Goal: Task Accomplishment & Management: Manage account settings

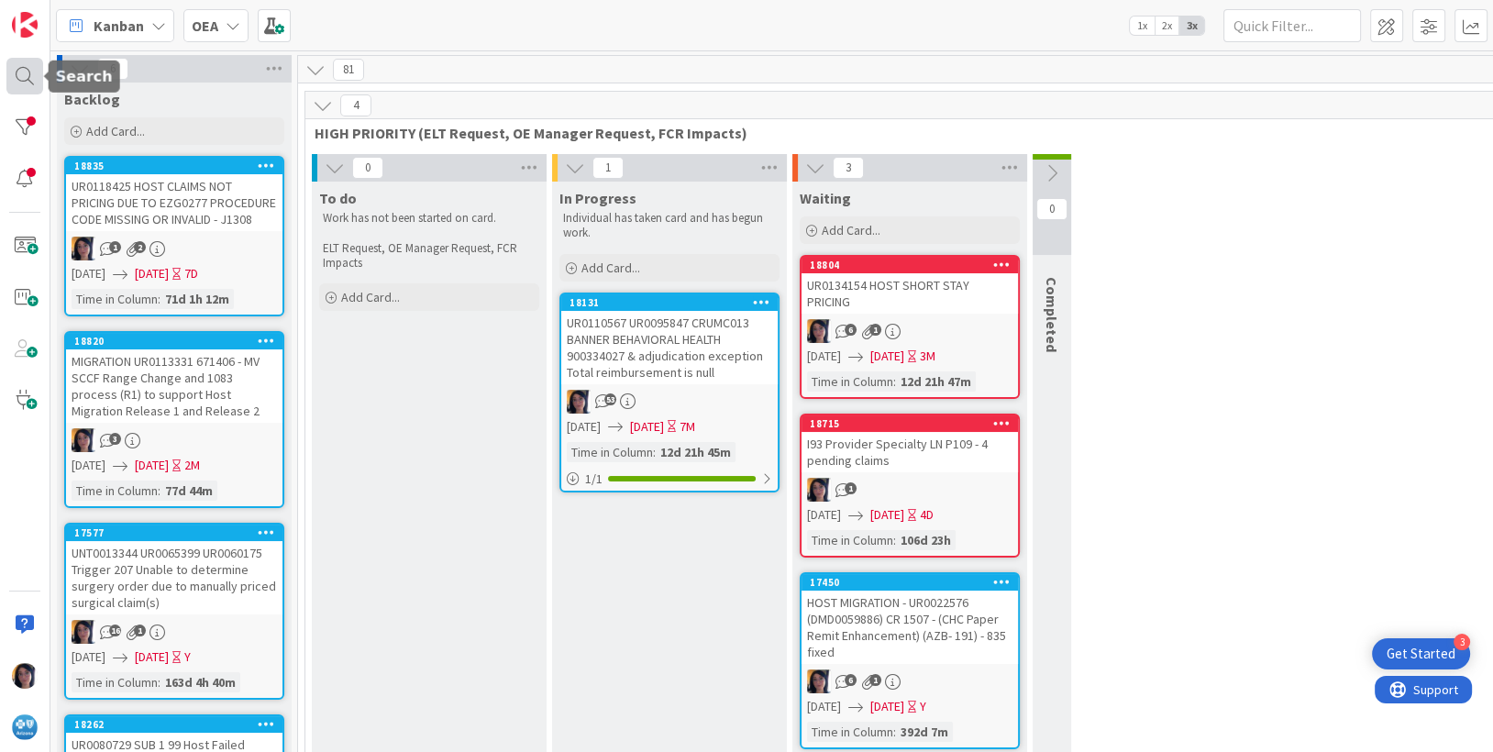
click at [23, 72] on div at bounding box center [24, 76] width 37 height 37
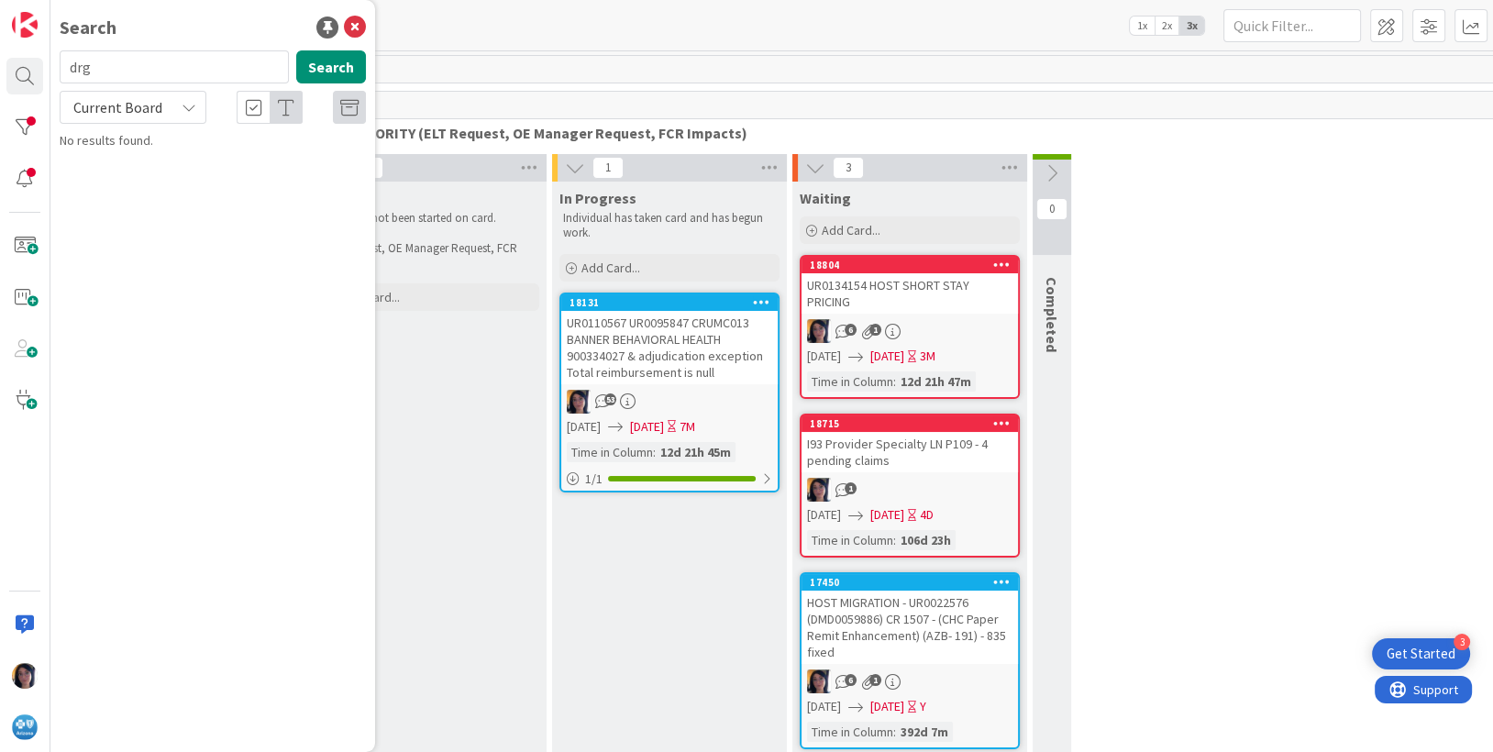
type input "drg"
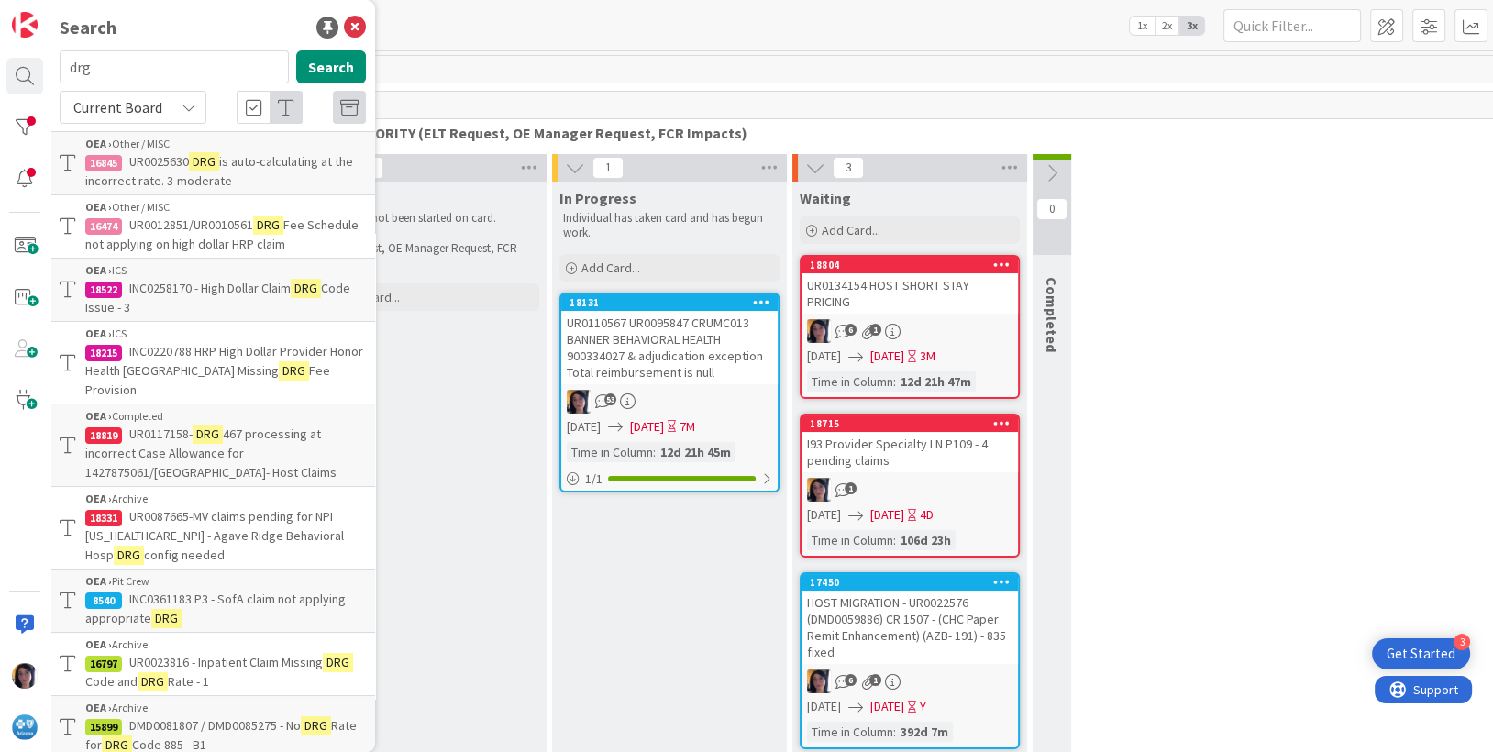
click at [110, 114] on span "Current Board" at bounding box center [117, 107] width 89 height 18
click at [123, 185] on span "All Boards" at bounding box center [165, 184] width 191 height 28
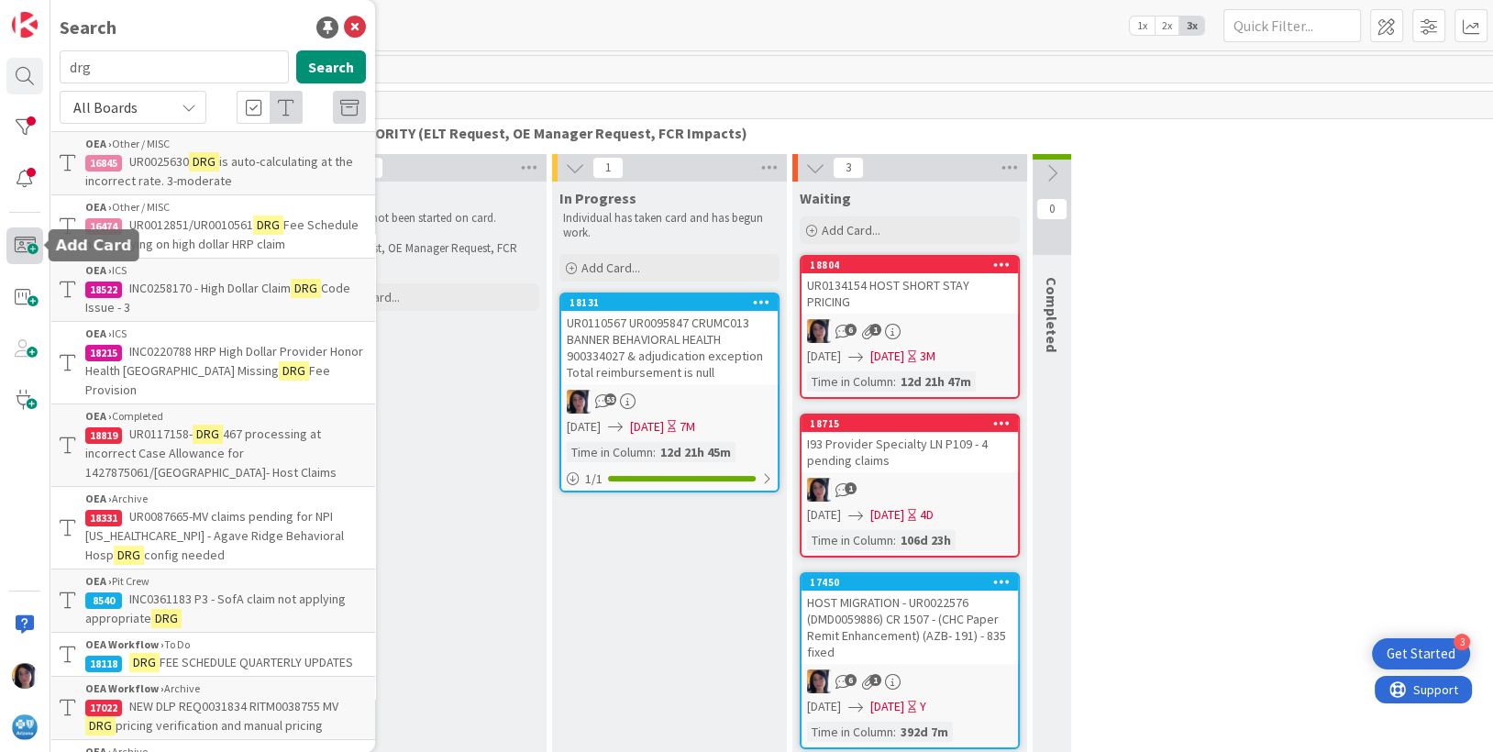
click at [30, 244] on span at bounding box center [24, 245] width 37 height 37
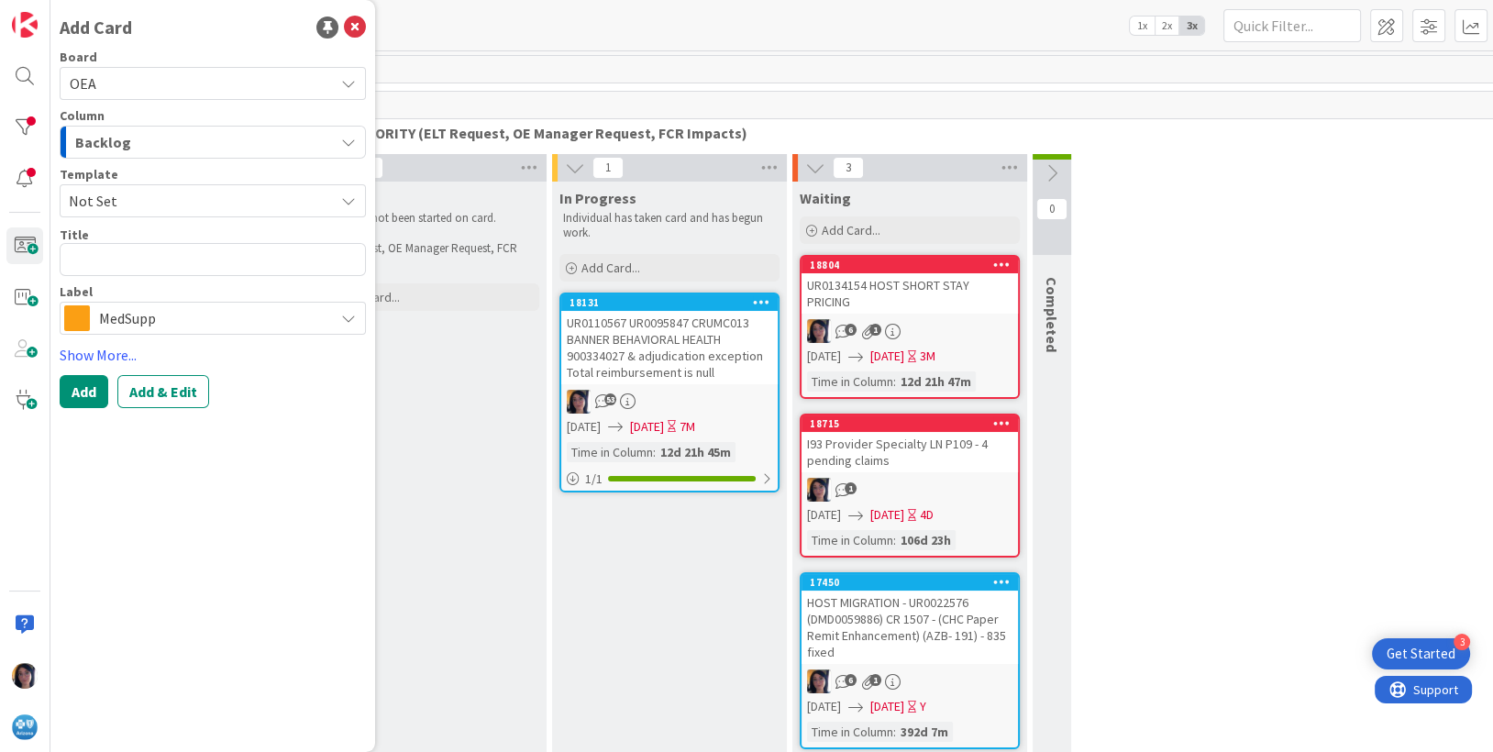
click at [123, 79] on span "OEA" at bounding box center [197, 84] width 255 height 26
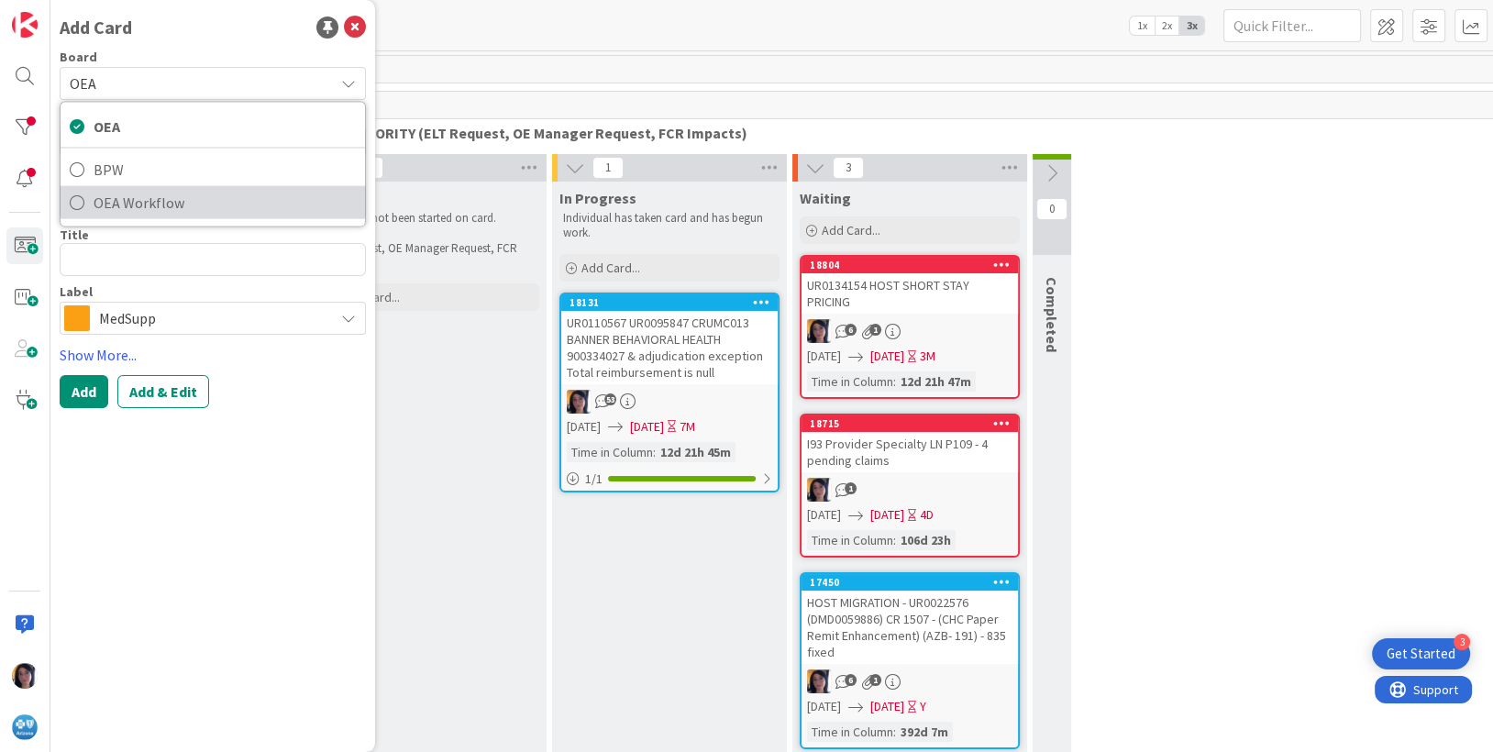
click at [131, 204] on span "OEA Workflow" at bounding box center [225, 203] width 262 height 28
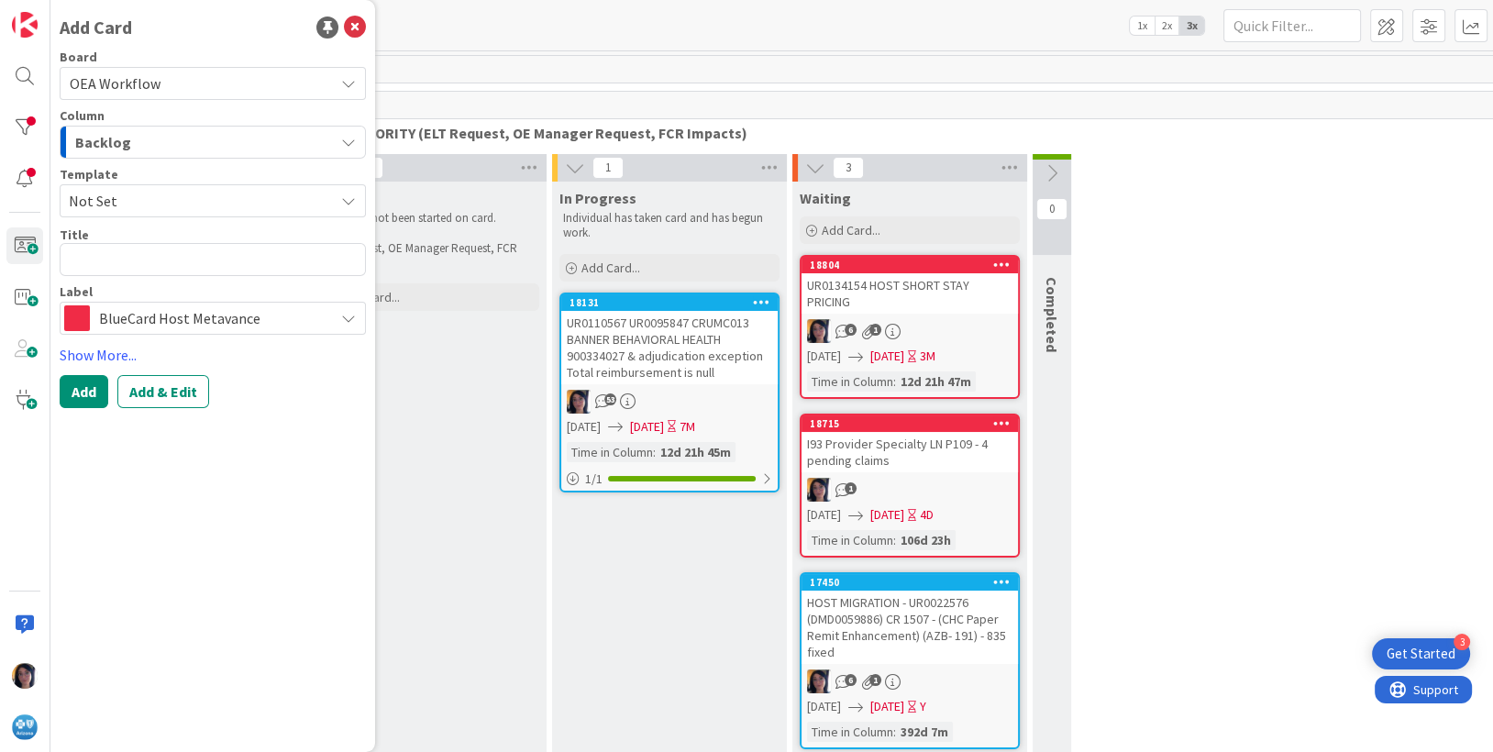
click at [107, 85] on span "OEA Workflow" at bounding box center [115, 83] width 91 height 18
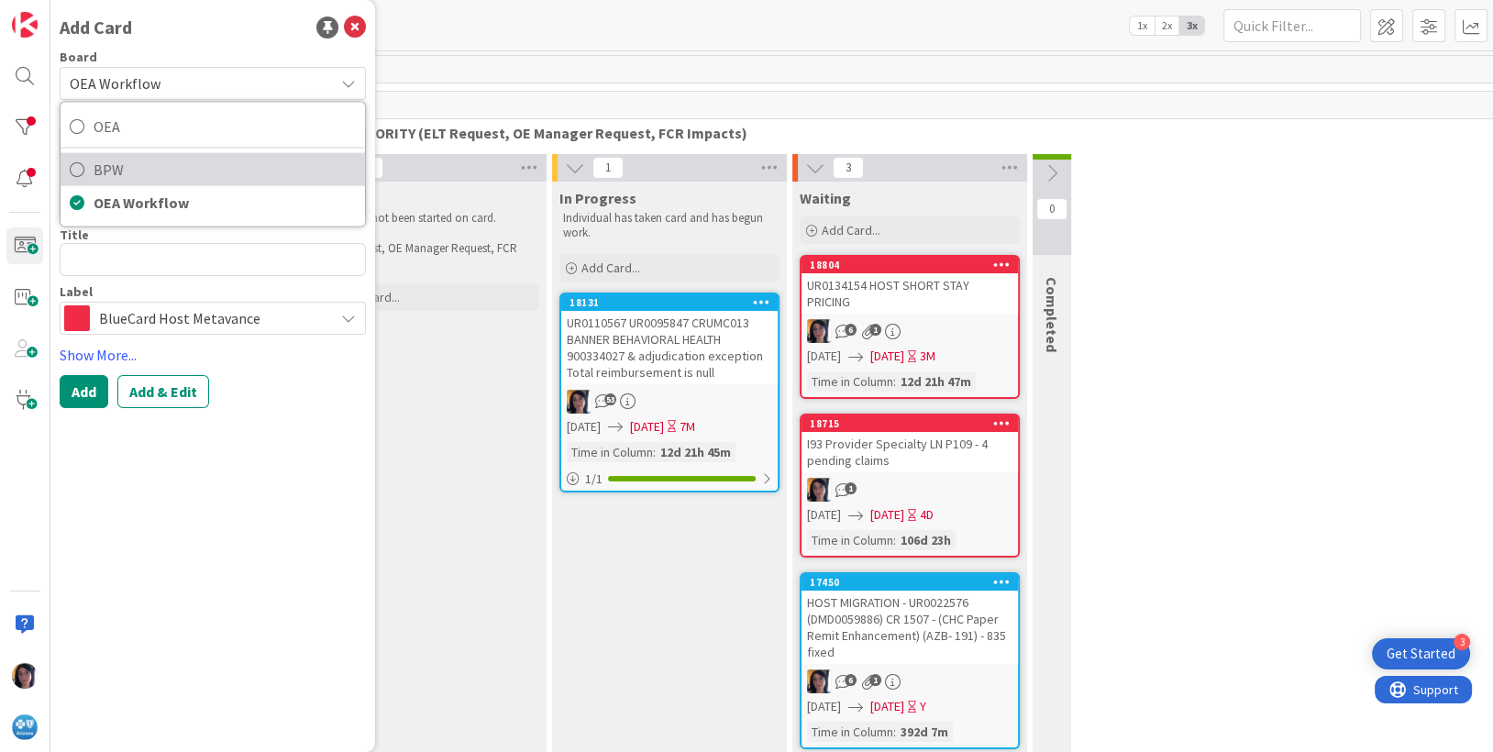
click at [106, 163] on span "BPW" at bounding box center [225, 170] width 262 height 28
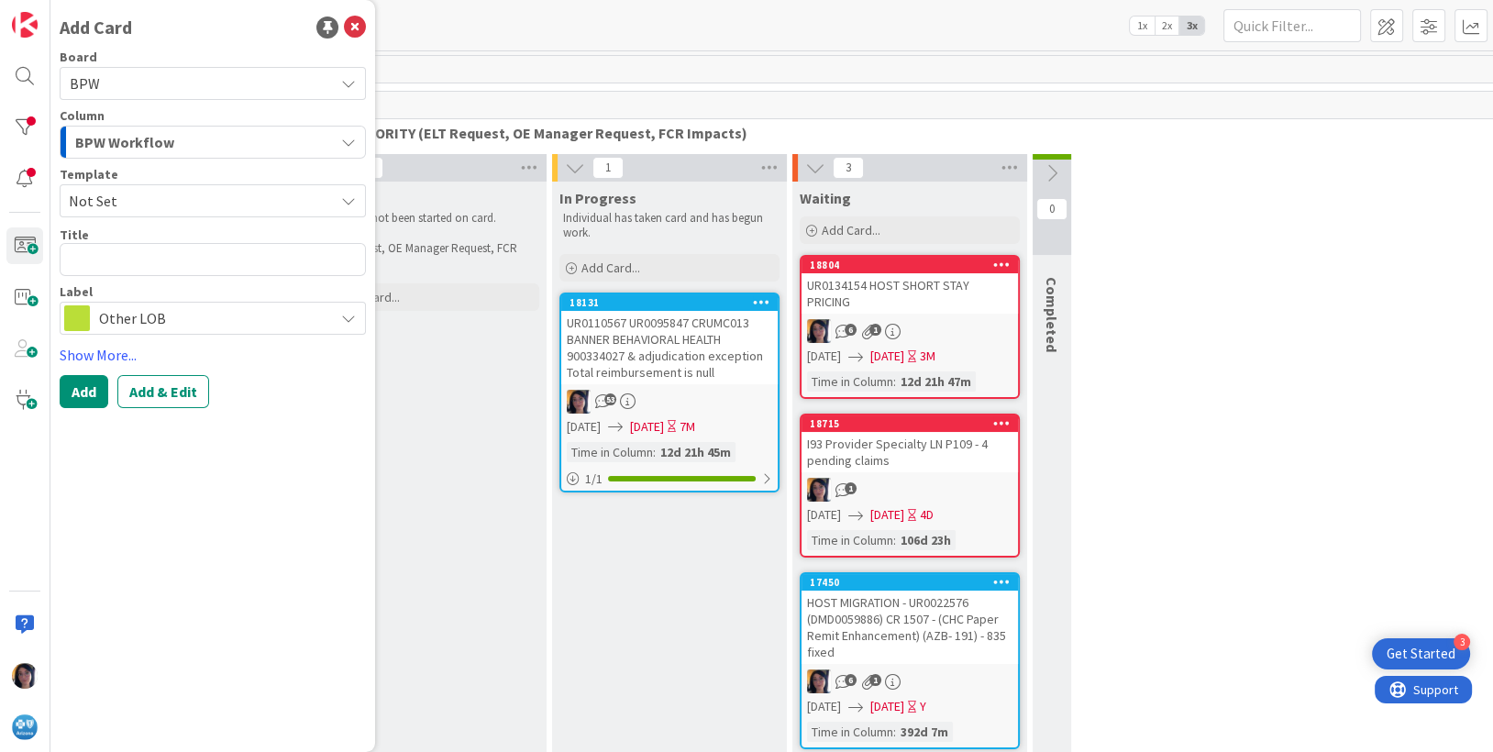
click at [112, 85] on span "BPW" at bounding box center [197, 84] width 255 height 26
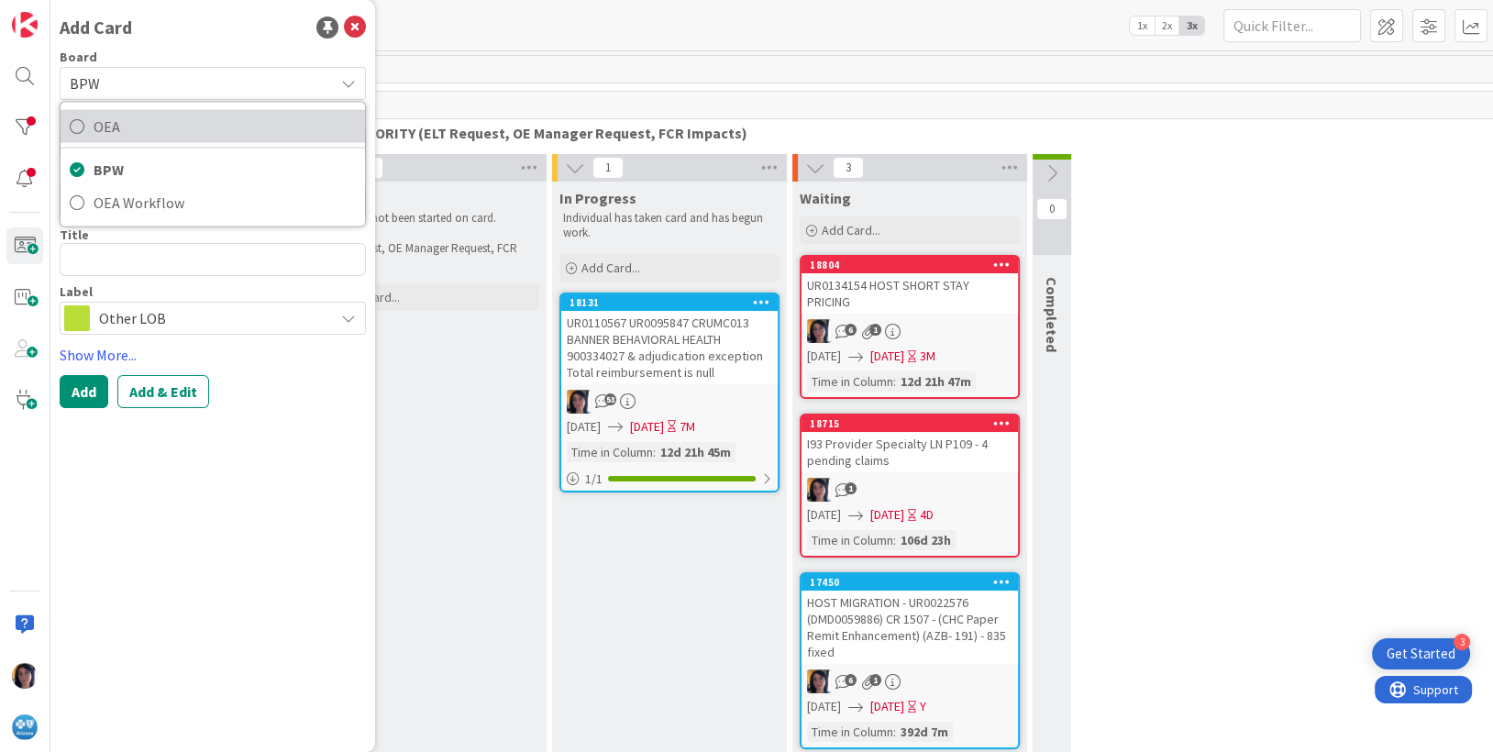
click at [110, 130] on span "OEA" at bounding box center [225, 127] width 262 height 28
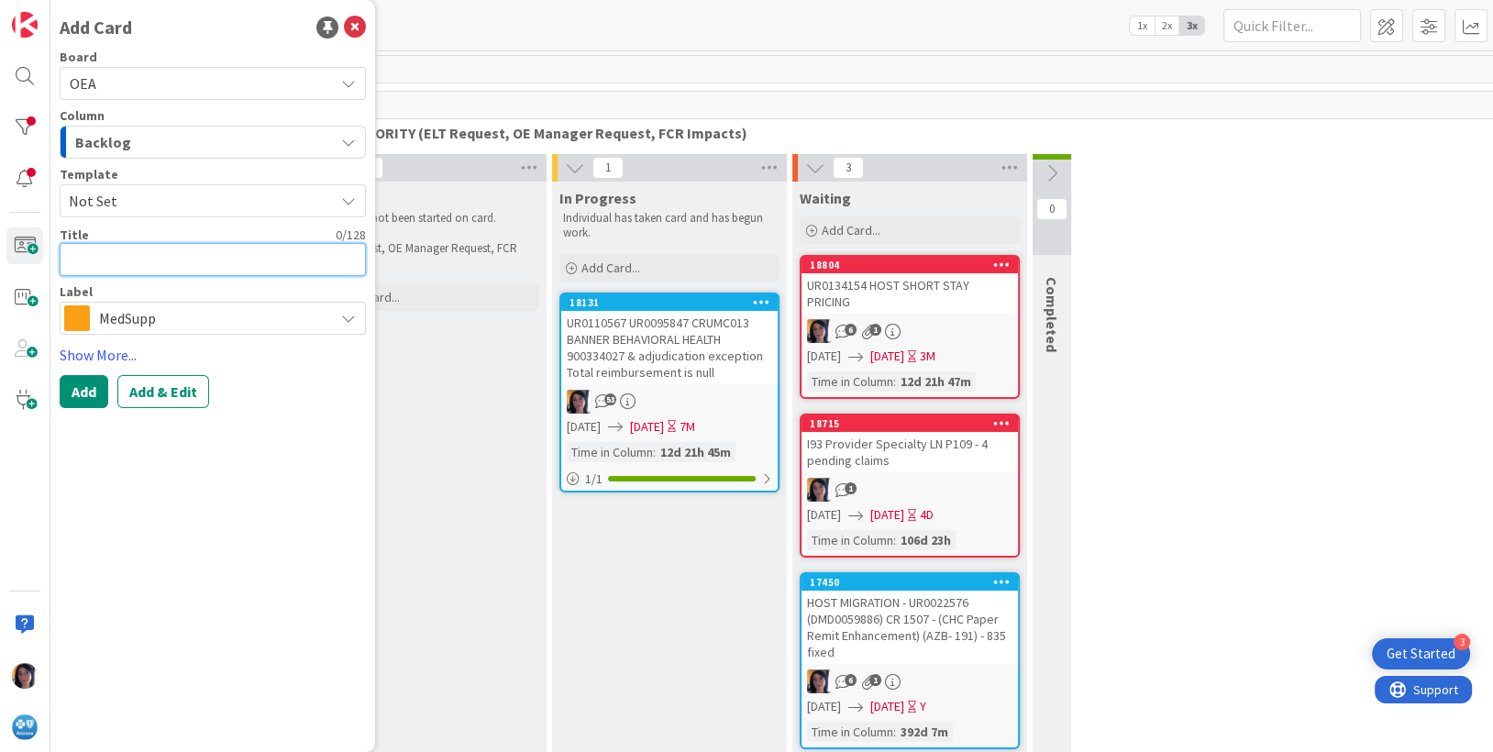
click at [100, 259] on textarea at bounding box center [213, 259] width 306 height 33
type textarea "x"
type textarea "M"
type textarea "x"
type textarea "MI"
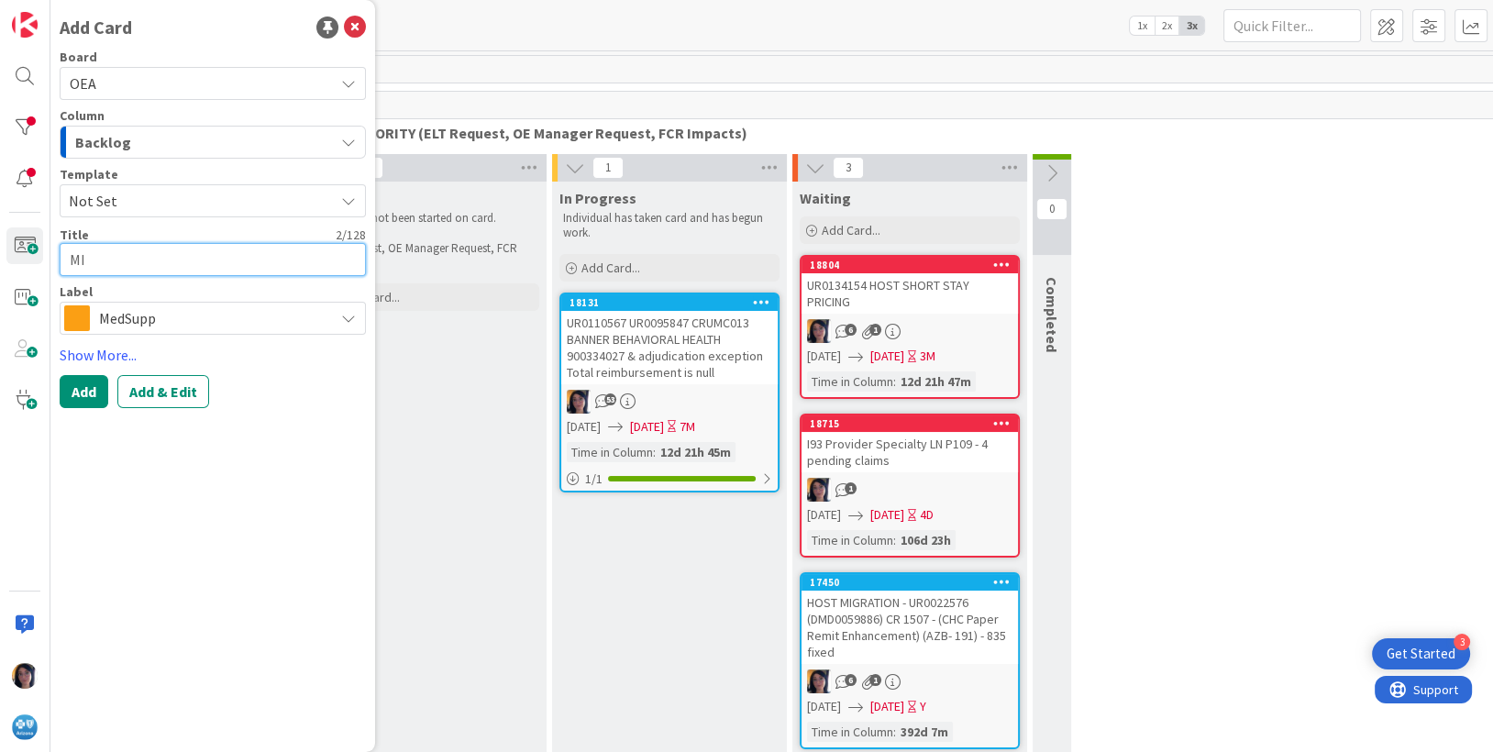
type textarea "x"
type textarea "MIG"
type textarea "x"
type textarea "MIGR"
type textarea "x"
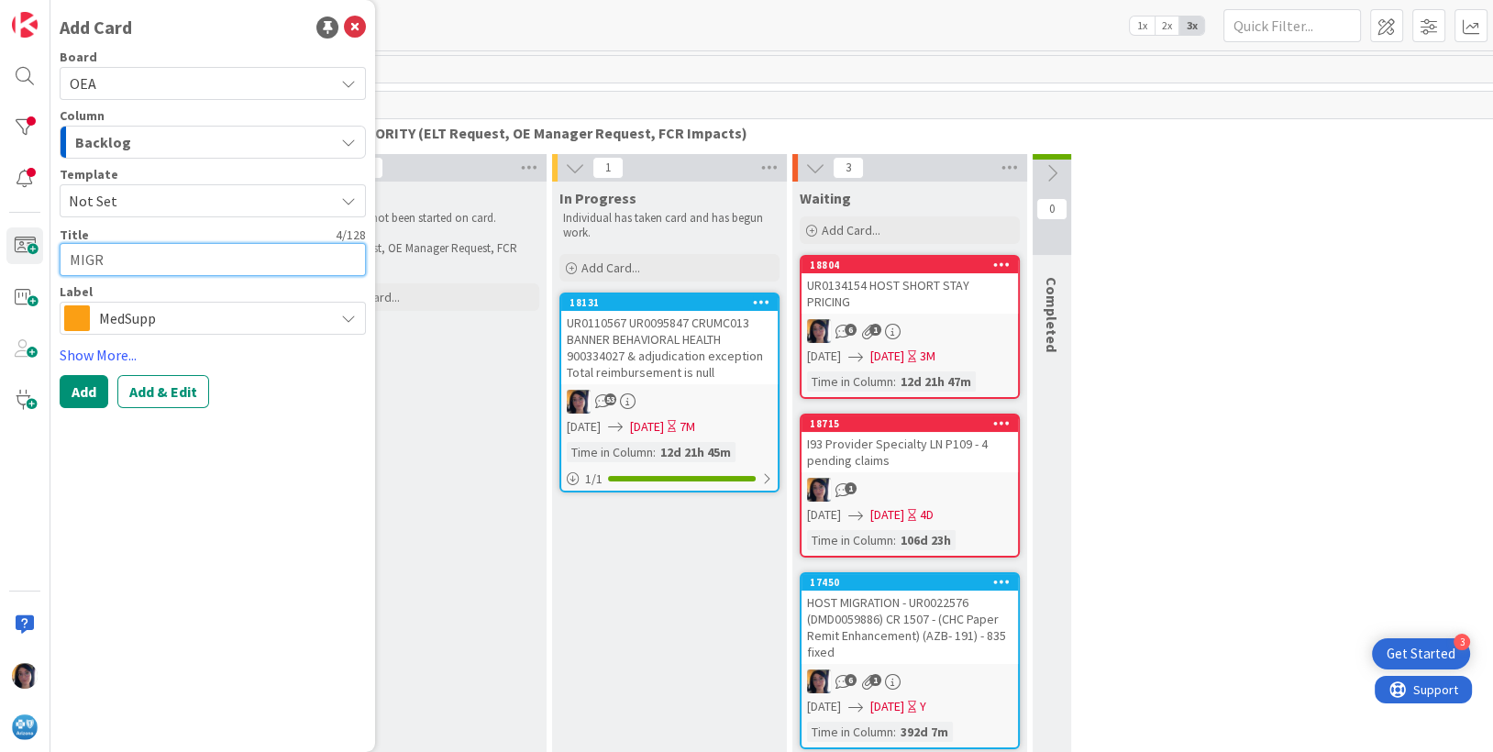
type textarea "MIGRA"
type textarea "x"
type textarea "MIGRATI"
type textarea "x"
type textarea "MIGRATIO"
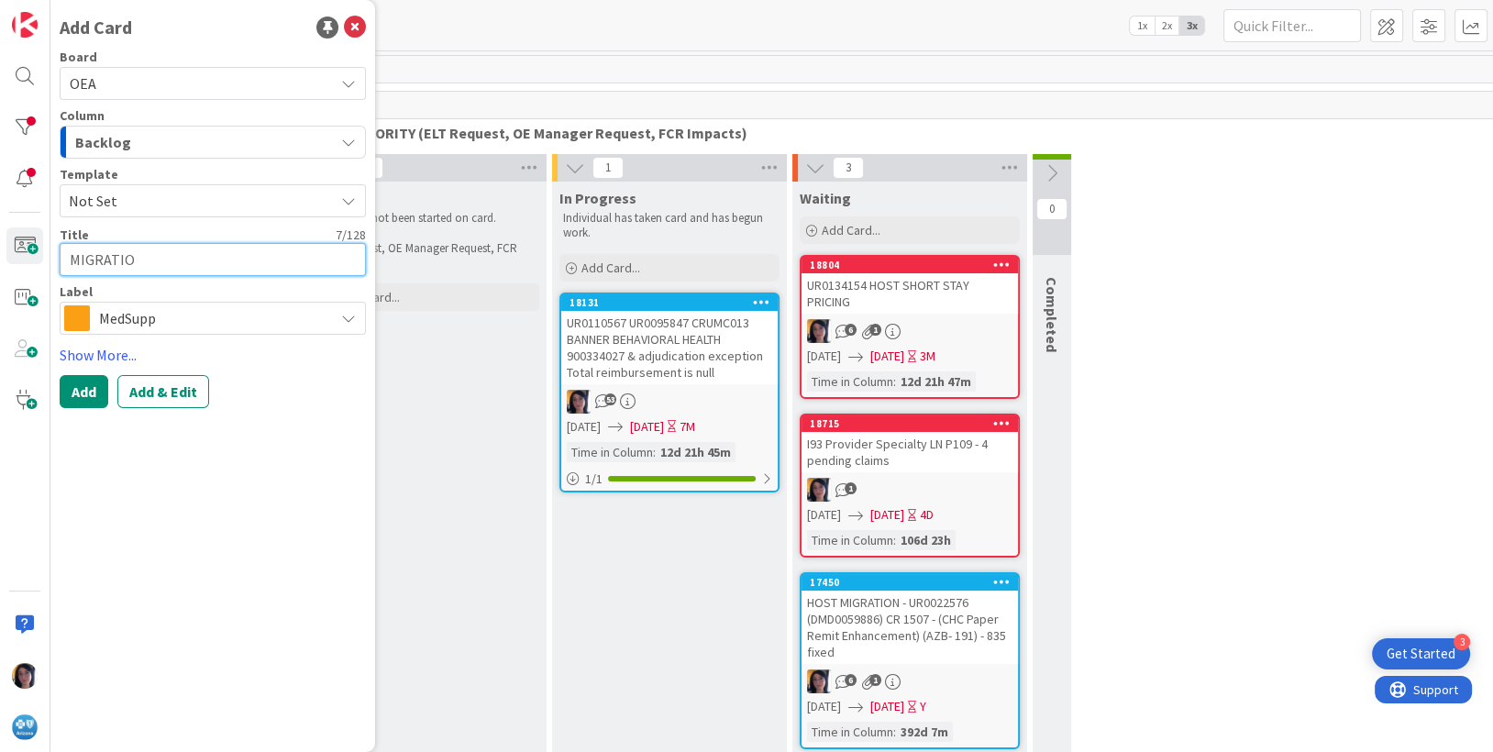
type textarea "x"
type textarea "MIGRATION"
type textarea "x"
type textarea "MIGRATION"
type textarea "x"
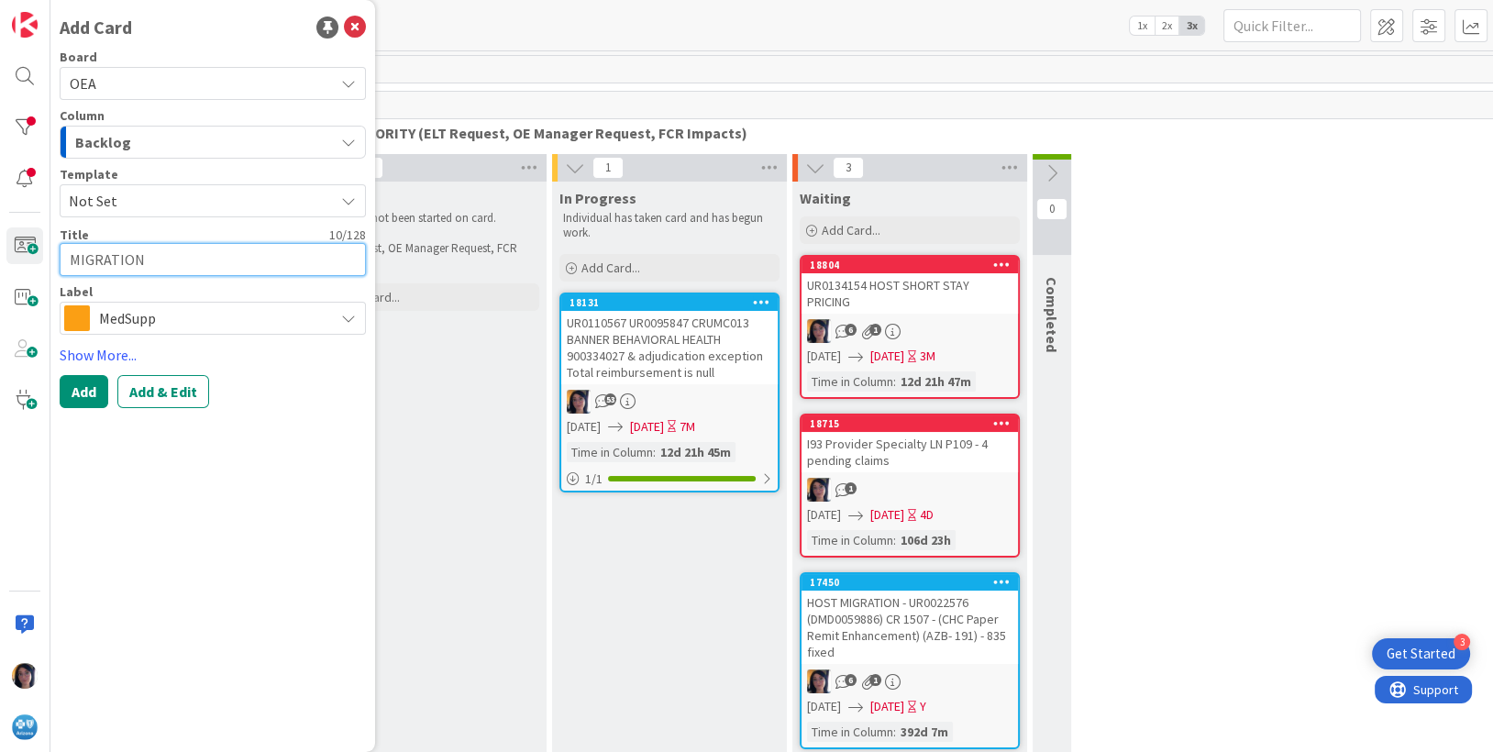
type textarea "MIGRATION B"
type textarea "x"
type textarea "MIGRATION BU"
type textarea "x"
type textarea "MIGRATION BUG"
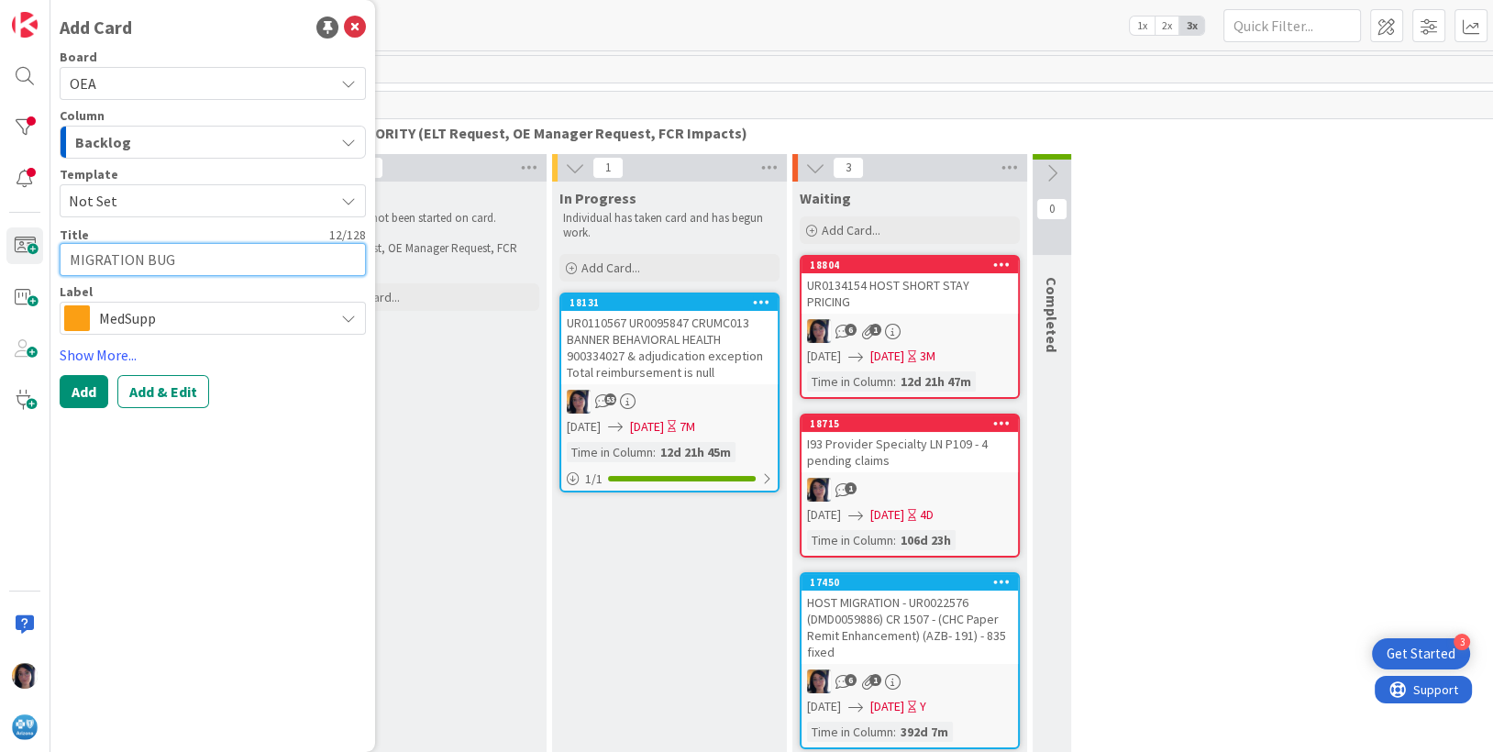
type textarea "x"
type textarea "MIGRATION BUG"
paste textarea "UR0135087"
type textarea "x"
type textarea "MIGRATION BUG UR0135087"
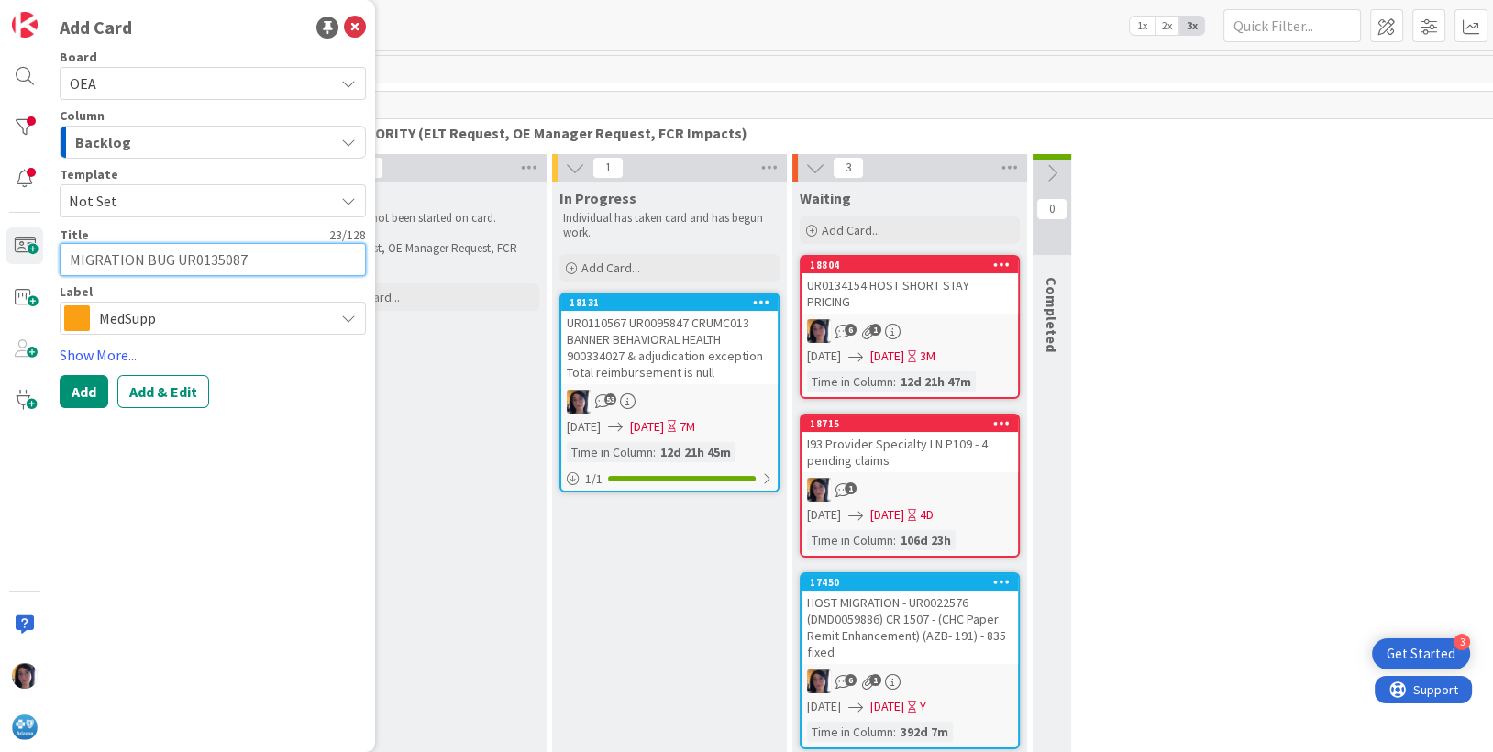
click at [171, 259] on textarea "MIGRATION BUG UR0135087" at bounding box center [213, 259] width 306 height 33
type textarea "x"
type textarea "MIGRATION BUG 6UR0135087"
type textarea "x"
type textarea "MIGRATION BUG 66UR0135087"
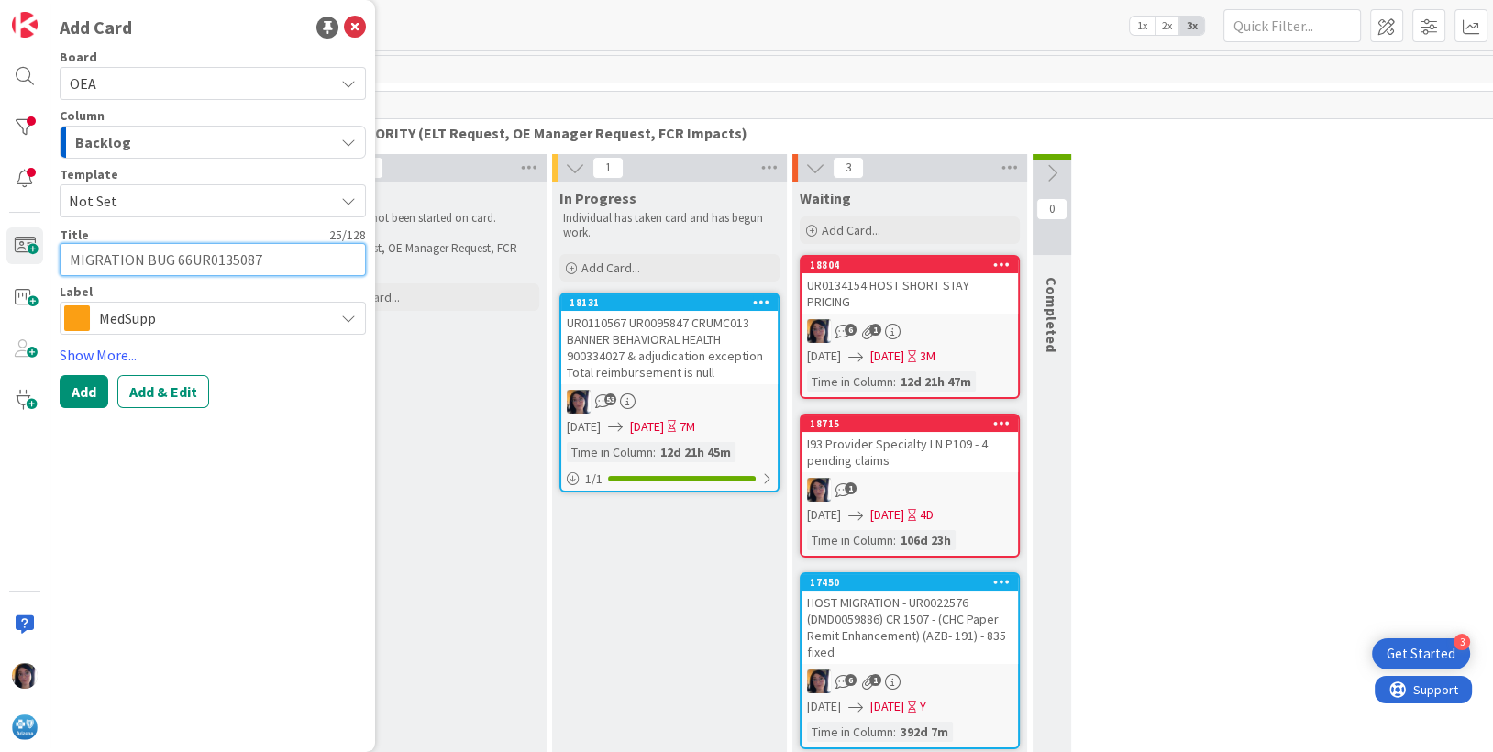
type textarea "x"
type textarea "MIGRATION BUG 667UR0135087"
type textarea "x"
type textarea "MIGRATION BUG 6677UR0135087"
type textarea "x"
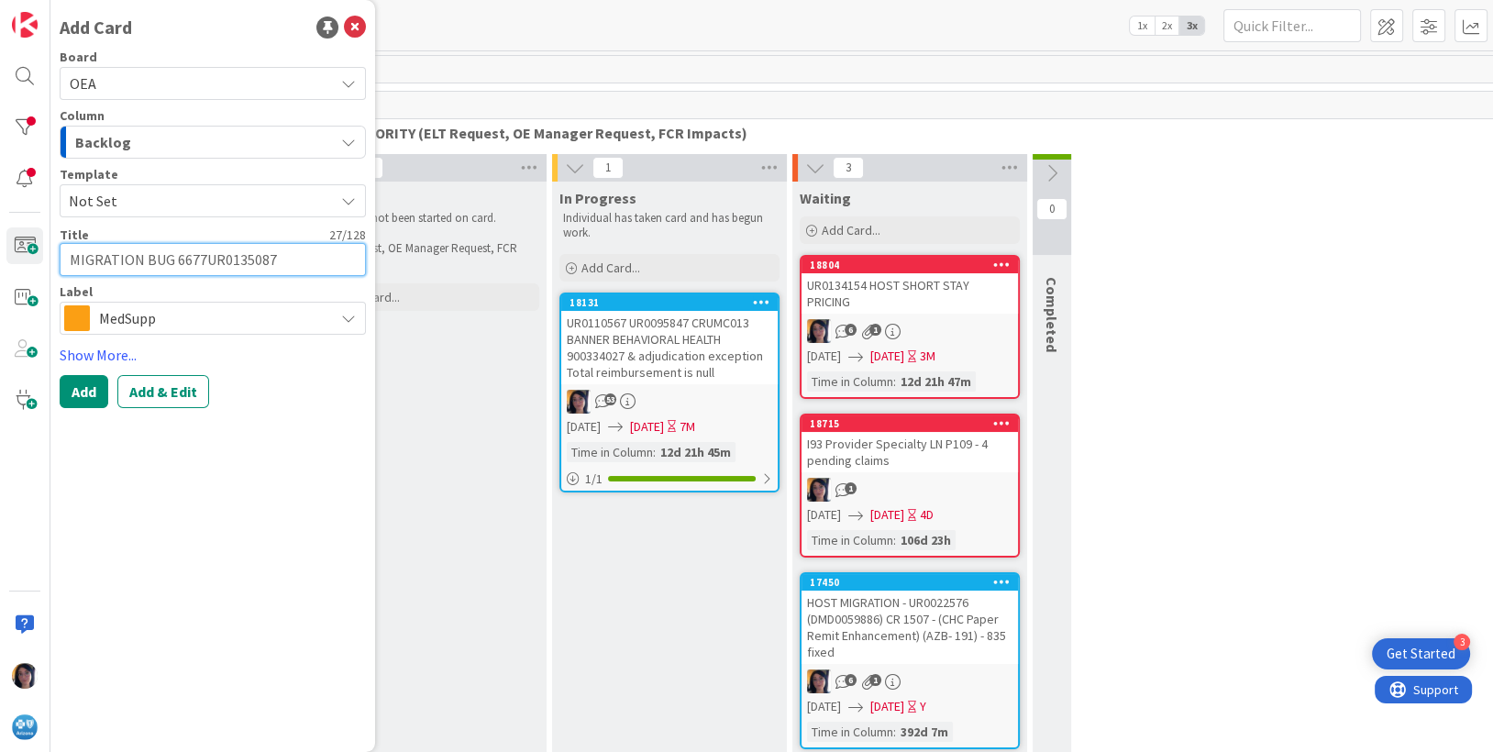
type textarea "MIGRATION BUG 66775UR0135087"
type textarea "x"
type textarea "MIGRATION BUG 667758UR0135087"
type textarea "x"
type textarea "MIGRATION BUG 667758 UR0135087"
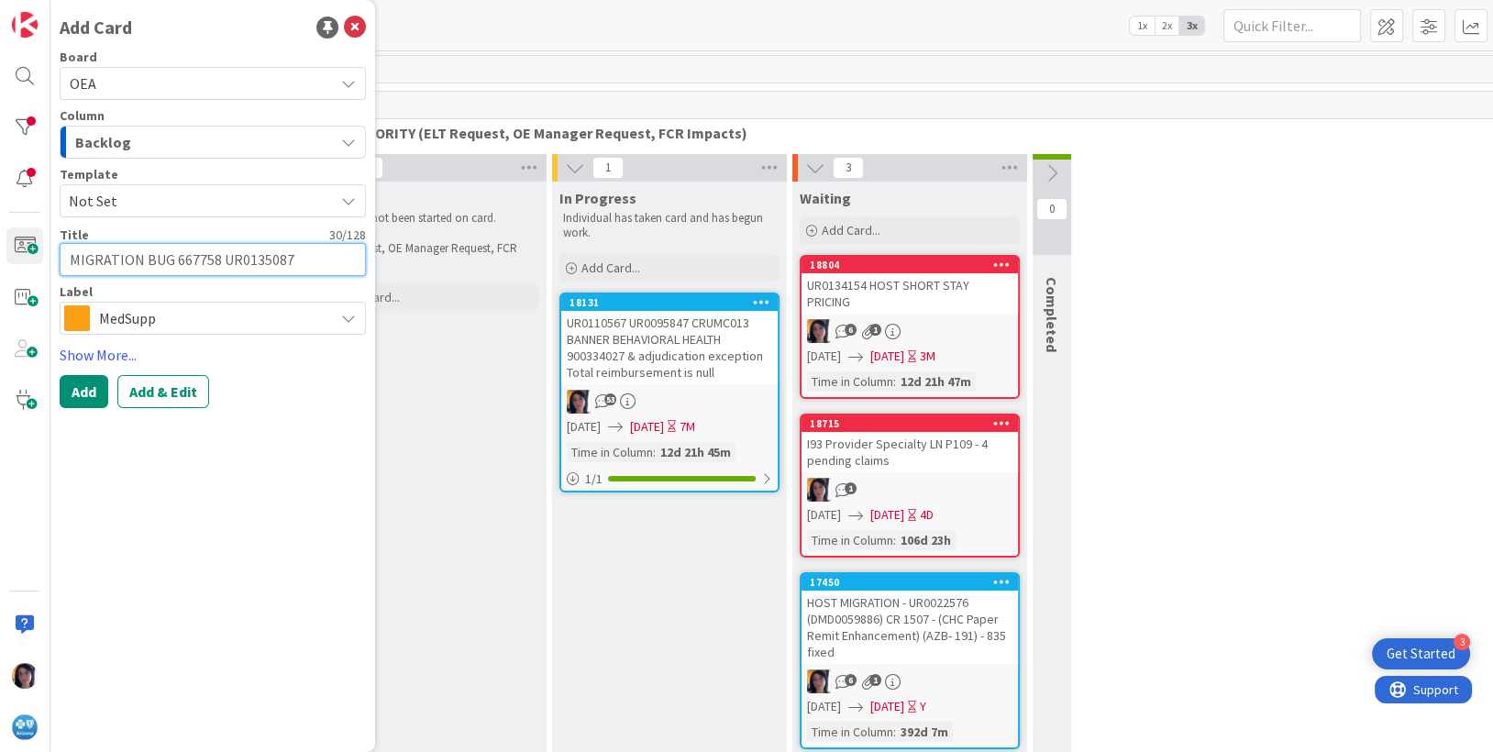
click at [253, 261] on textarea "MIGRATION BUG 667758 UR0135087" at bounding box center [213, 259] width 306 height 33
click at [65, 258] on textarea "MIGRATION BUG 667758 UR0135087" at bounding box center [213, 259] width 306 height 33
paste textarea "UR0135087"
type textarea "x"
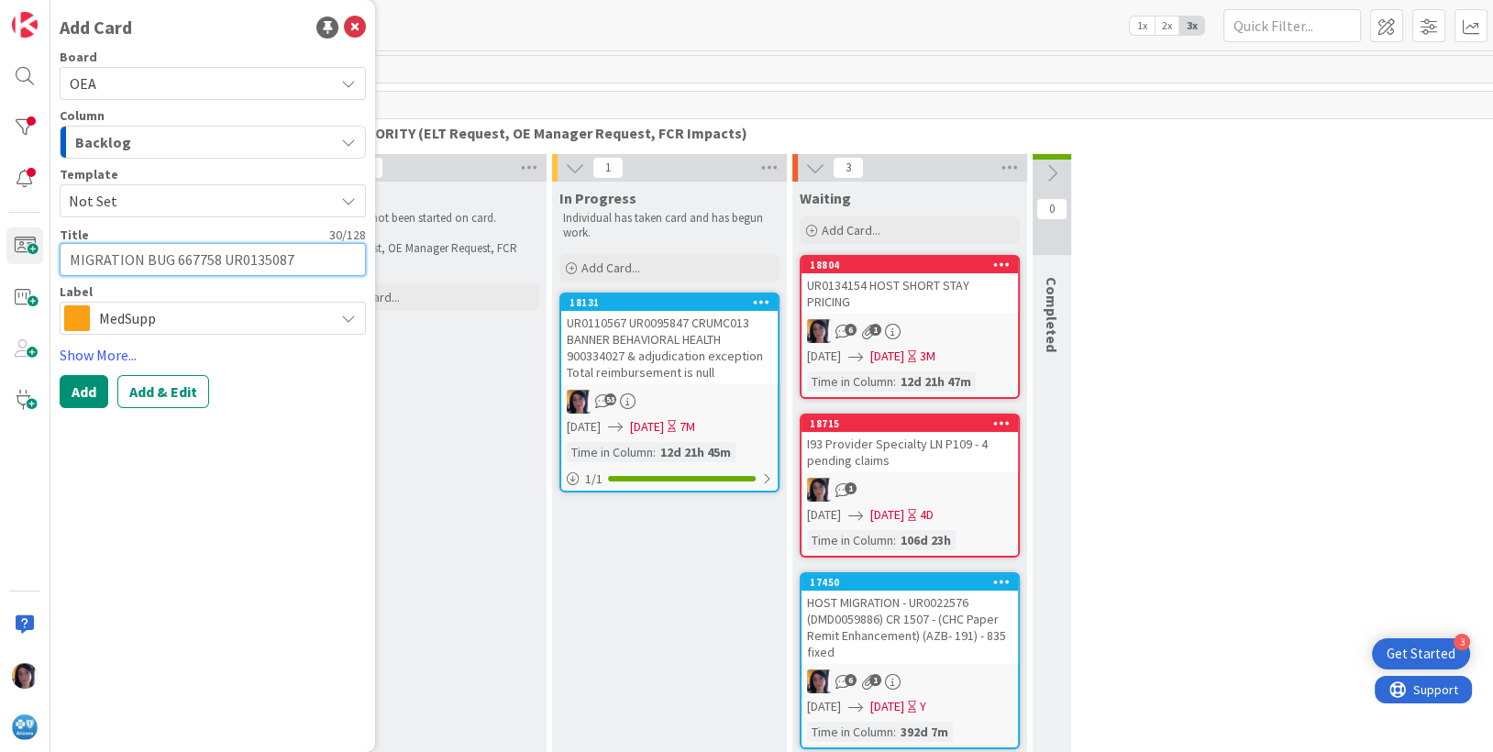
type textarea "UR0135087MIGRATION BUG 667758 UR0135087"
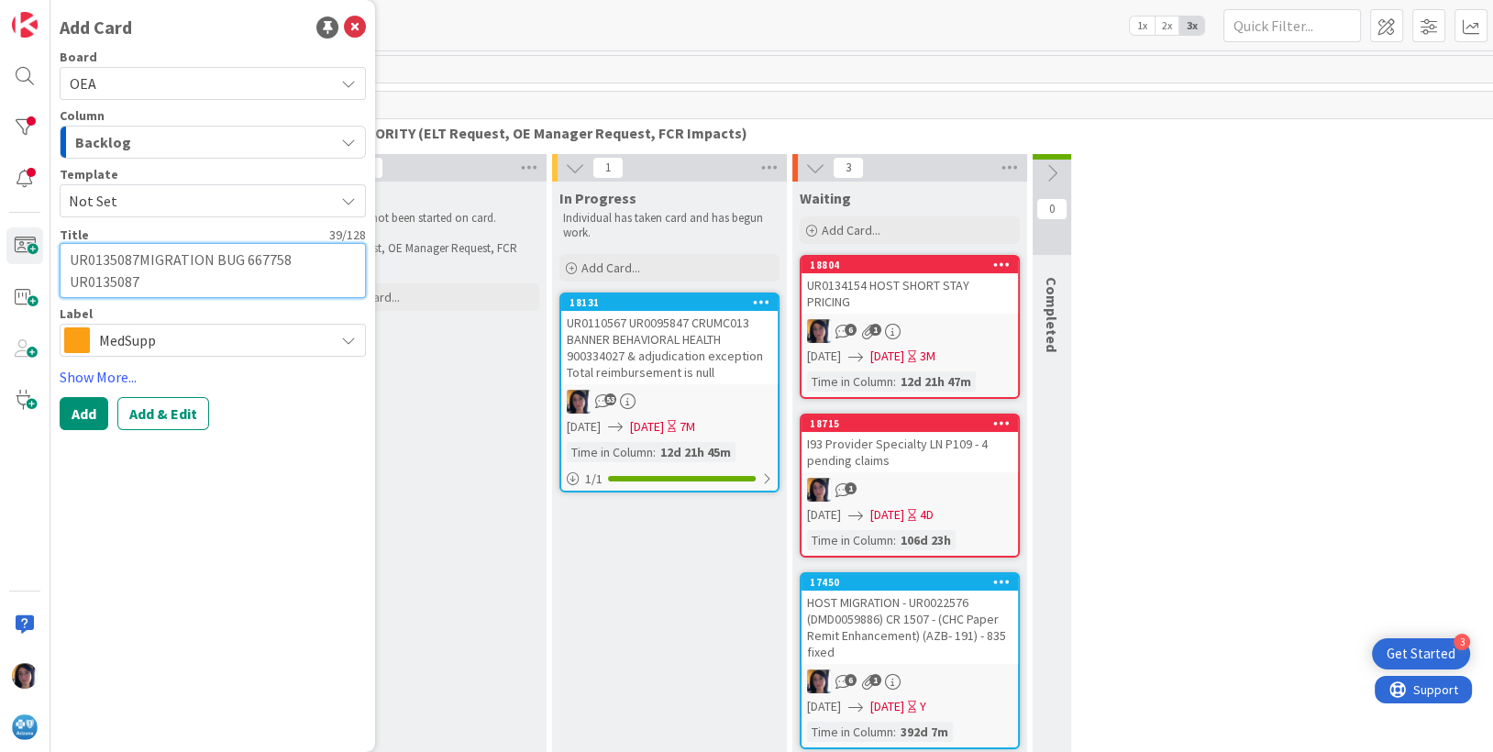
drag, startPoint x: 147, startPoint y: 284, endPoint x: 45, endPoint y: 279, distance: 101.9
click at [45, 279] on div "Add Card Board OEA OEA BPW OEA Workflow Column Backlog Template Not Set Title 3…" at bounding box center [25, 376] width 50 height 752
type textarea "x"
type textarea "UR0135087MIGRATION BUG 667758"
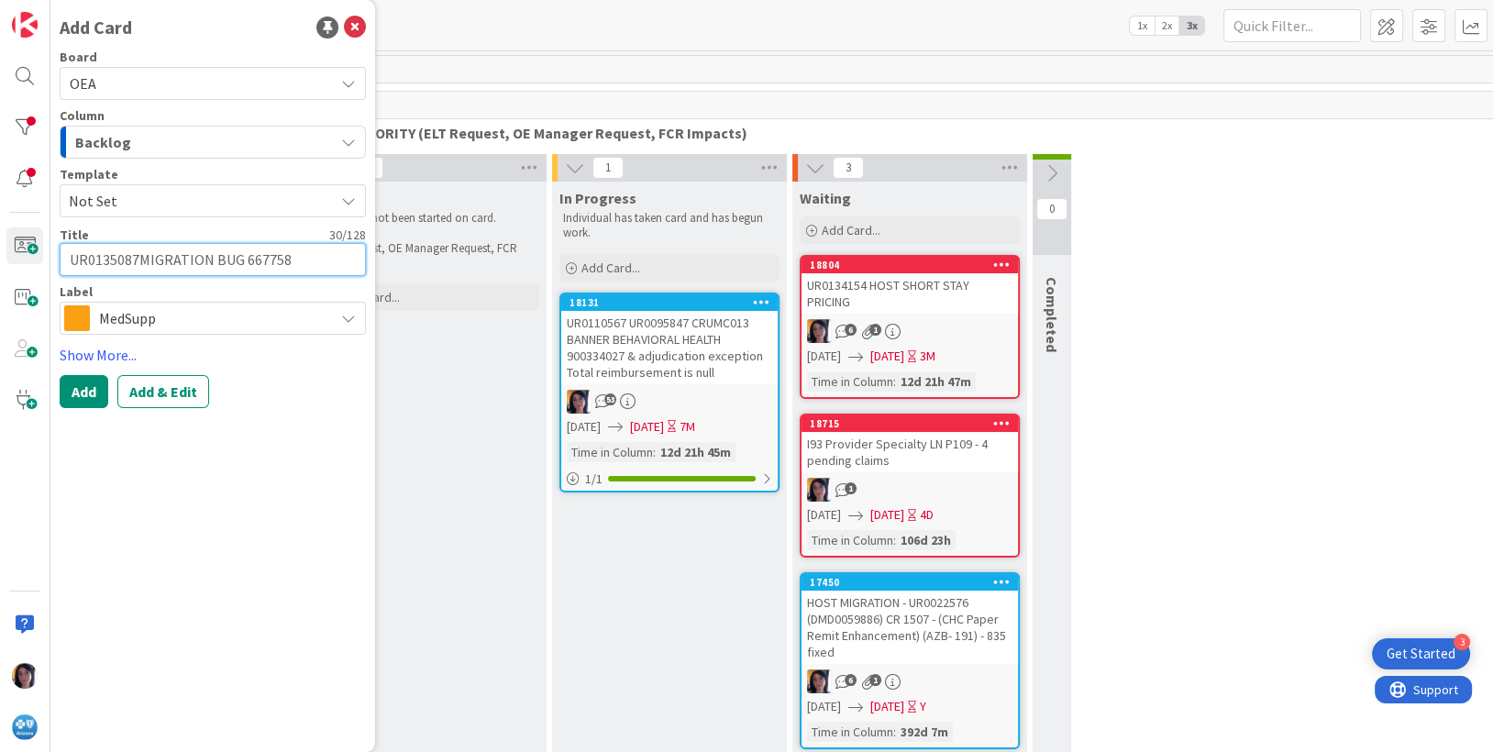
type textarea "x"
type textarea "UR0135087MIGRATION BUG 667758 D"
type textarea "x"
type textarea "UR0135087MIGRATION BUG 667758 DR"
type textarea "x"
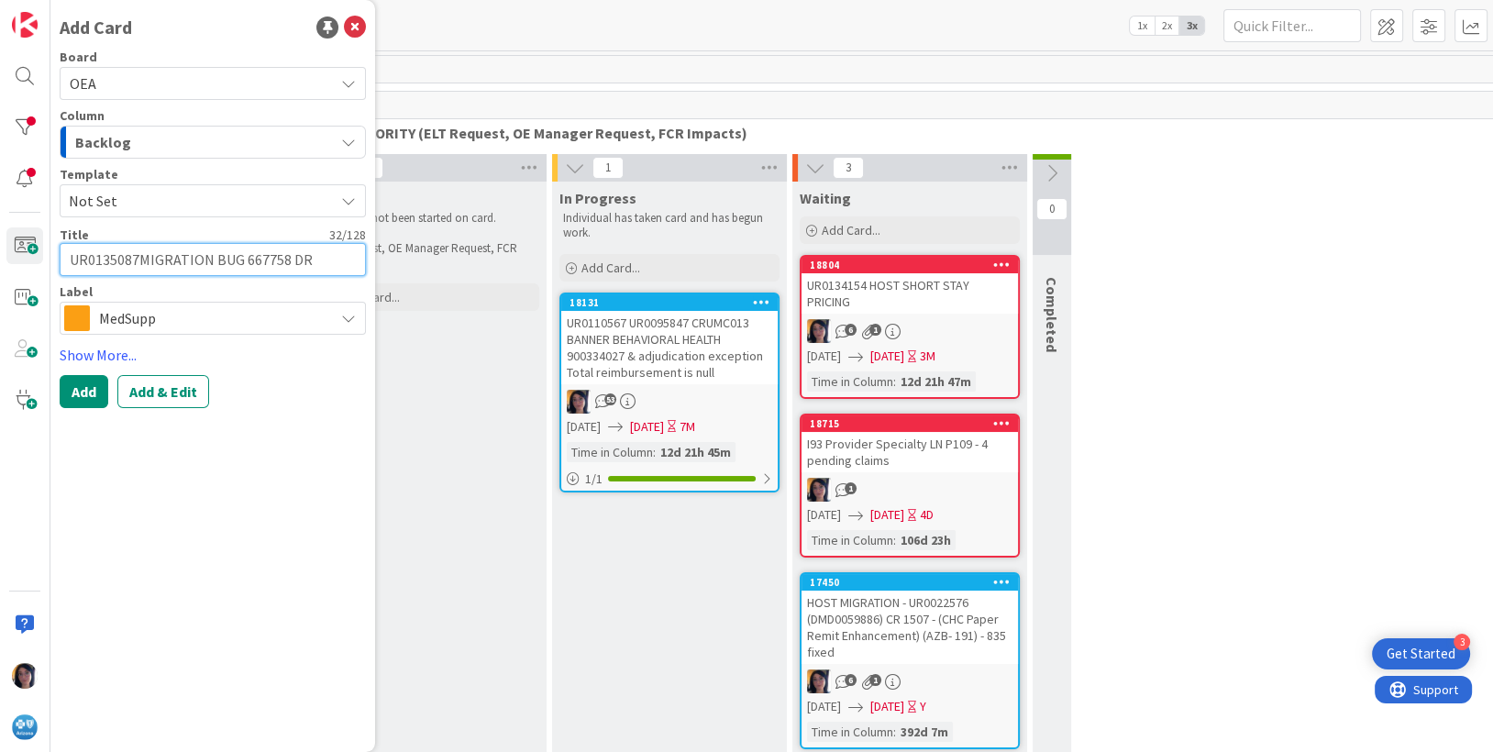
type textarea "UR0135087MIGRATION BUG 667758 DRG"
type textarea "x"
type textarea "UR0135087MIGRATION BUG 667758 DRG"
type textarea "x"
type textarea "UR0135087MIGRATION BUG 667758 DRG A"
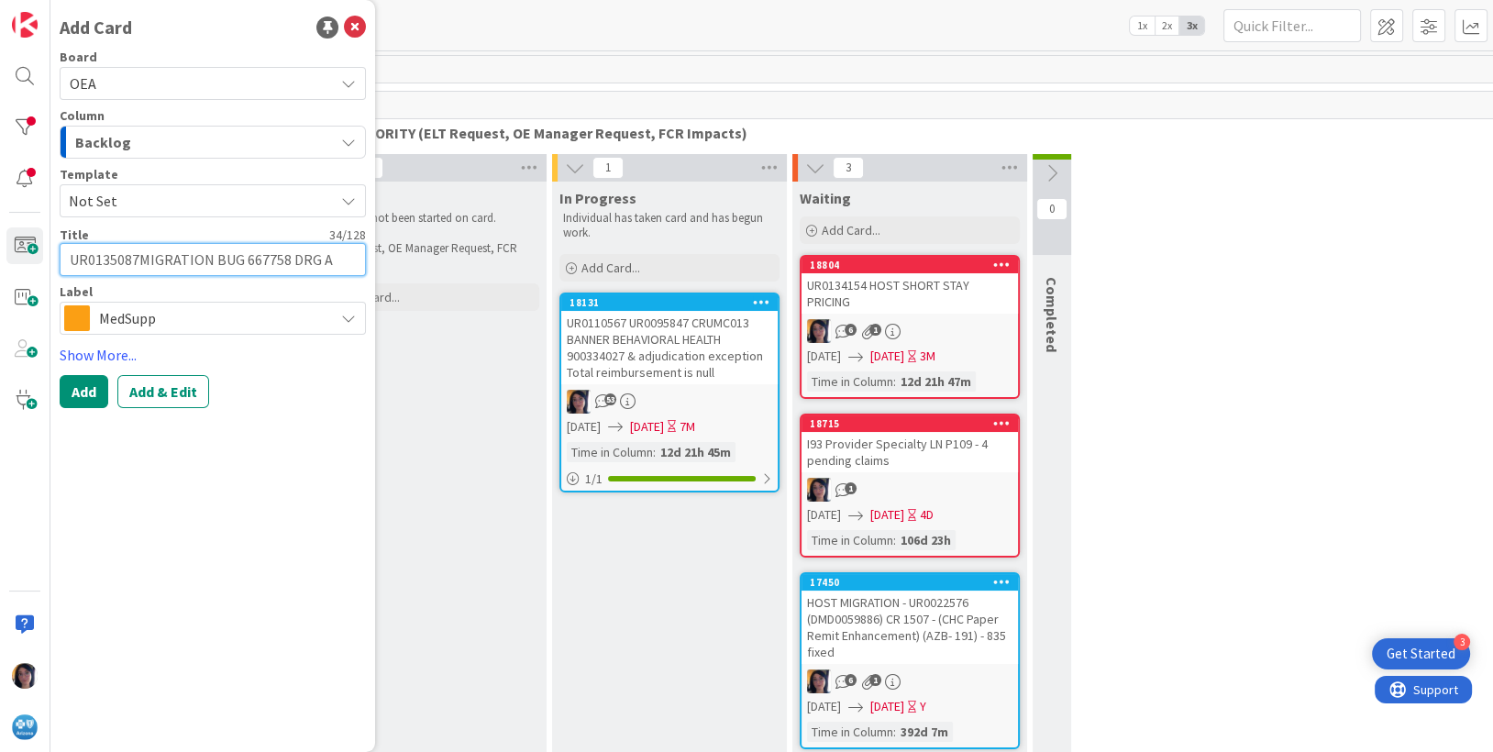
type textarea "x"
type textarea "UR0135087MIGRATION BUG 667758 DRG AL"
type textarea "x"
type textarea "UR0135087MIGRATION BUG 667758 DRG ALL"
type textarea "x"
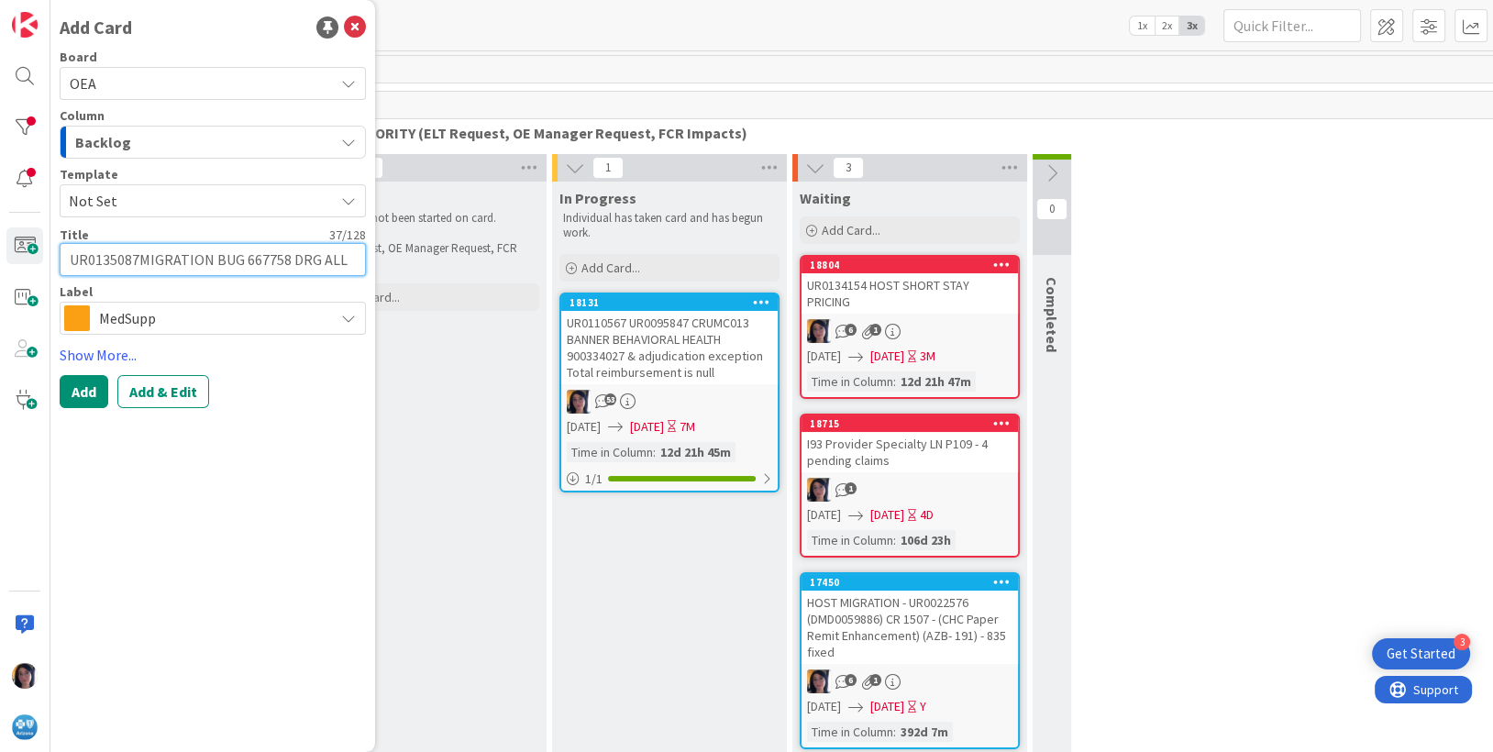
type textarea "UR0135087MIGRATION BUG 667758 DRG ALLO"
type textarea "x"
type textarea "UR0135087MIGRATION BUG 667758 DRG ALLOW"
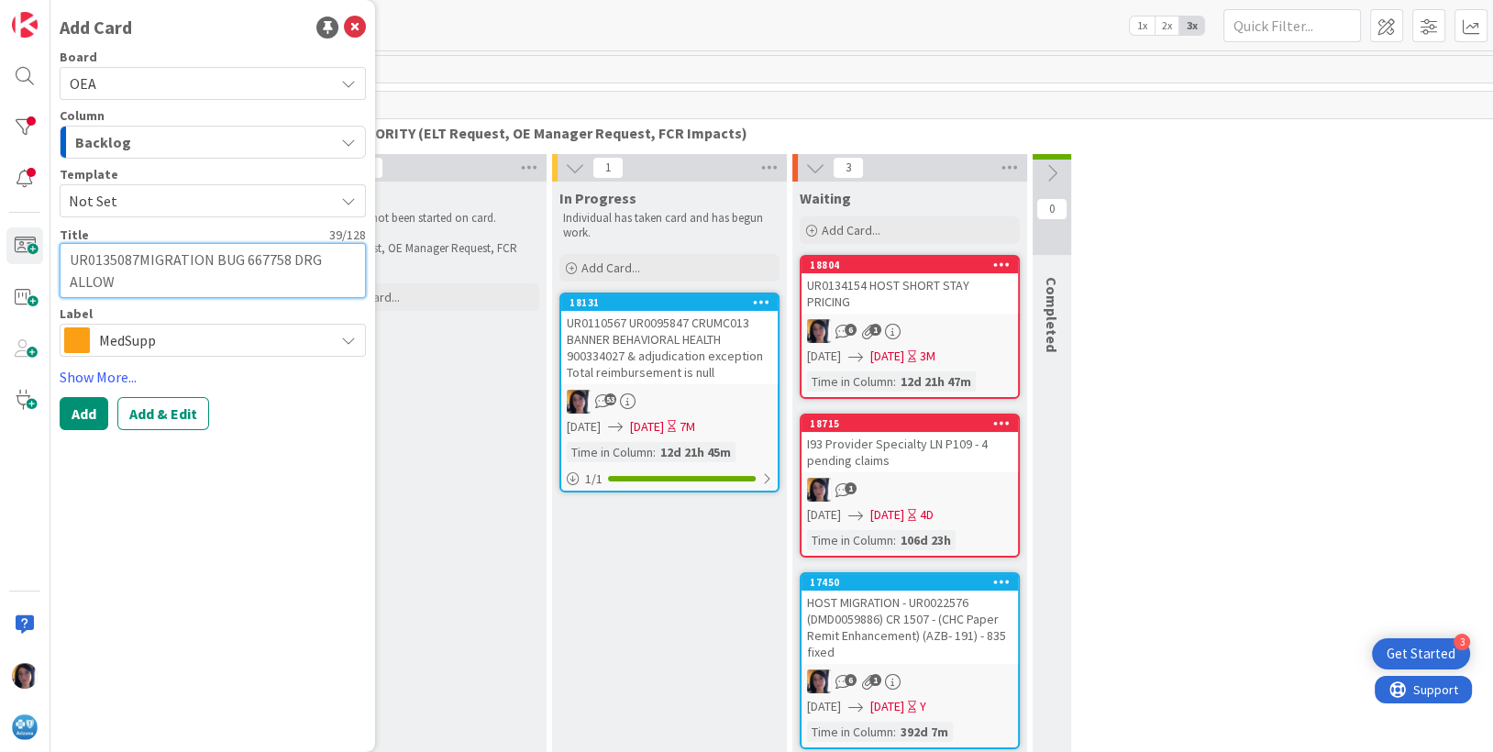
type textarea "x"
type textarea "UR0135087MIGRATION BUG 667758 DRG ALLOWE"
type textarea "x"
type textarea "UR0135087MIGRATION BUG 667758 DRG ALLOWED"
type textarea "x"
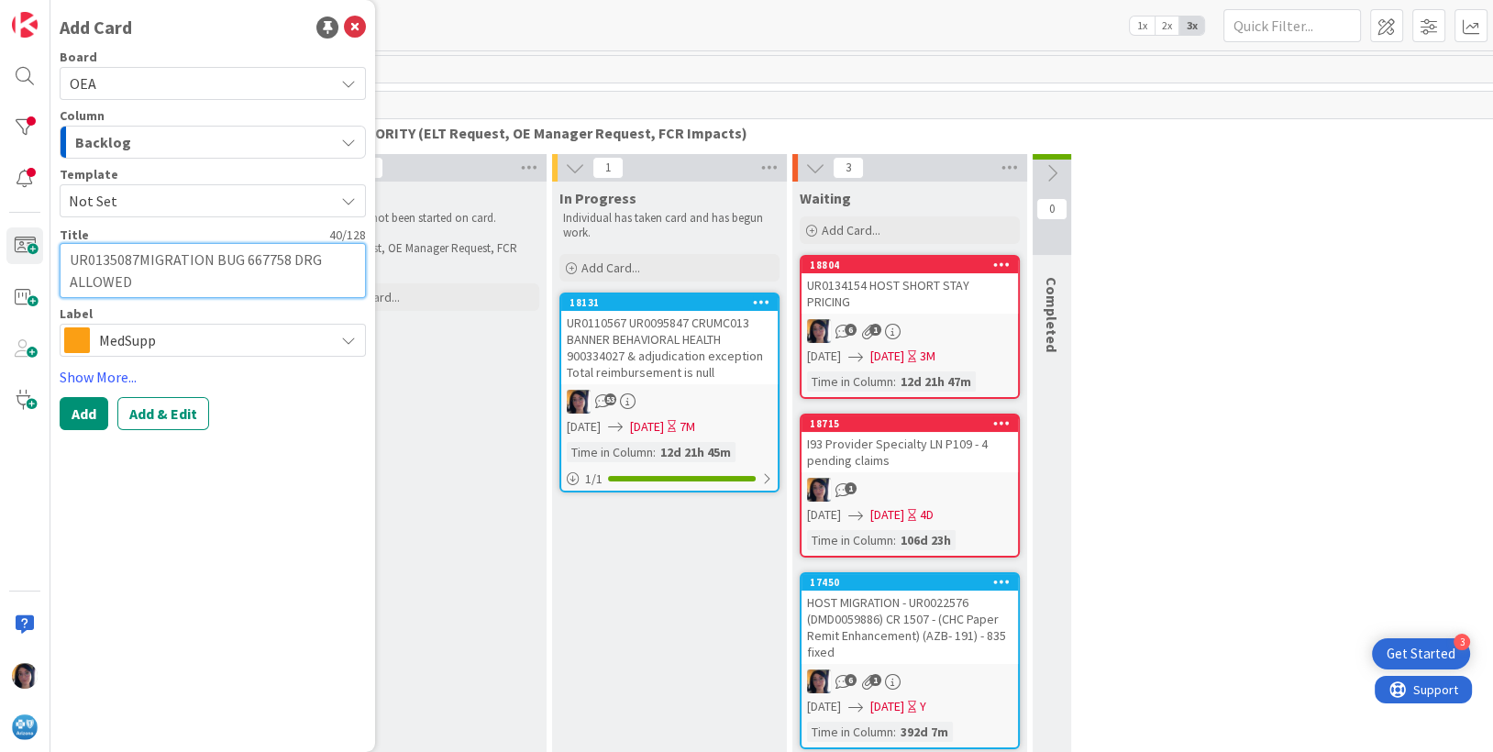
type textarea "UR0135087MIGRATION BUG 667758 DRG ALLOWED"
type textarea "x"
type textarea "UR0135087MIGRATION BUG 667758 DRG ALLOWED M"
type textarea "x"
type textarea "UR0135087MIGRATION BUG 667758 DRG ALLOWED MA"
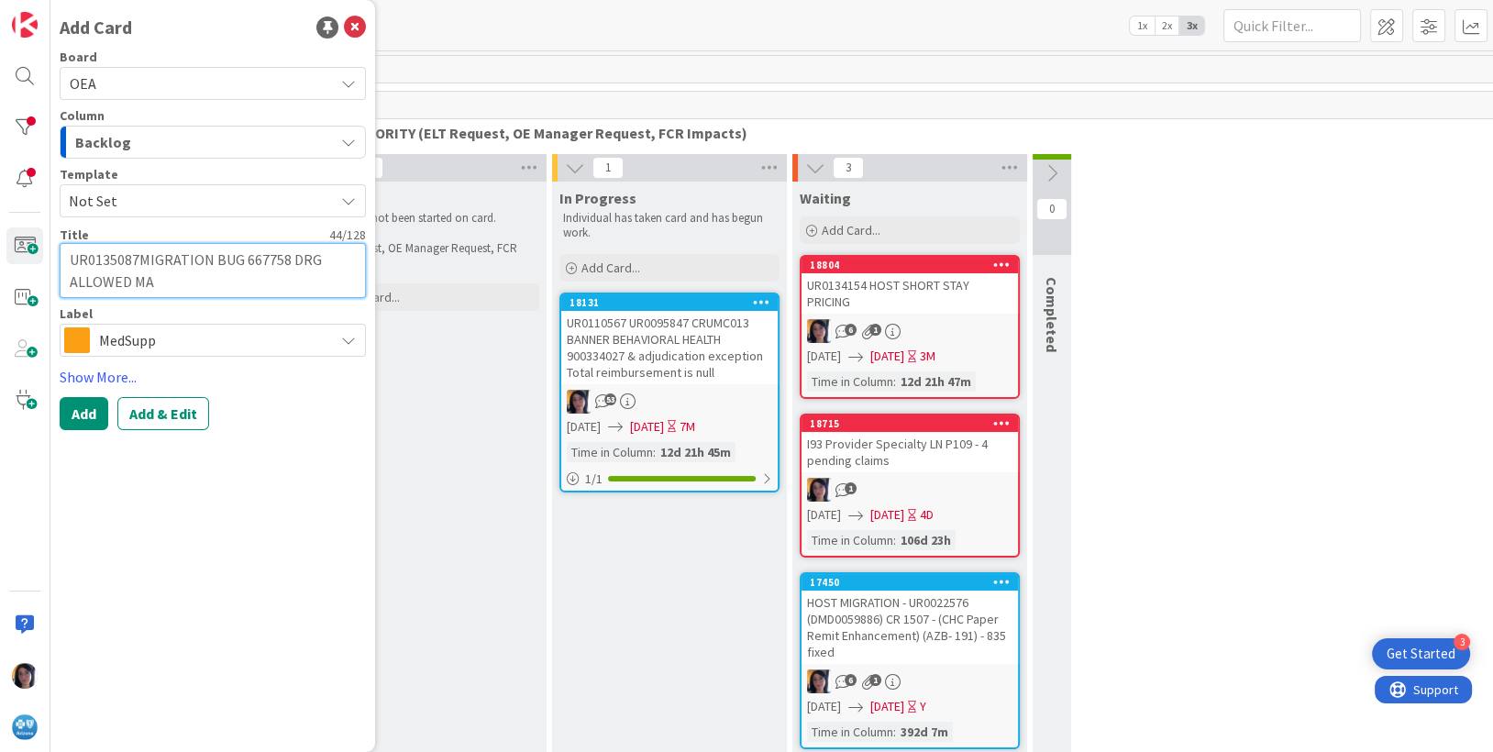
type textarea "x"
type textarea "UR0135087MIGRATION BUG 667758 DRG ALLOWED M"
type textarea "x"
type textarea "UR0135087MIGRATION BUG 667758 DRG ALLOWED"
type textarea "x"
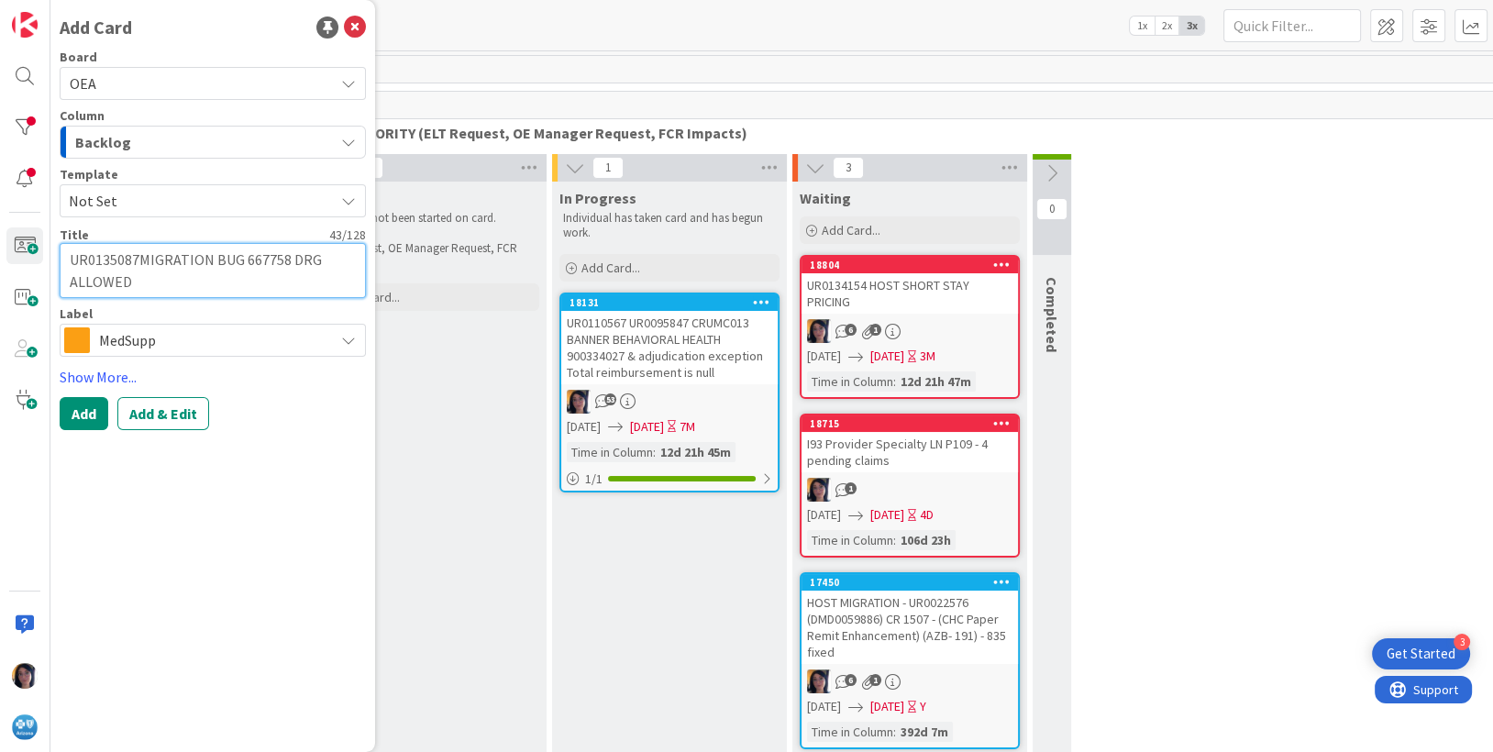
type textarea "UR0135087MIGRATION BUG 667758 DRG ALLOWED A"
type textarea "x"
type textarea "UR0135087MIGRATION BUG 667758 DRG ALLOWED AM"
type textarea "x"
type textarea "UR0135087MIGRATION BUG 667758 DRG ALLOWED AMT"
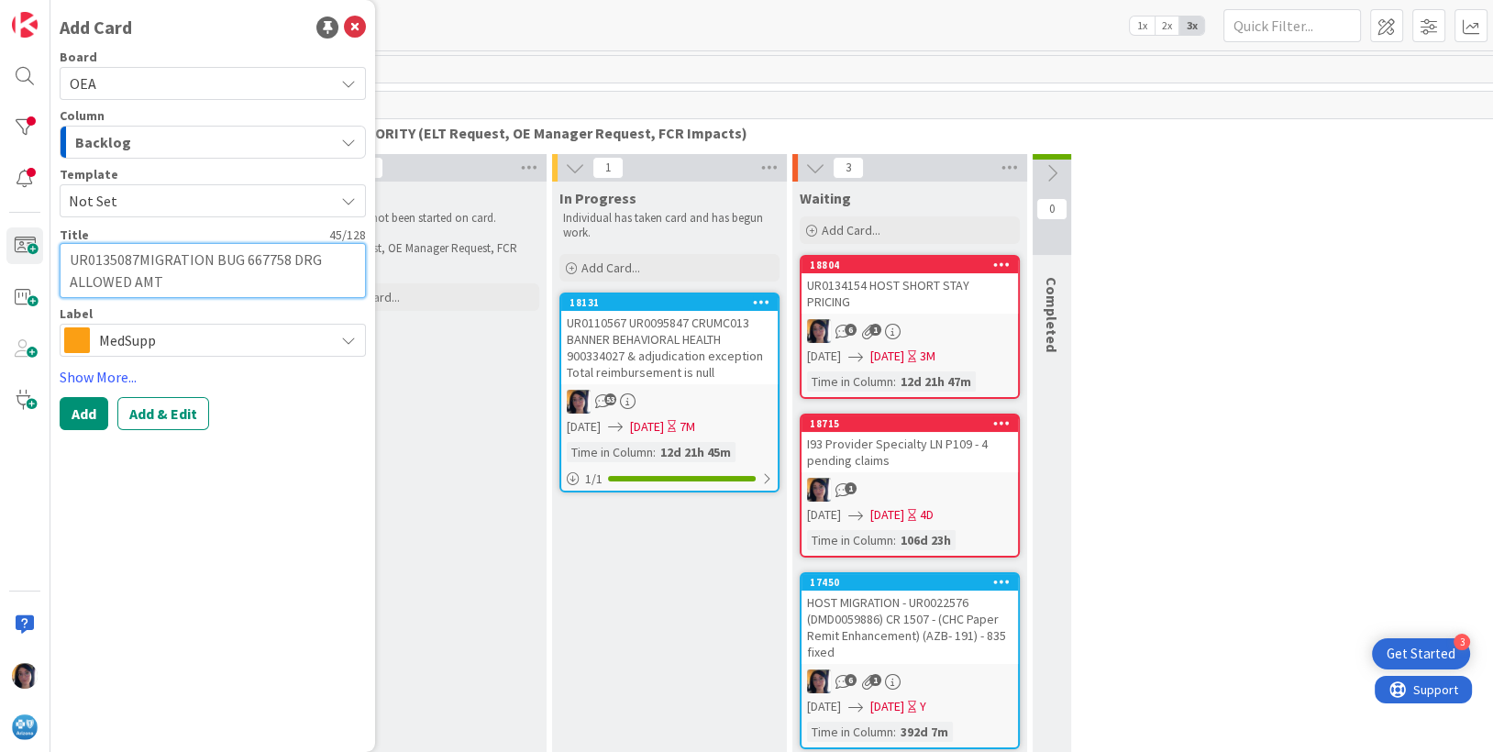
type textarea "x"
type textarea "UR0135087MIGRATION BUG 667758 DRG ALLOWED AMT"
type textarea "x"
type textarea "UR0135087MIGRATION BUG 667758 DRG ALLOWED AMT N"
type textarea "x"
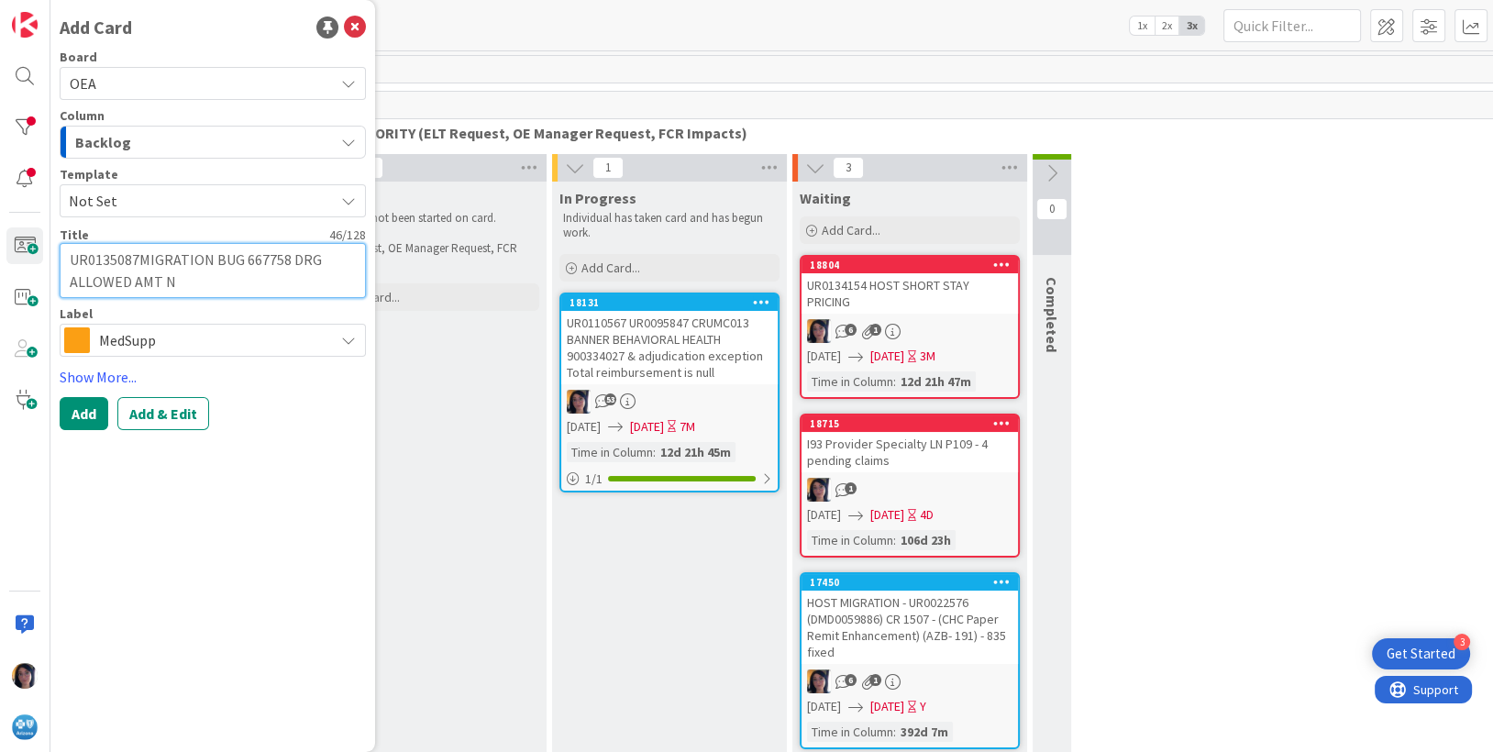
type textarea "UR0135087MIGRATION BUG 667758 DRG ALLOWED AMT NO"
type textarea "x"
type textarea "UR0135087MIGRATION BUG 667758 DRG ALLOWED AMT NOT"
type textarea "x"
type textarea "UR0135087MIGRATION BUG 667758 DRG ALLOWED AMT NOT"
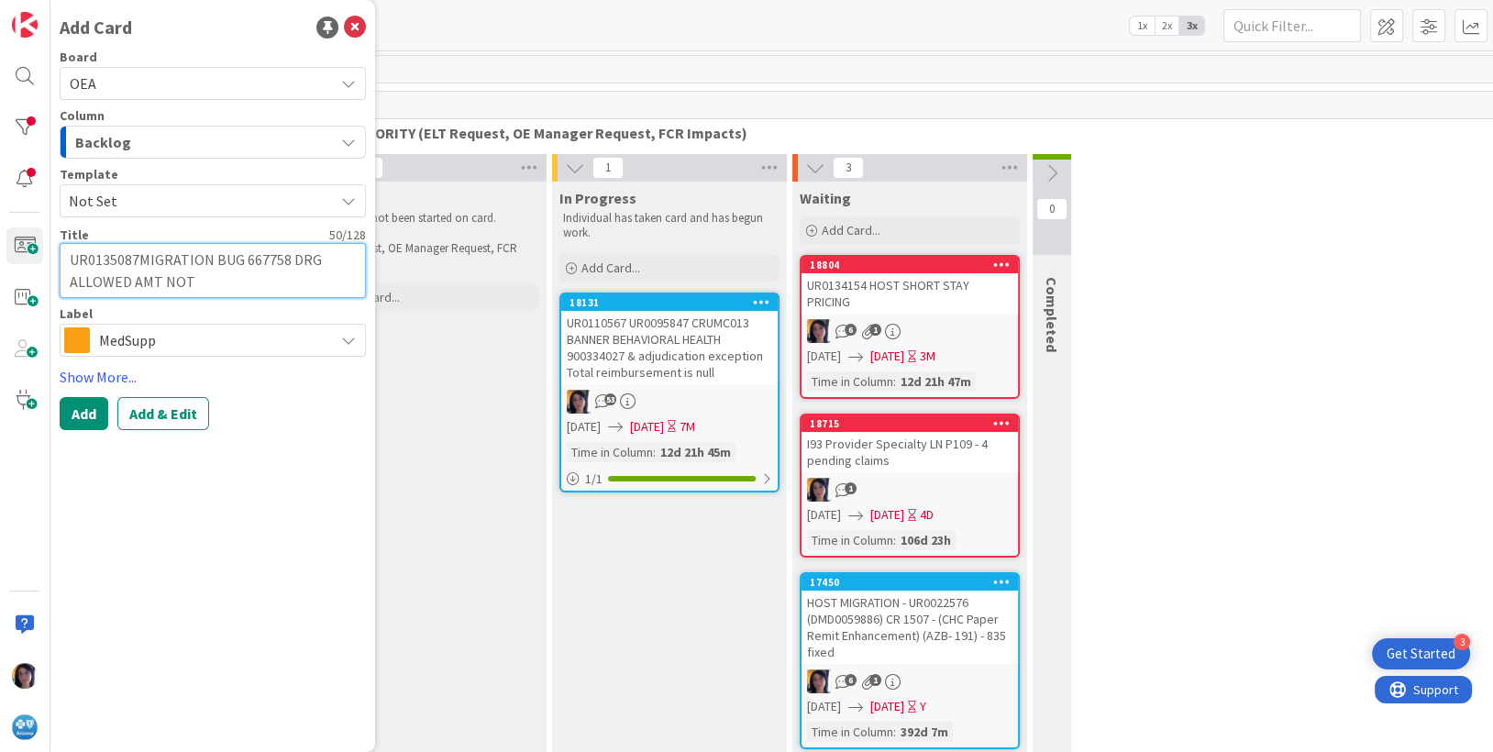
type textarea "x"
type textarea "UR0135087MIGRATION BUG 667758 DRG ALLOWED AMT NOT M"
type textarea "x"
type textarea "UR0135087MIGRATION BUG 667758 DRG ALLOWED AMT NOT MA"
type textarea "x"
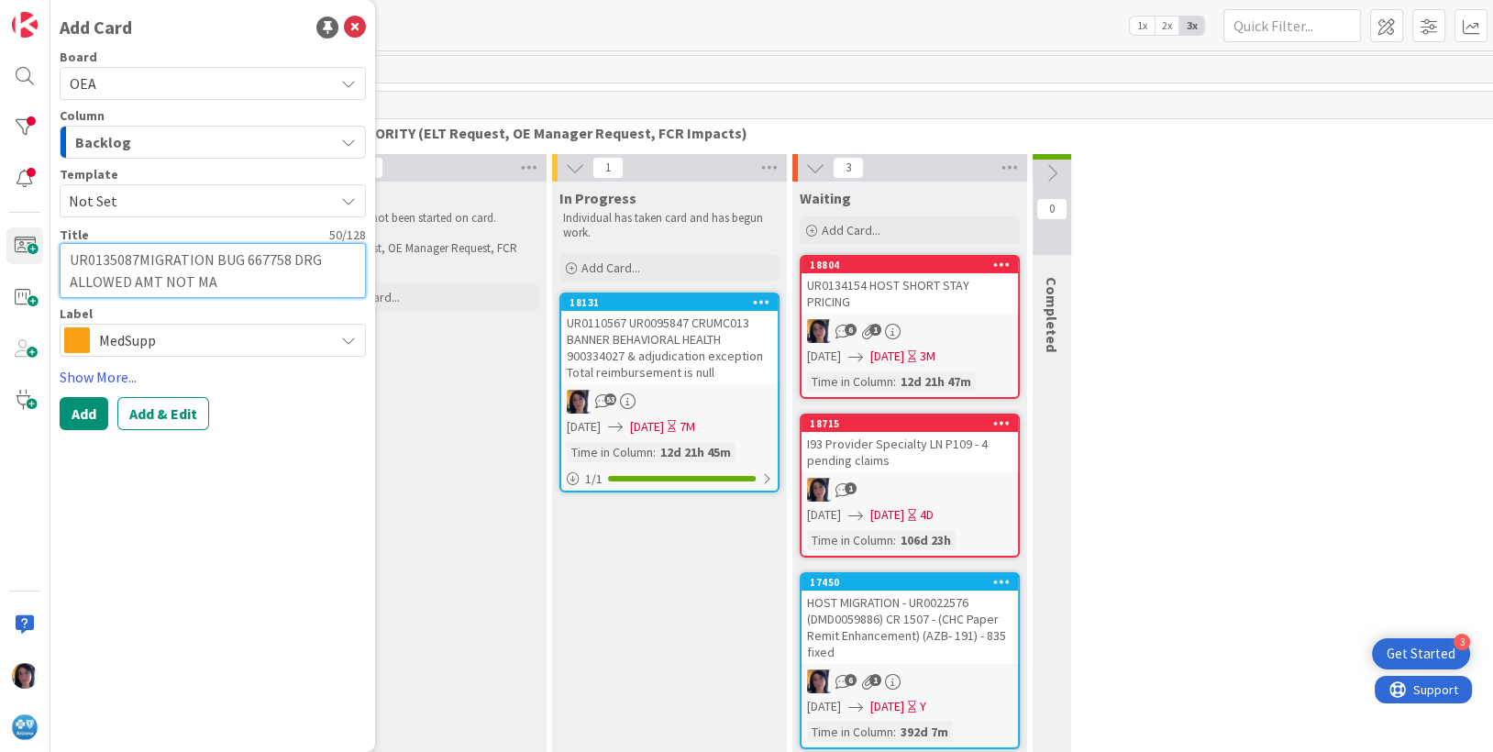
type textarea "UR0135087MIGRATION BUG 667758 DRG ALLOWED AMT NOT MAP"
type textarea "x"
type textarea "UR0135087MIGRATION BUG 667758 DRG ALLOWED AMT NOT [PERSON_NAME]"
type textarea "x"
type textarea "UR0135087MIGRATION BUG 667758 DRG ALLOWED AMT NOT MAPPI"
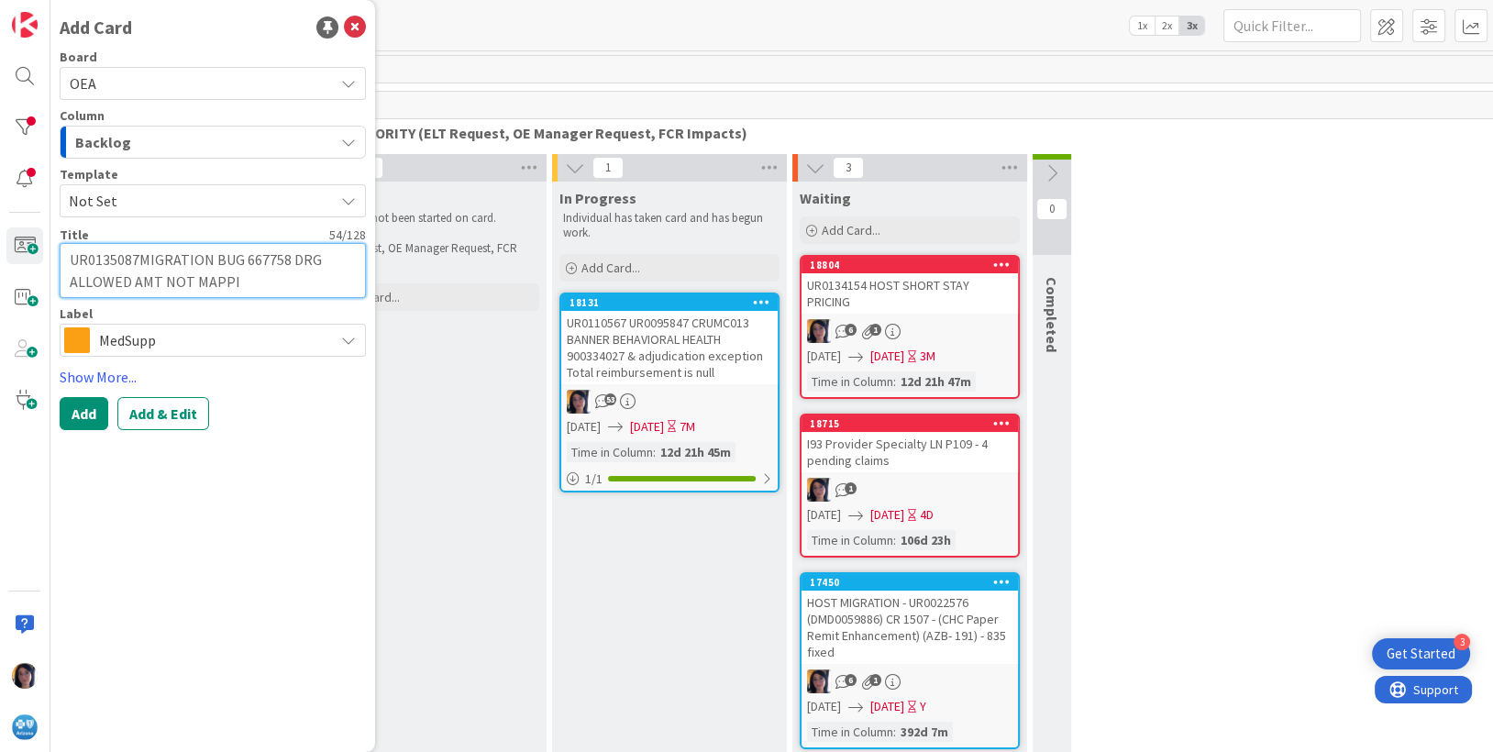
type textarea "x"
type textarea "UR0135087MIGRATION BUG 667758 DRG ALLOWED AMT NOT MAPPIN"
type textarea "x"
type textarea "UR0135087MIGRATION BUG 667758 DRG ALLOWED AMT NOT MAPPING"
type textarea "x"
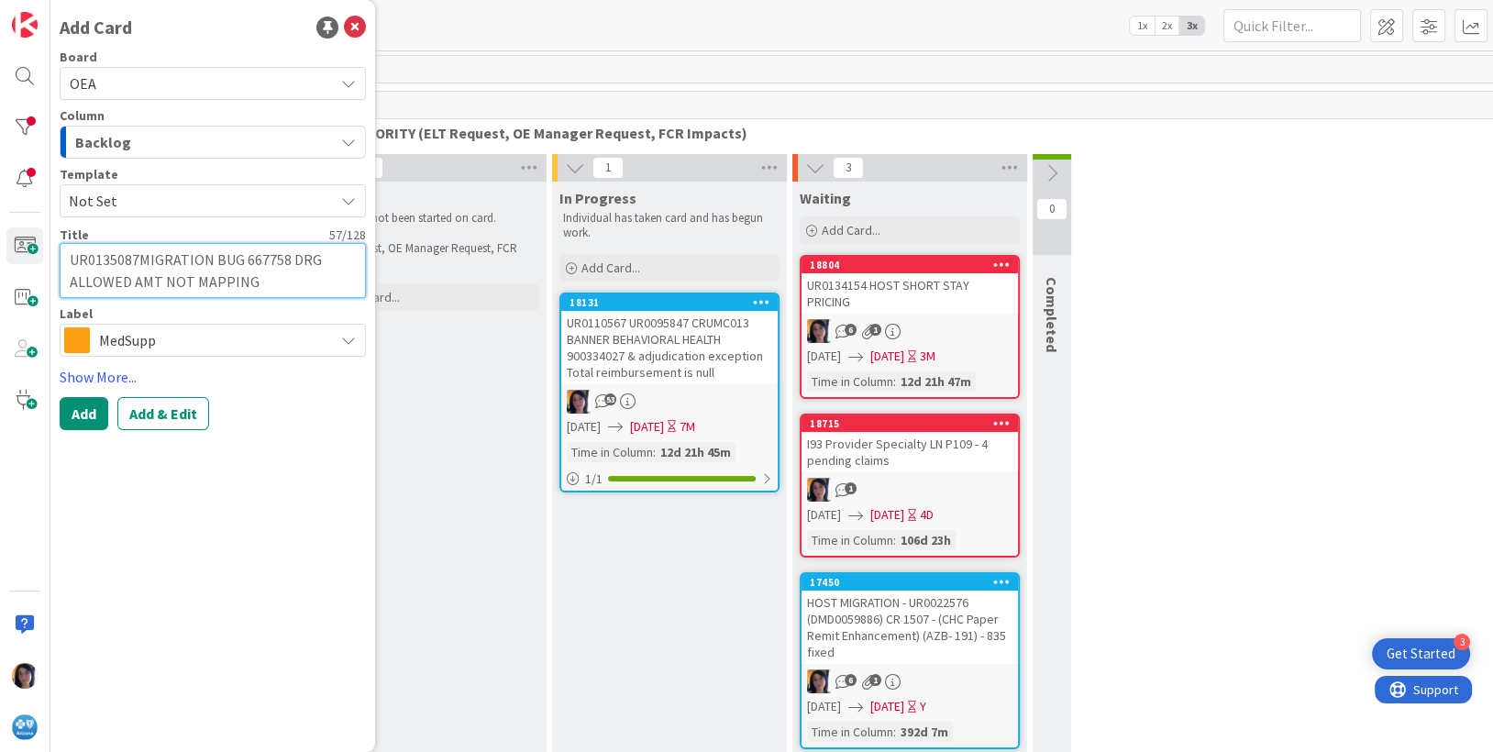
type textarea "UR0135087MIGRATION BUG 667758 DRG ALLOWED AMT NOT MAPPING"
type textarea "x"
type textarea "UR0135087MIGRATION BUG 667758 DRG ALLOWED AMT NOT MAPPING T"
type textarea "x"
type textarea "UR0135087MIGRATION BUG 667758 DRG ALLOWED AMT NOT MAPPING TO"
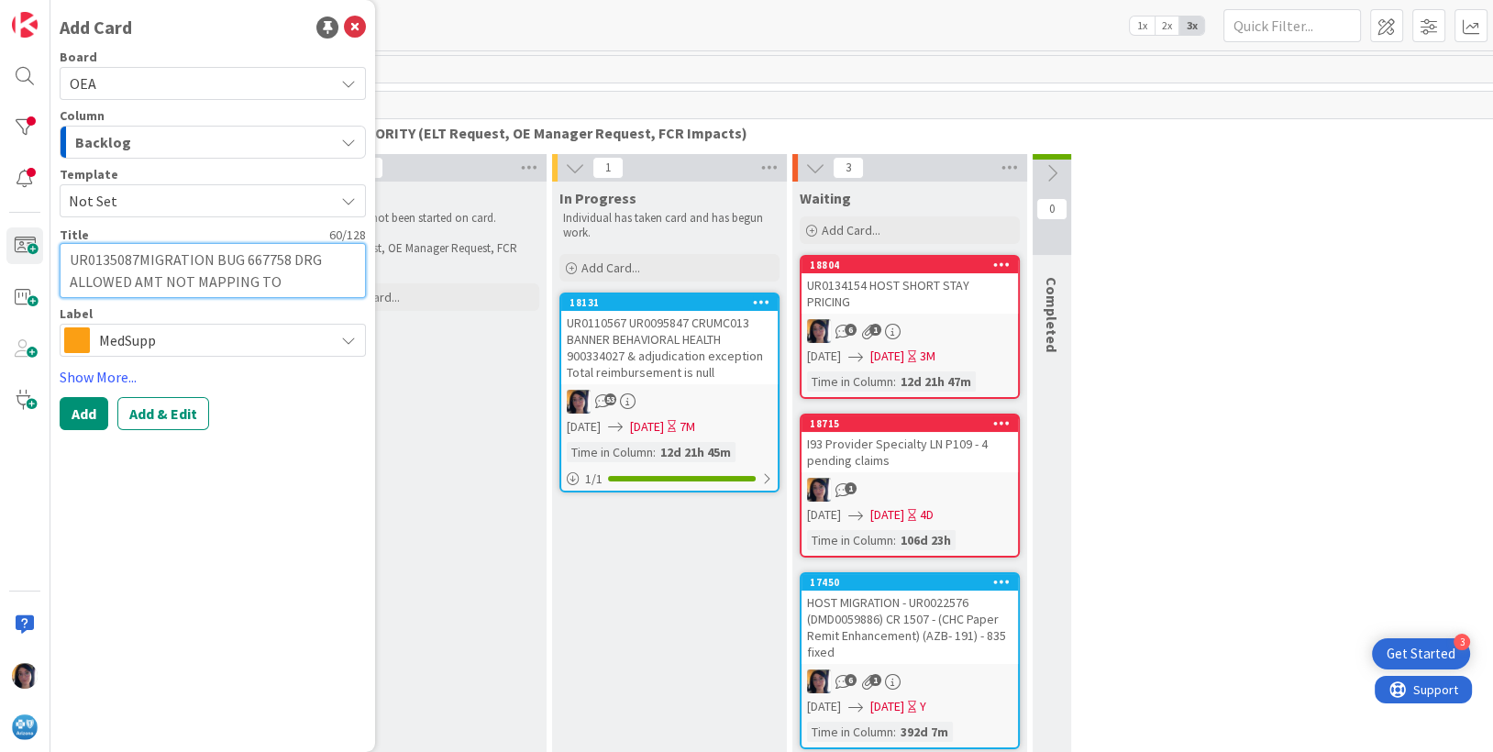
type textarea "x"
type textarea "UR0135087MIGRATION BUG 667758 DRG ALLOWED AMT NOT MAPPING TO"
type textarea "x"
type textarea "UR0135087MIGRATION BUG 667758 DRG ALLOWED AMT NOT MAPPING TO C"
type textarea "x"
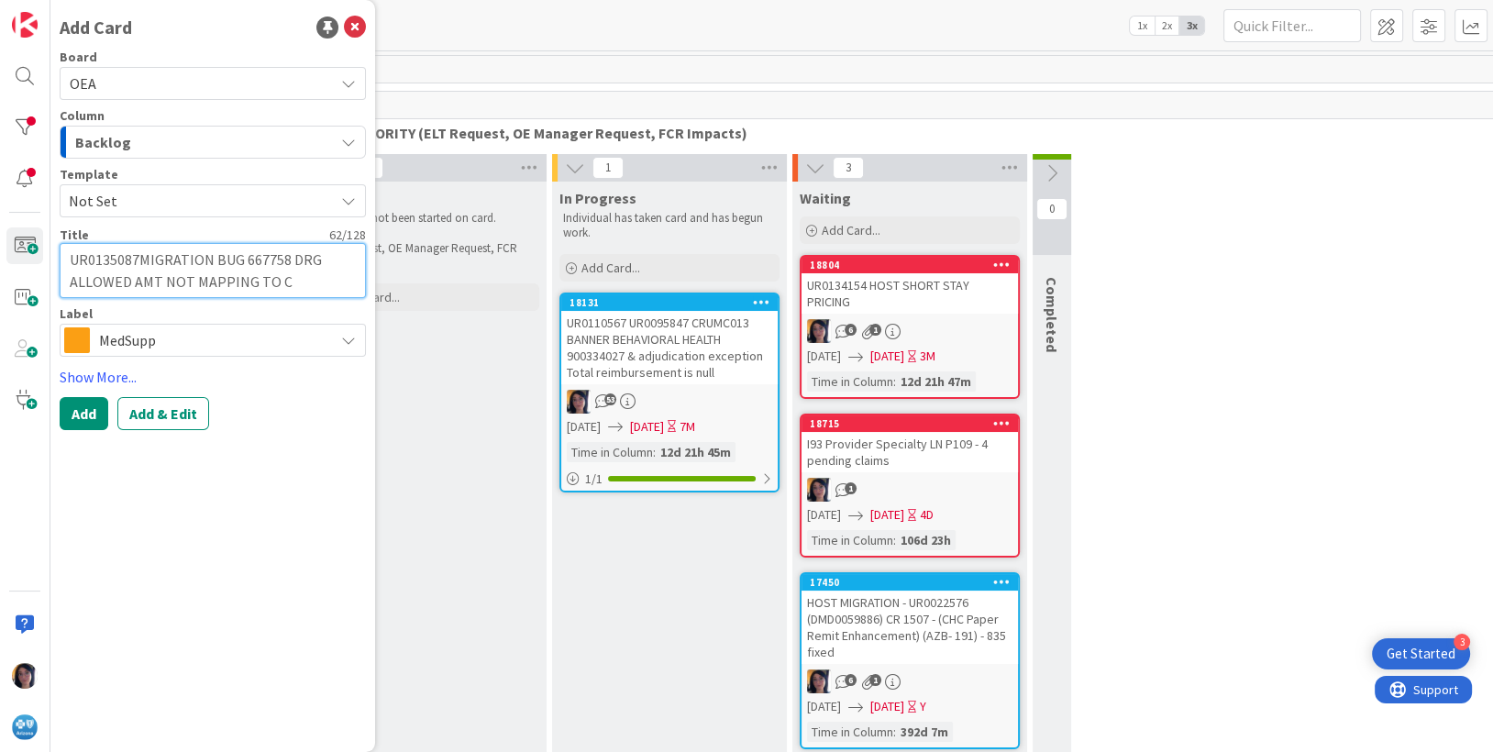
type textarea "UR0135087MIGRATION BUG 667758 DRG ALLOWED AMT NOT MAPPING TO CL"
type textarea "x"
type textarea "UR0135087MIGRATION BUG 667758 DRG ALLOWED AMT NOT MAPPING TO CLI"
type textarea "x"
type textarea "UR0135087MIGRATION BUG 667758 DRG ALLOWED AMT NOT MAPPING TO CLIM"
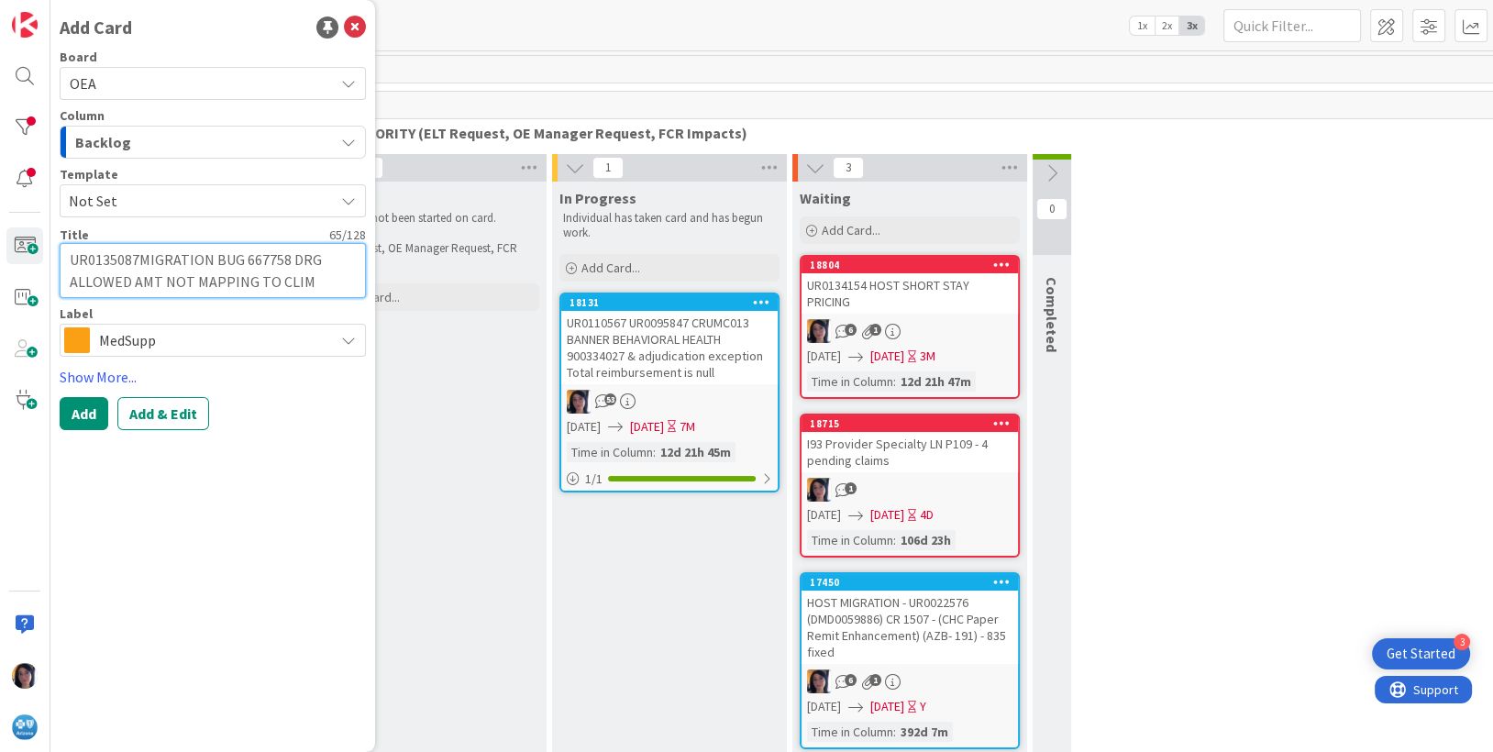
type textarea "x"
type textarea "UR0135087MIGRATION BUG 667758 DRG ALLOWED AMT NOT MAPPING TO CLIM"
type textarea "x"
type textarea "UR0135087MIGRATION BUG 667758 DRG ALLOWED AMT NOT MAPPING TO CLIM"
type textarea "x"
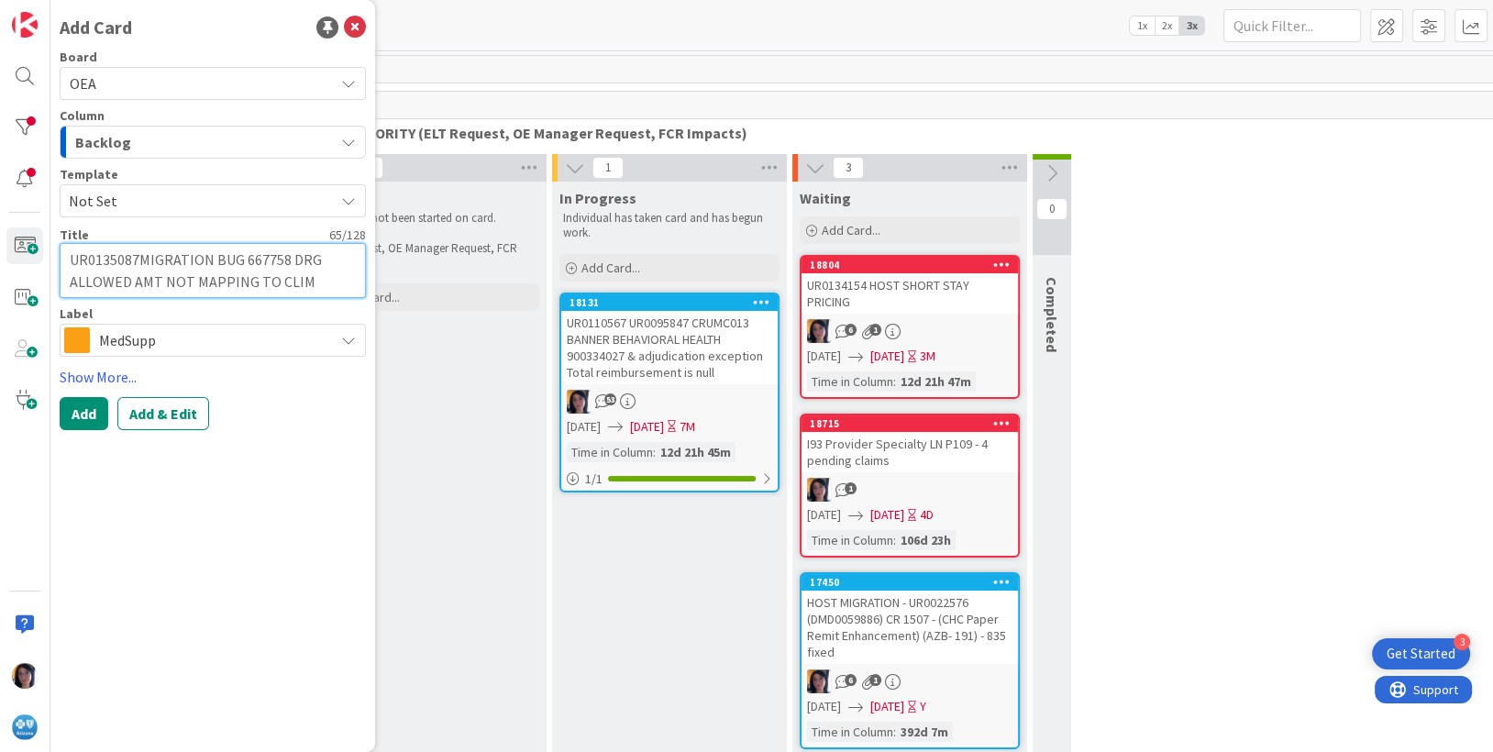
type textarea "UR0135087MIGRATION BUG 667758 DRG ALLOWED AMT NOT MAPPING TO CLI"
type textarea "x"
type textarea "UR0135087MIGRATION BUG 667758 DRG ALLOWED AMT NOT MAPPING TO CL"
type textarea "x"
type textarea "UR0135087MIGRATION BUG 667758 DRG ALLOWED AMT NOT MAPPING TO CLA"
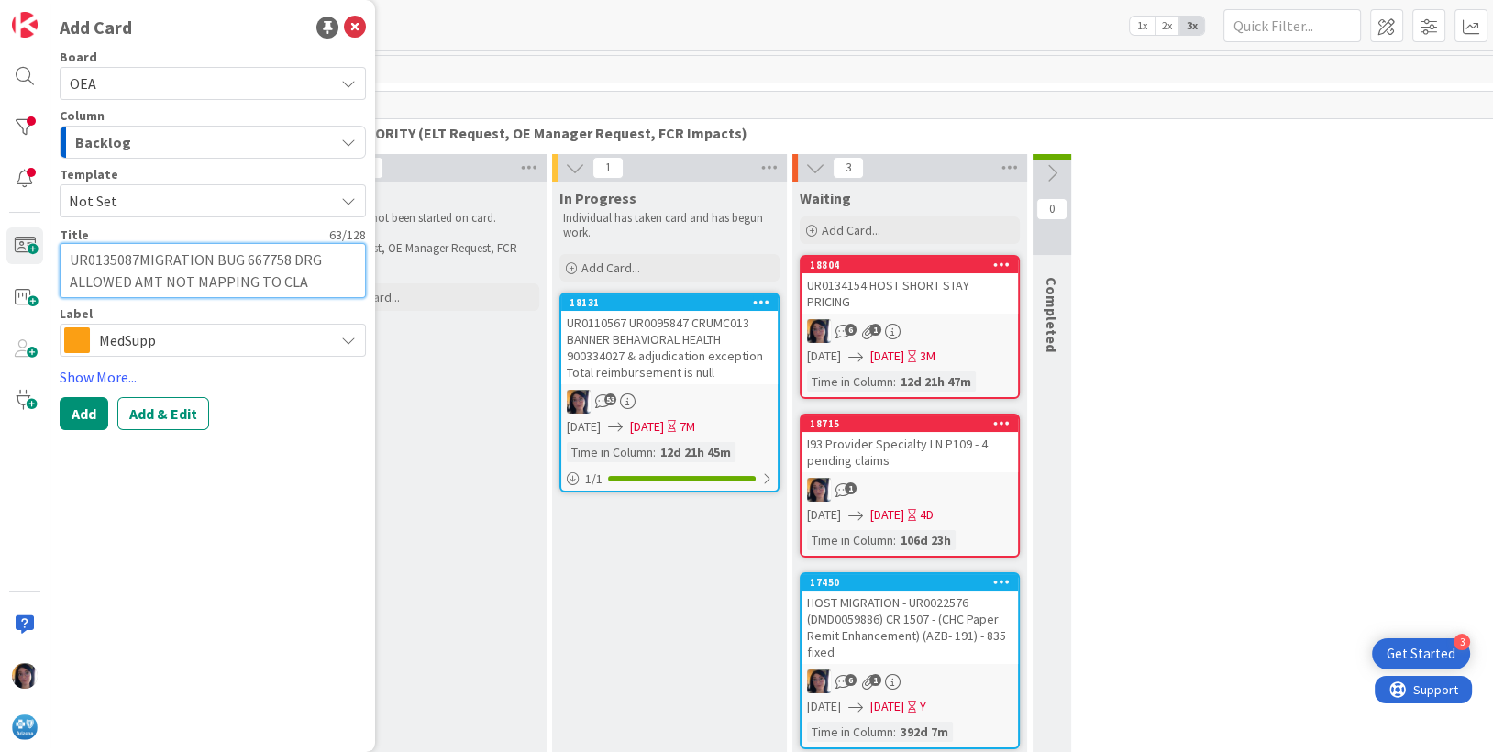
type textarea "x"
type textarea "UR0135087MIGRATION BUG 667758 DRG ALLOWED AMT NOT MAPPING TO CLAI"
type textarea "x"
type textarea "UR0135087MIGRATION BUG 667758 DRG ALLOWED AMT NOT MAPPING TO CLAIM"
type textarea "x"
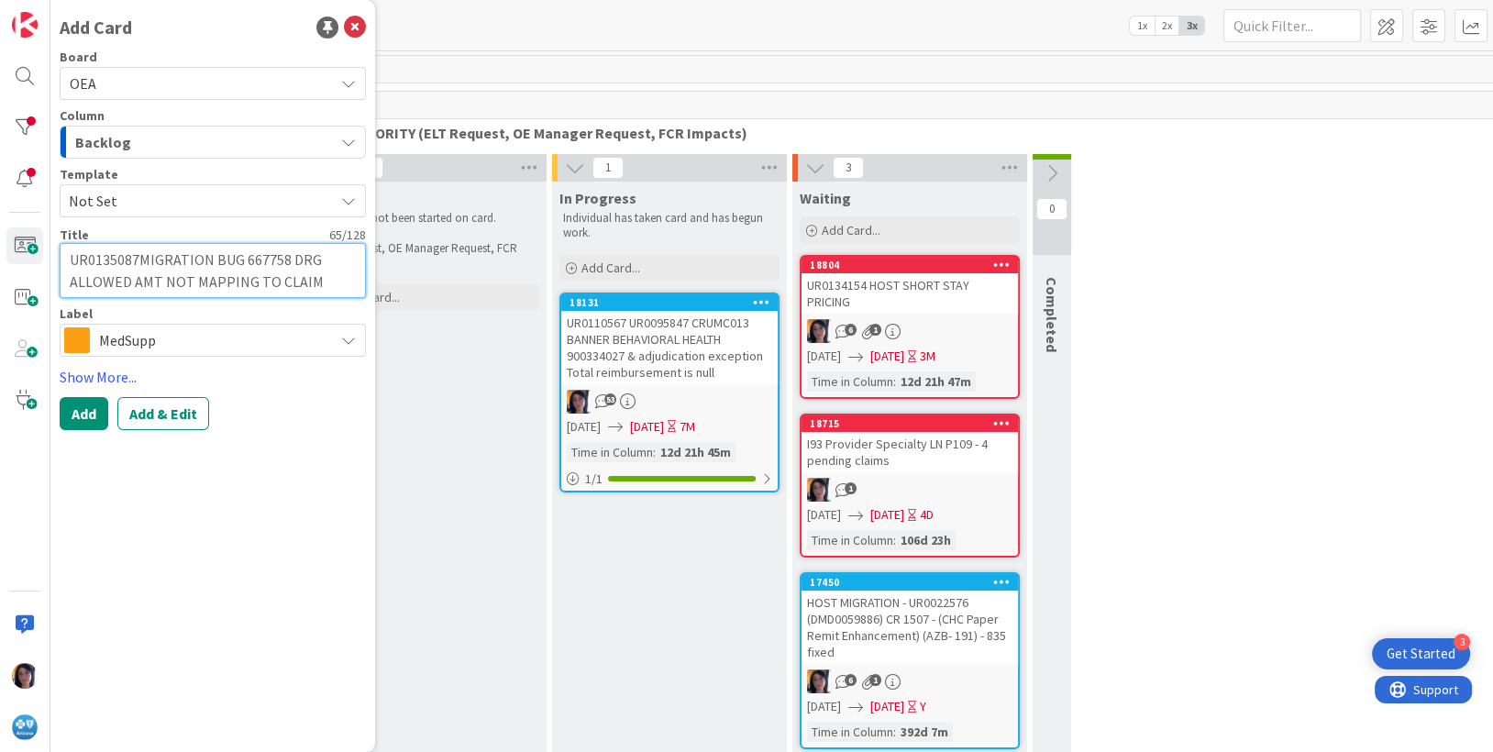
type textarea "UR0135087MIGRATION BUG 667758 DRG ALLOWED AMT NOT MAPPING TO CLAIM L"
type textarea "x"
type textarea "UR0135087MIGRATION BUG 667758 DRG ALLOWED AMT NOT MAPPING TO CLAIM LE"
type textarea "x"
type textarea "UR0135087MIGRATION BUG 667758 DRG ALLOWED AMT NOT MAPPING TO CLAIM LEV"
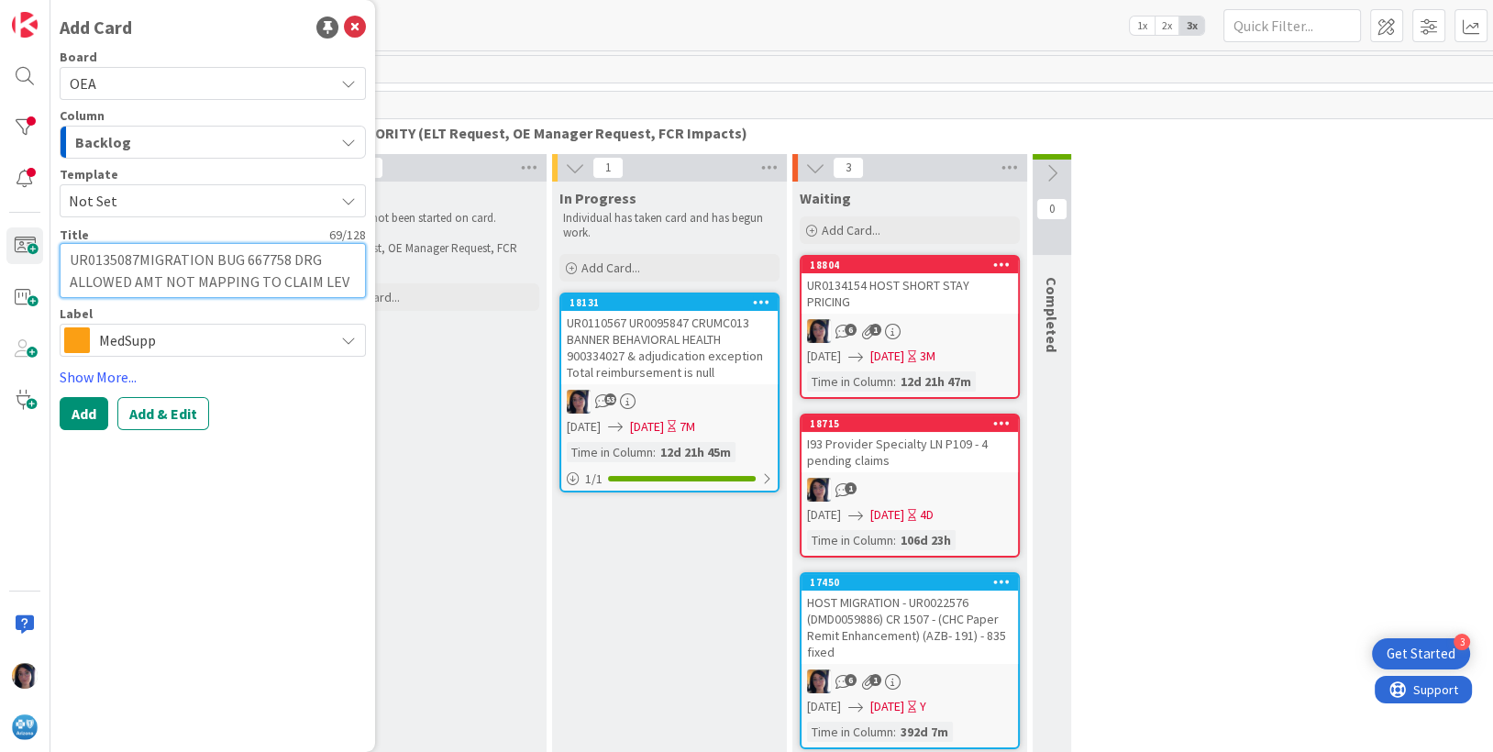
type textarea "x"
type textarea "UR0135087MIGRATION BUG 667758 DRG ALLOWED AMT NOT MAPPING TO CLAIM LEVE"
type textarea "x"
type textarea "UR0135087MIGRATION BUG 667758 DRG ALLOWED AMT NOT MAPPING TO CLAIM LEVEL"
type textarea "x"
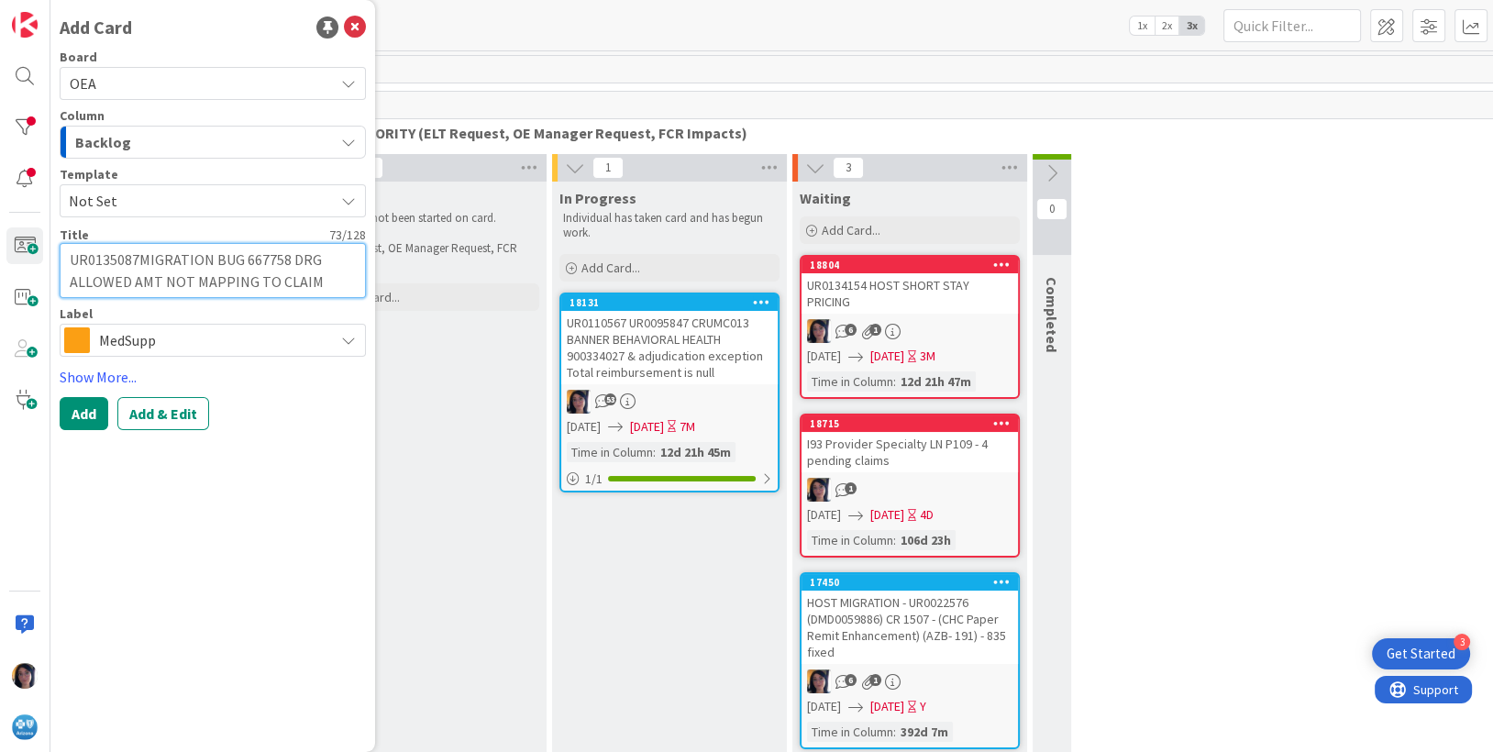
type textarea "UR0135087MIGRATION BUG 667758 DRG ALLOWED AMT NOT MAPPING TO CLAIM LEVEL"
click at [110, 346] on span "MedSupp" at bounding box center [212, 340] width 226 height 26
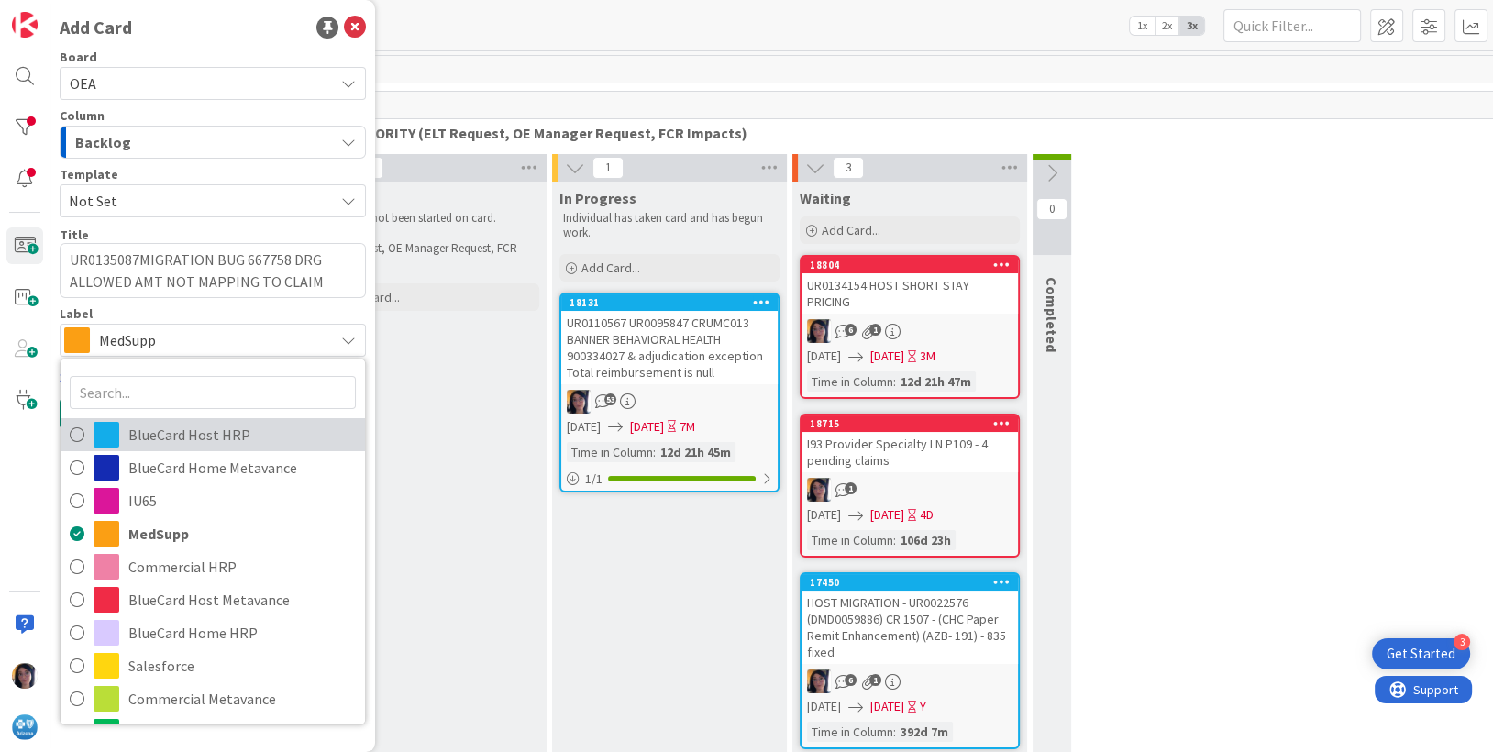
click at [151, 438] on span "BlueCard Host HRP" at bounding box center [241, 434] width 227 height 28
type textarea "x"
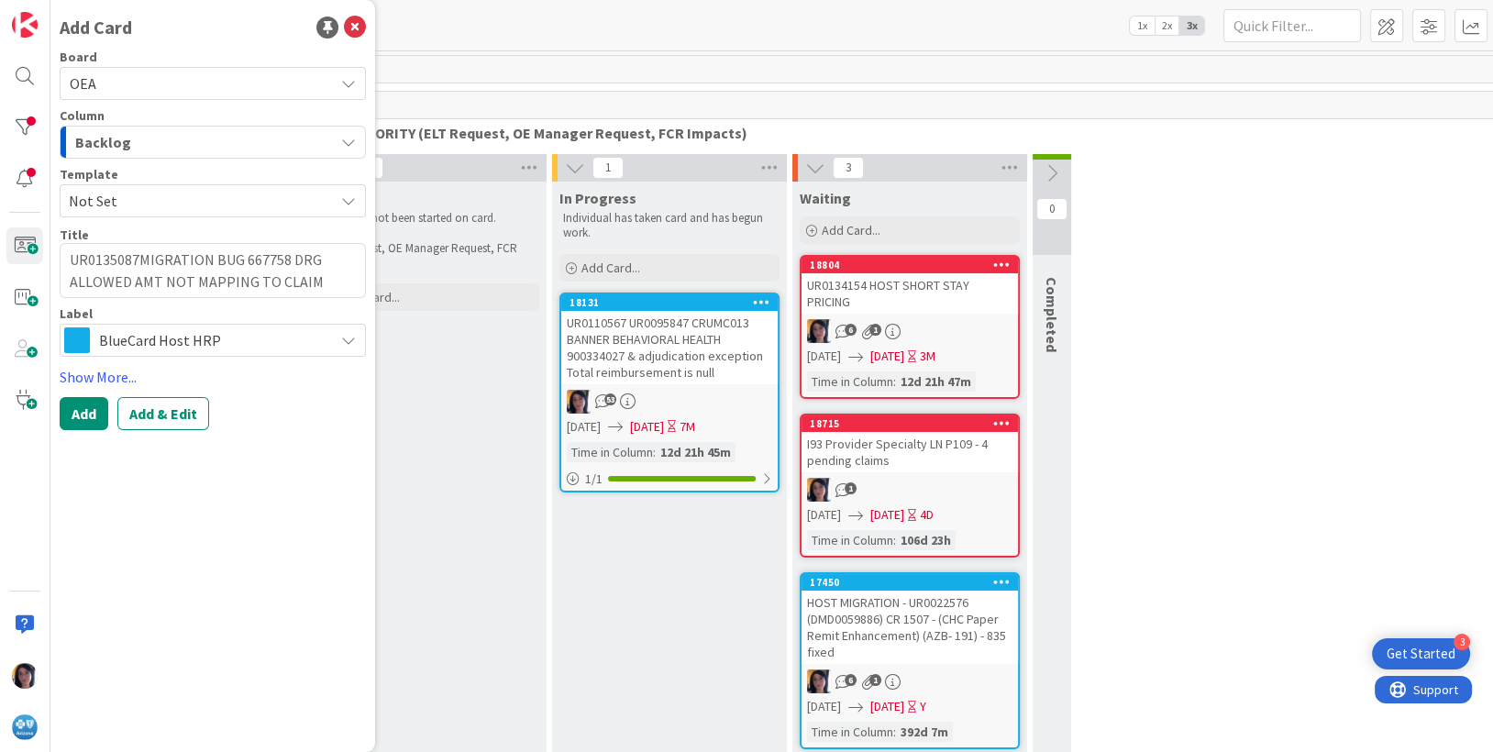
click at [173, 410] on button "Add & Edit" at bounding box center [163, 413] width 92 height 33
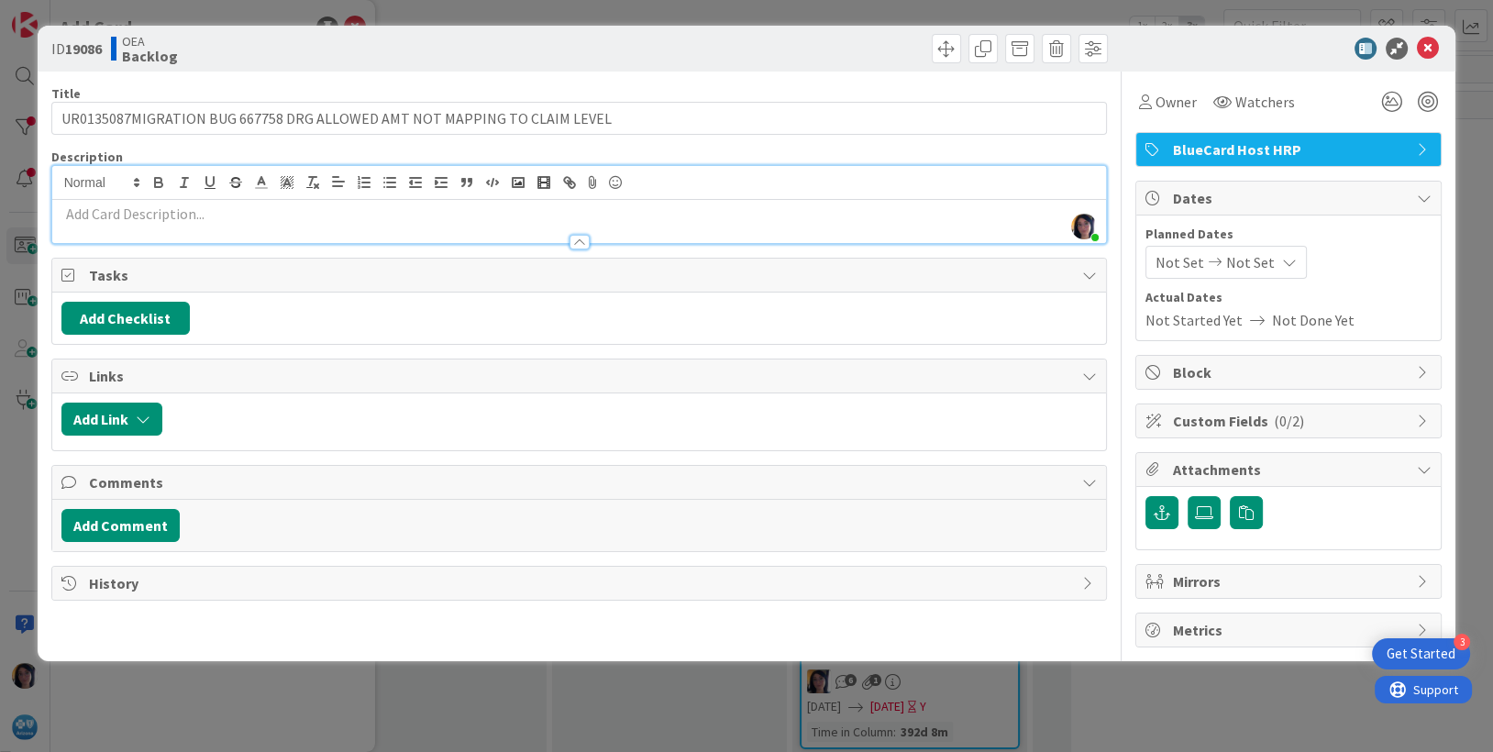
click at [220, 183] on div "[PERSON_NAME] just joined" at bounding box center [579, 204] width 1054 height 77
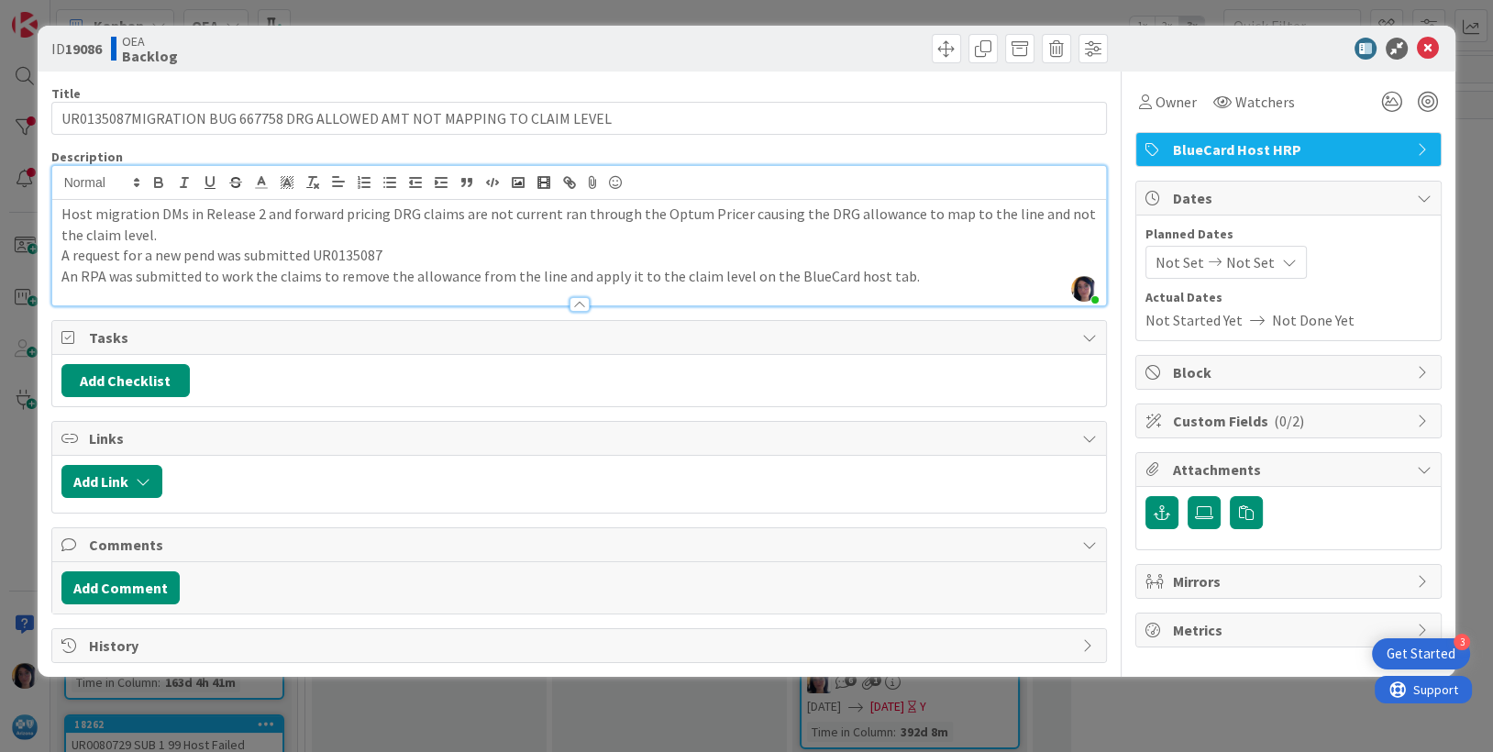
click at [955, 279] on p "An RPA was submitted to work the claims to remove the allowance from the line a…" at bounding box center [579, 276] width 1036 height 21
click at [163, 582] on button "Add Comment" at bounding box center [120, 587] width 118 height 33
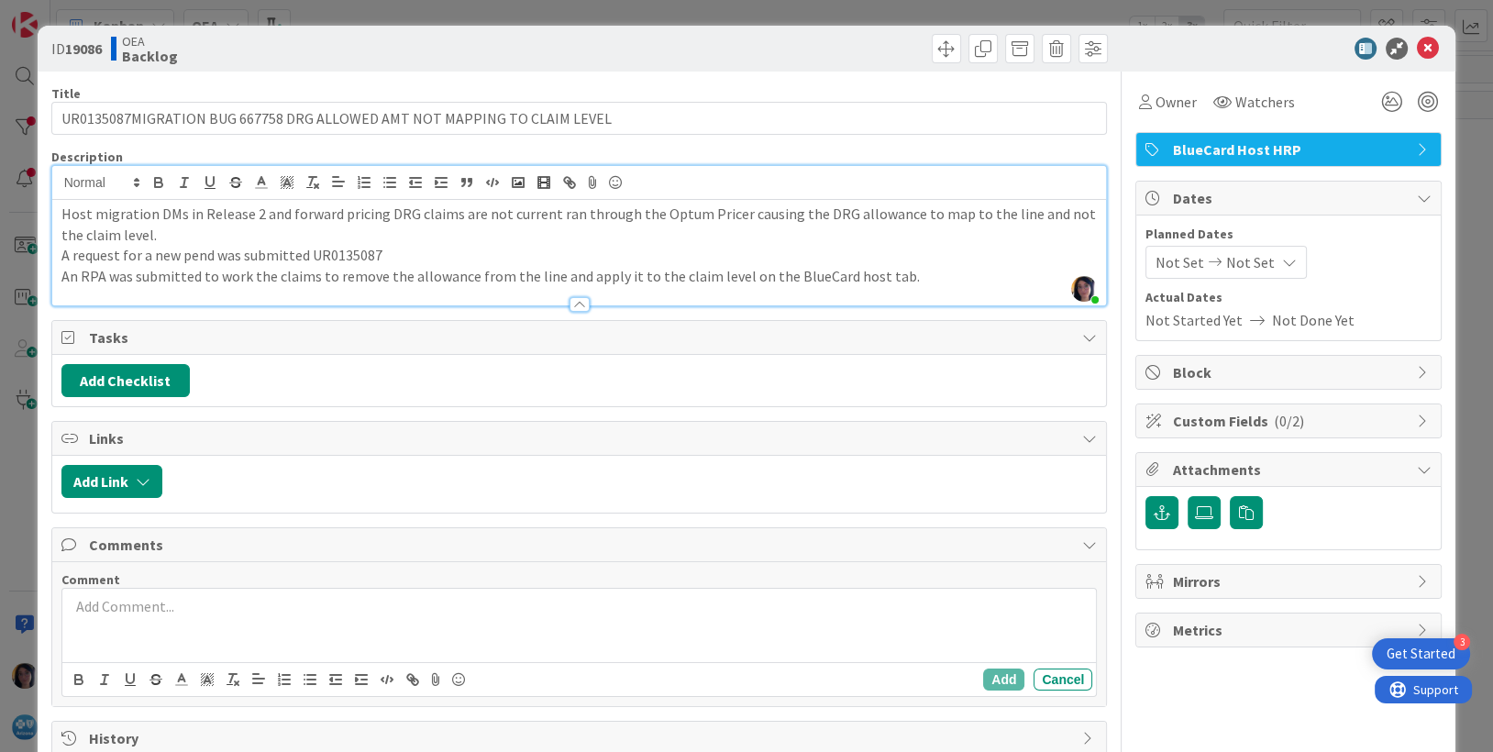
click at [126, 605] on p at bounding box center [580, 606] width 1020 height 21
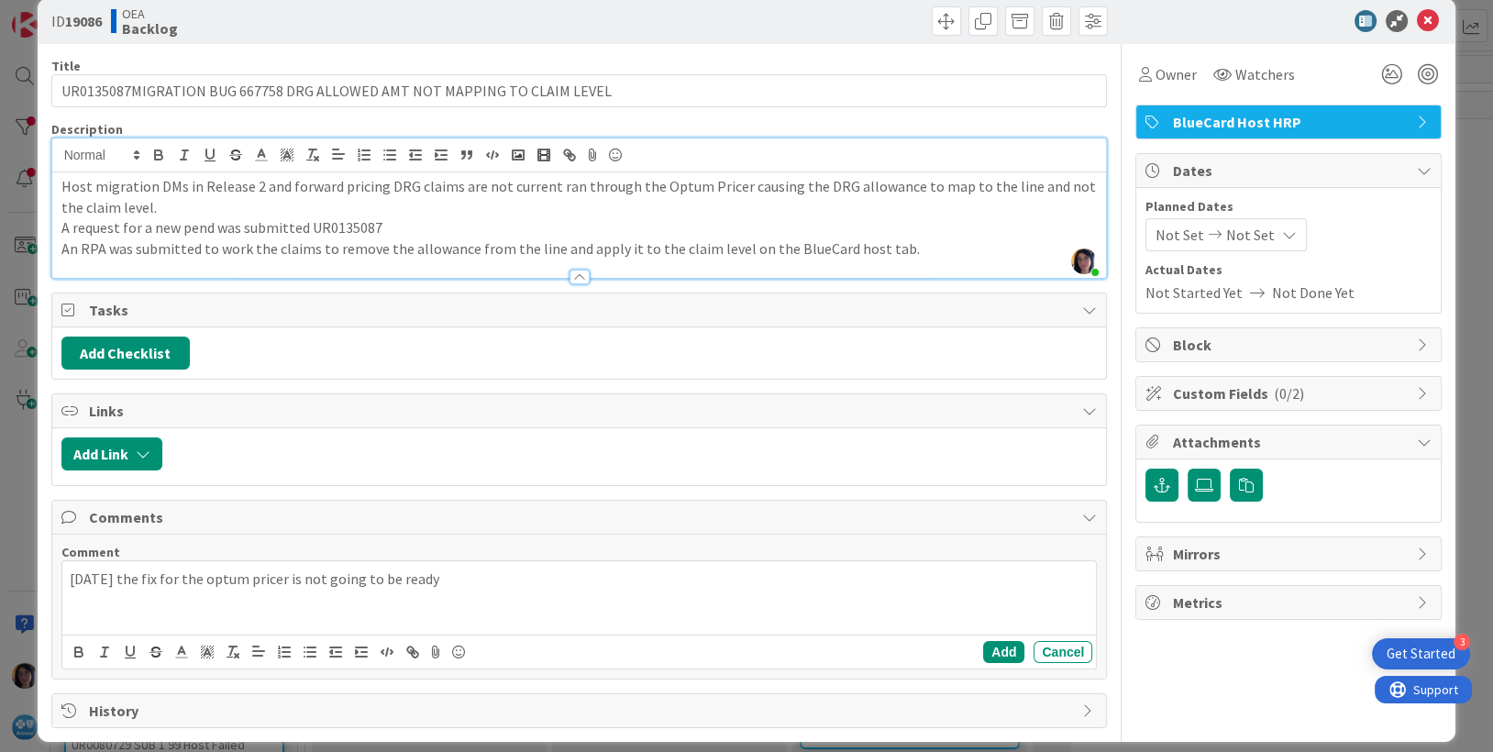
scroll to position [42, 0]
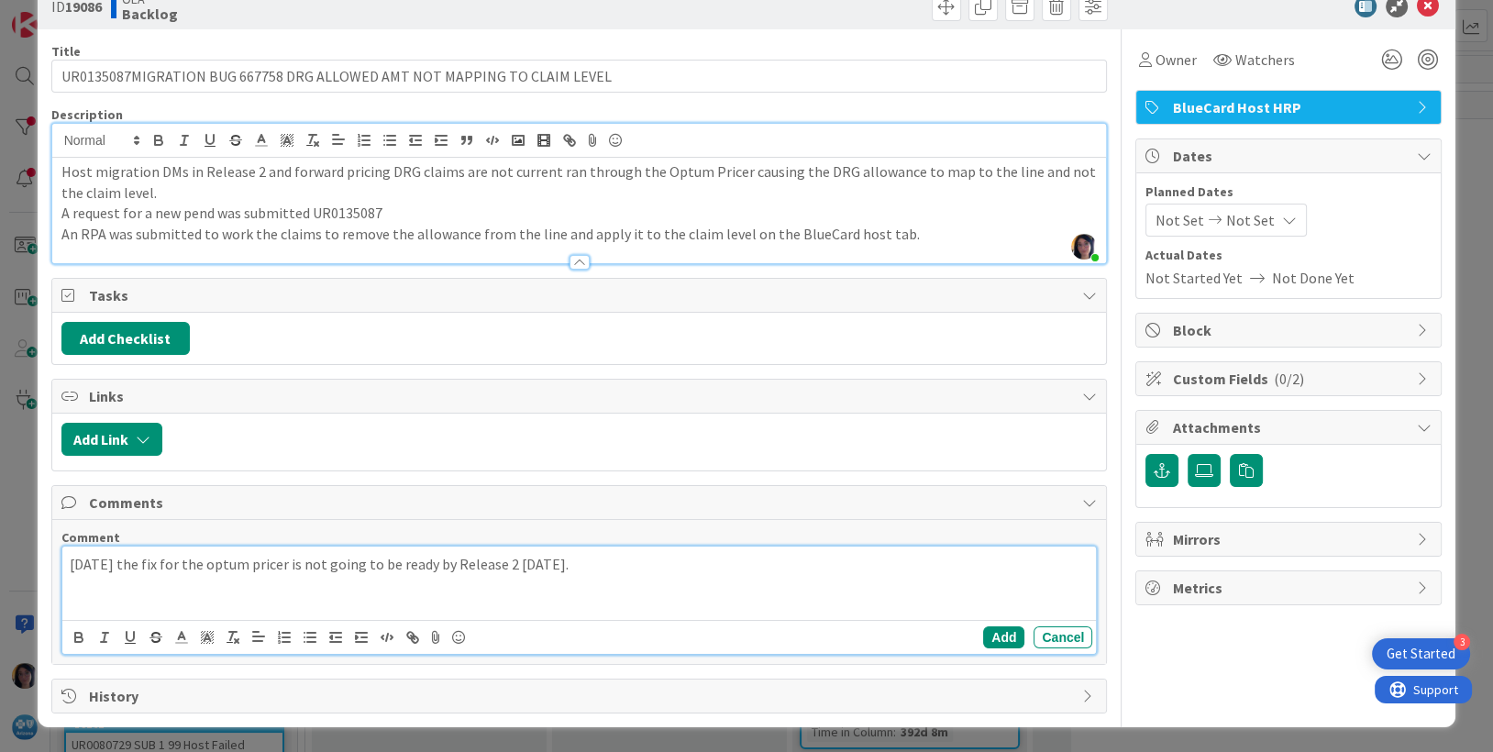
click at [606, 554] on p "[DATE] the fix for the optum pricer is not going to be ready by Release 2 [DATE…" at bounding box center [580, 564] width 1020 height 21
click at [845, 566] on p "[DATE] the fix for the optum pricer is not going to be ready by Release 2 [DATE…" at bounding box center [580, 564] width 1020 height 21
drag, startPoint x: 662, startPoint y: 568, endPoint x: 665, endPoint y: 577, distance: 9.6
click at [660, 576] on div "[DATE] the fix for the optum pricer is not going to be ready by Release 2 [DATE…" at bounding box center [579, 582] width 1034 height 73
click at [664, 579] on div "[DATE] the fix for the optum pricer is not going to be ready by Release 2 [DATE…" at bounding box center [579, 582] width 1034 height 73
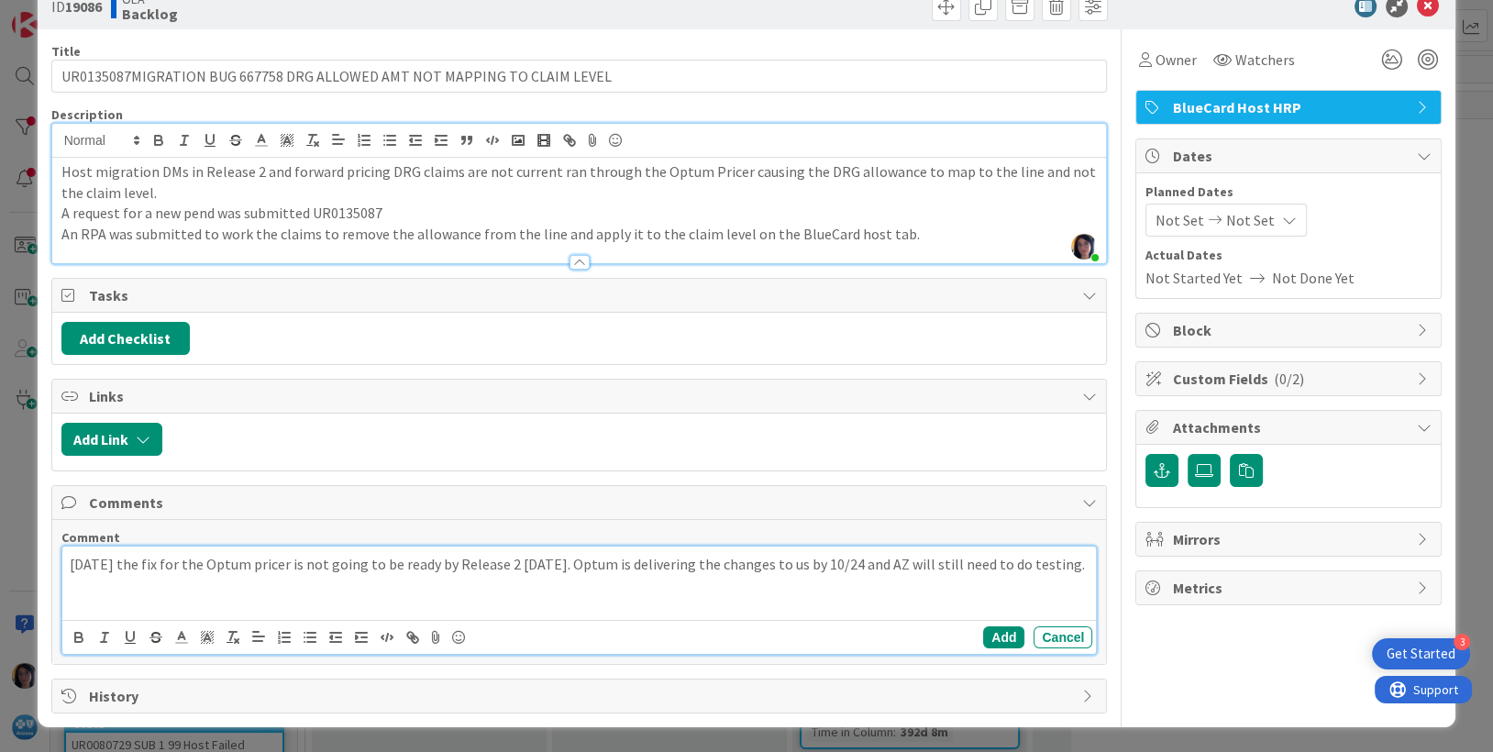
click at [272, 561] on p "[DATE] the fix for the Optum pricer is not going to be ready by Release 2 [DATE…" at bounding box center [580, 564] width 1020 height 21
click at [151, 575] on p "[DATE] the fix for the Optum Pricer is not going to be ready by Release 2 [DATE…" at bounding box center [580, 564] width 1020 height 21
click at [112, 575] on p "[DATE] the fix for the Optum Pricer is not going to be ready by Release 2 [DATE…" at bounding box center [580, 564] width 1020 height 21
click at [121, 575] on p "[DATE] the fix for the Optum Pricer is not going to be ready by Release 2 [DATE…" at bounding box center [580, 564] width 1020 height 21
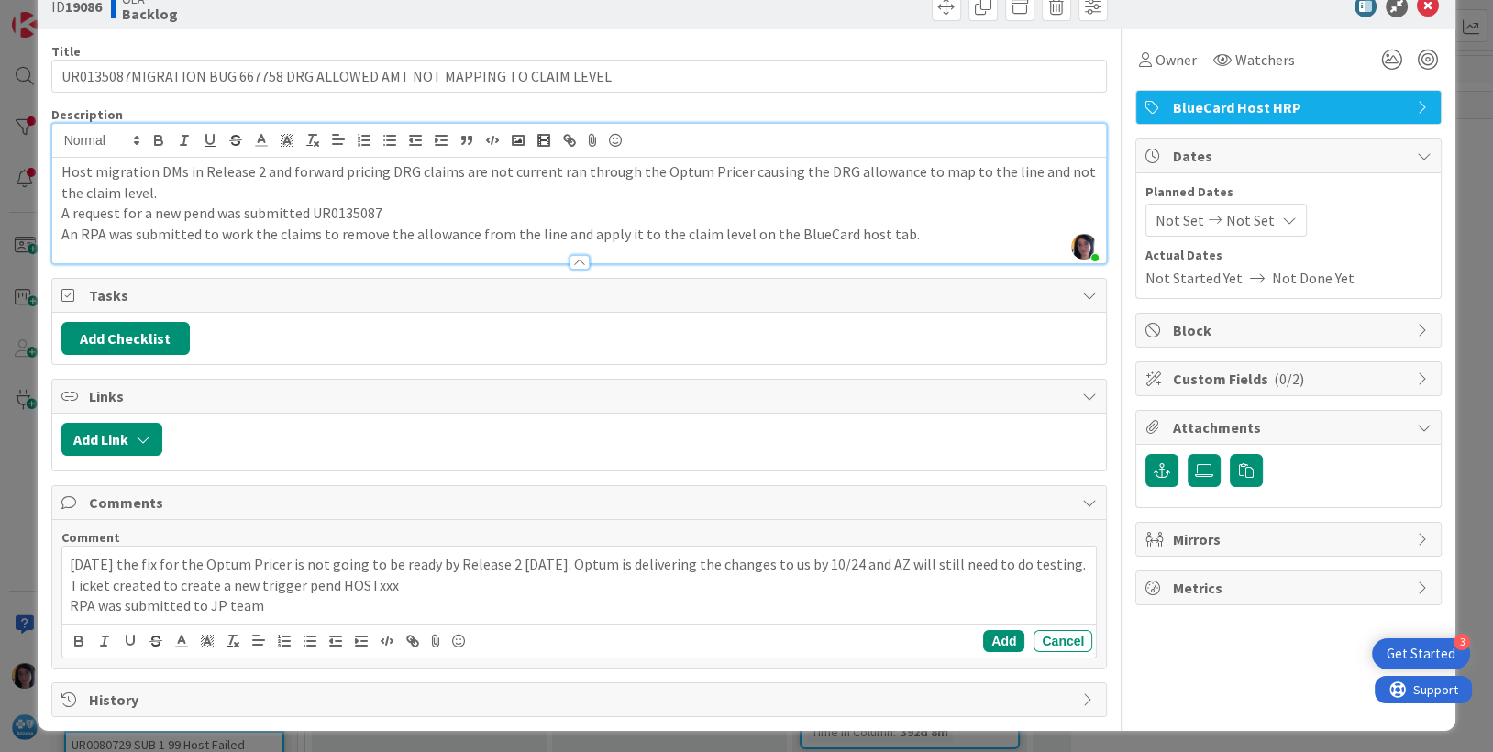
click at [905, 230] on p "An RPA was submitted to work the claims to remove the allowance from the line a…" at bounding box center [579, 234] width 1036 height 21
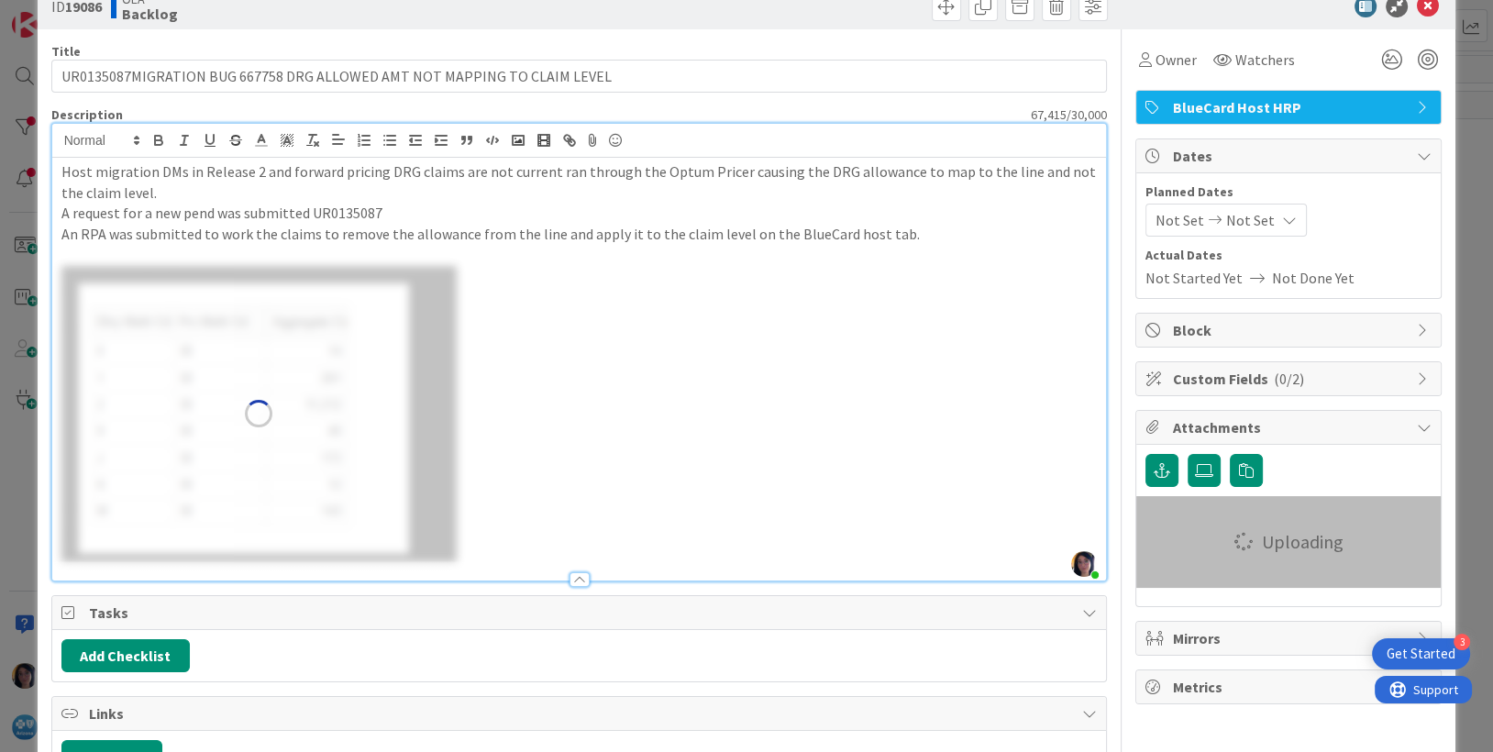
click at [894, 231] on p "An RPA was submitted to work the claims to remove the allowance from the line a…" at bounding box center [579, 234] width 1036 height 21
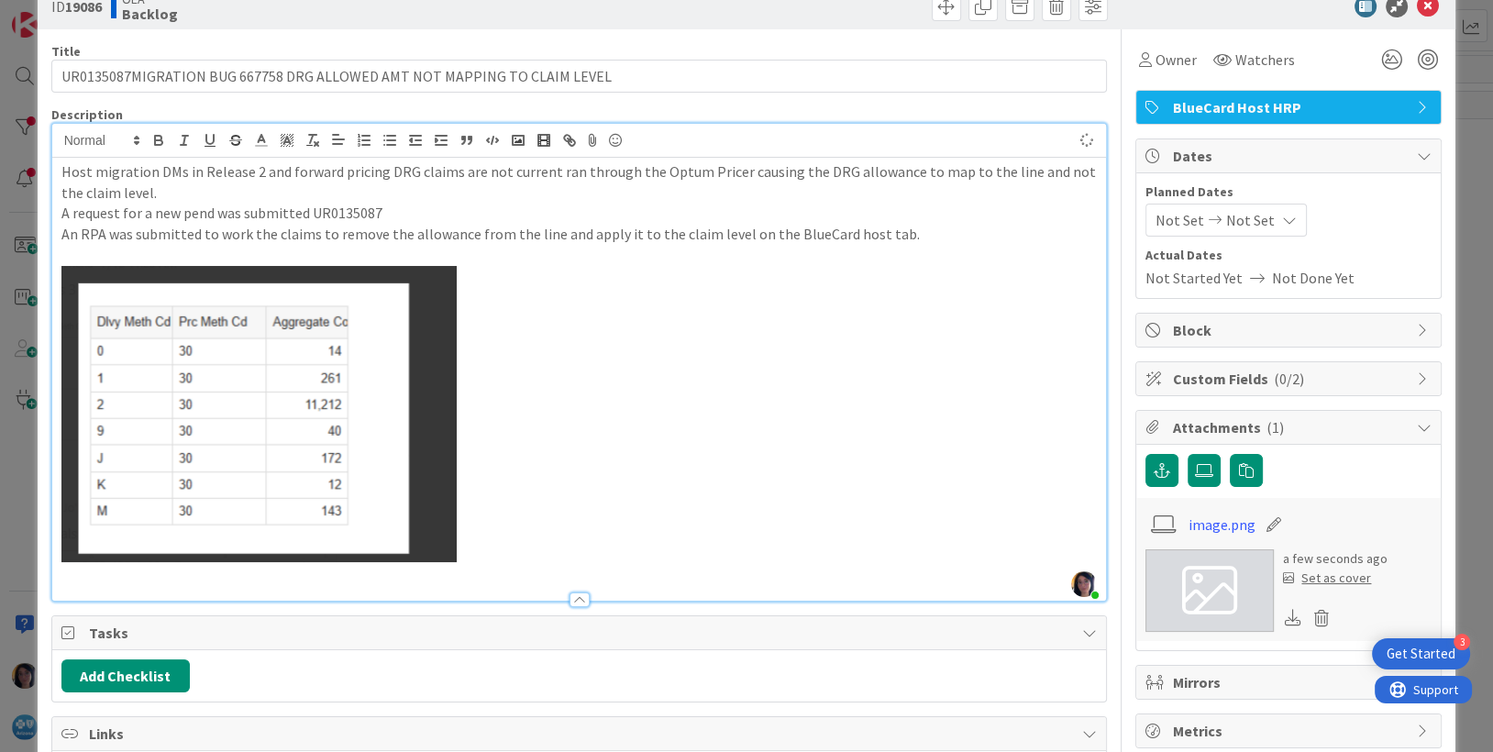
drag, startPoint x: 911, startPoint y: 230, endPoint x: 919, endPoint y: 236, distance: 9.9
click at [911, 231] on p "An RPA was submitted to work the claims to remove the allowance from the line a…" at bounding box center [579, 234] width 1036 height 21
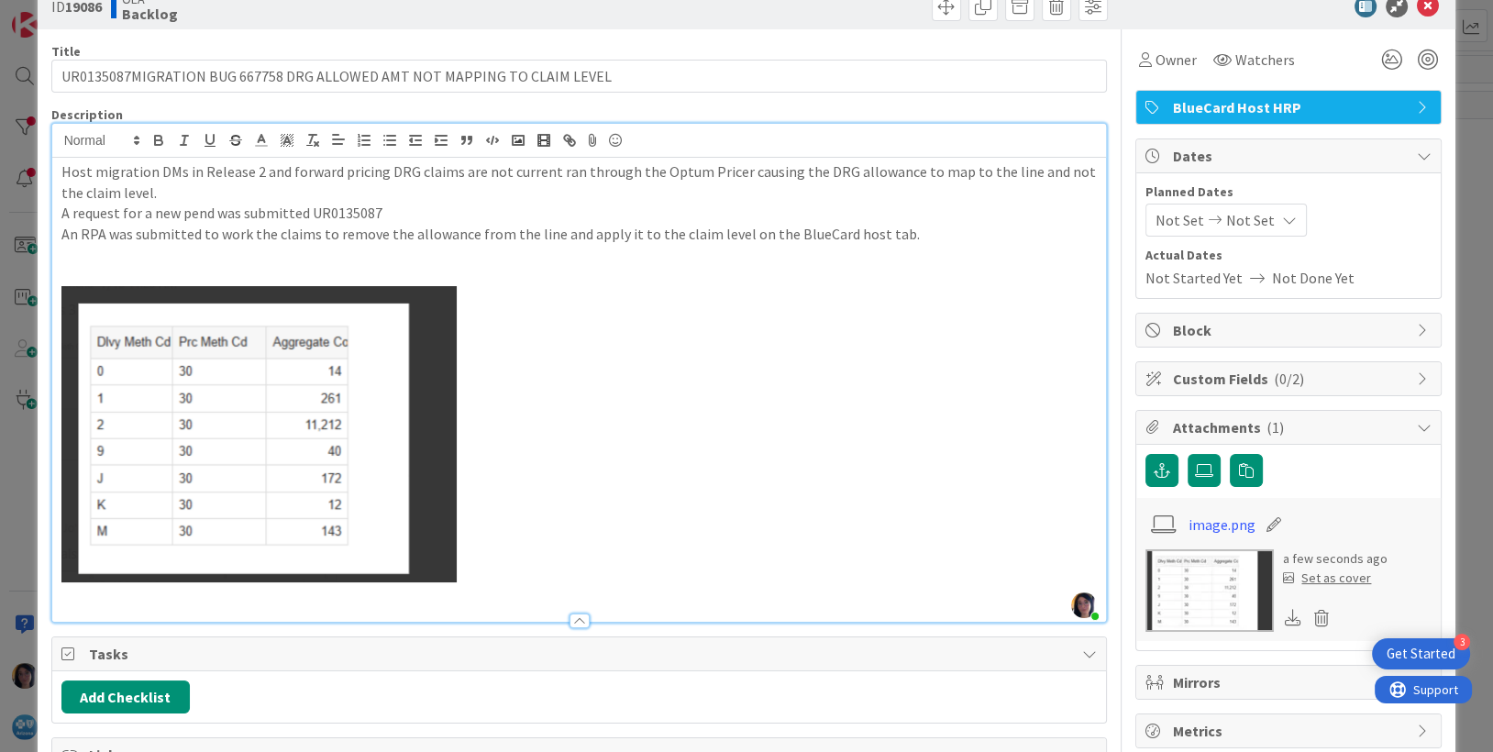
click at [100, 276] on p at bounding box center [579, 276] width 1036 height 21
click at [131, 387] on img at bounding box center [258, 434] width 395 height 296
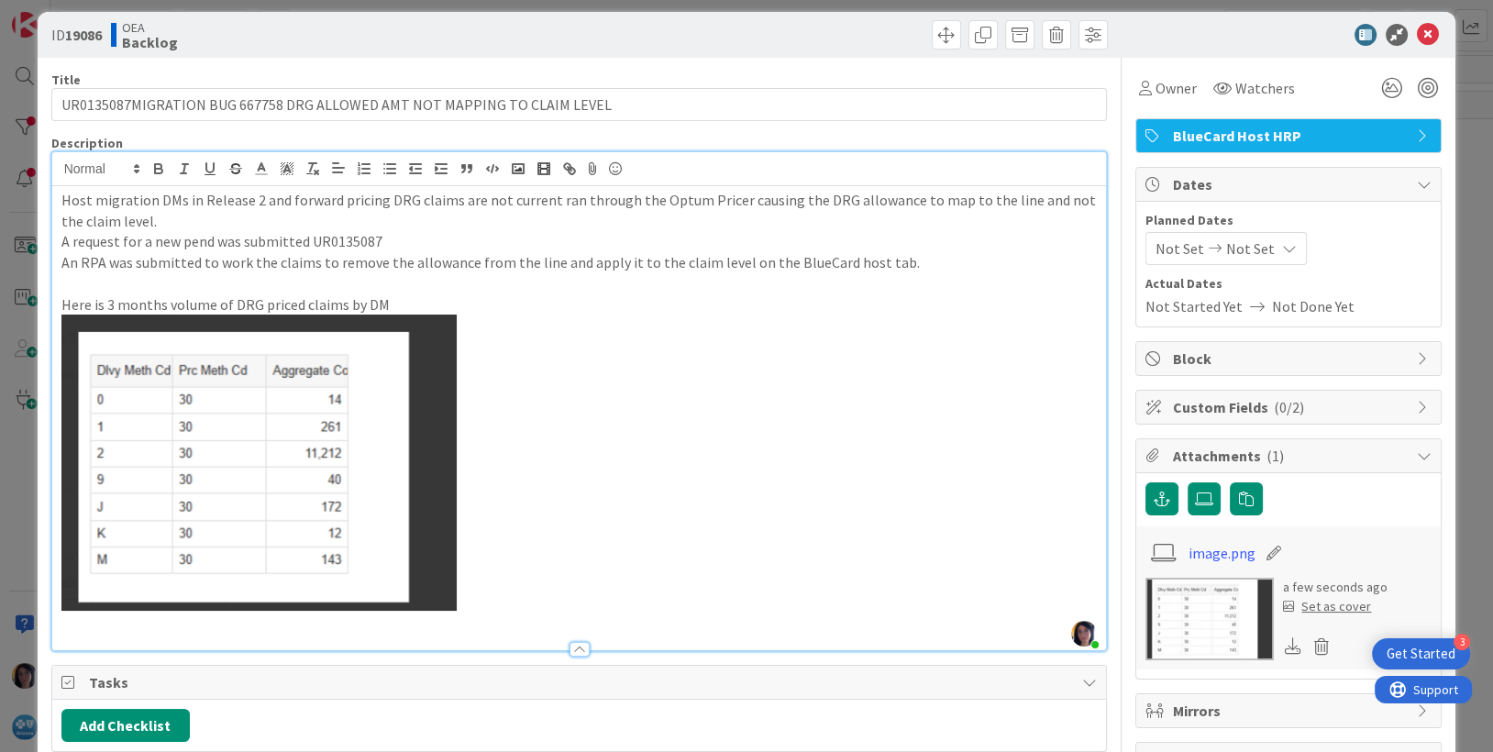
scroll to position [0, 0]
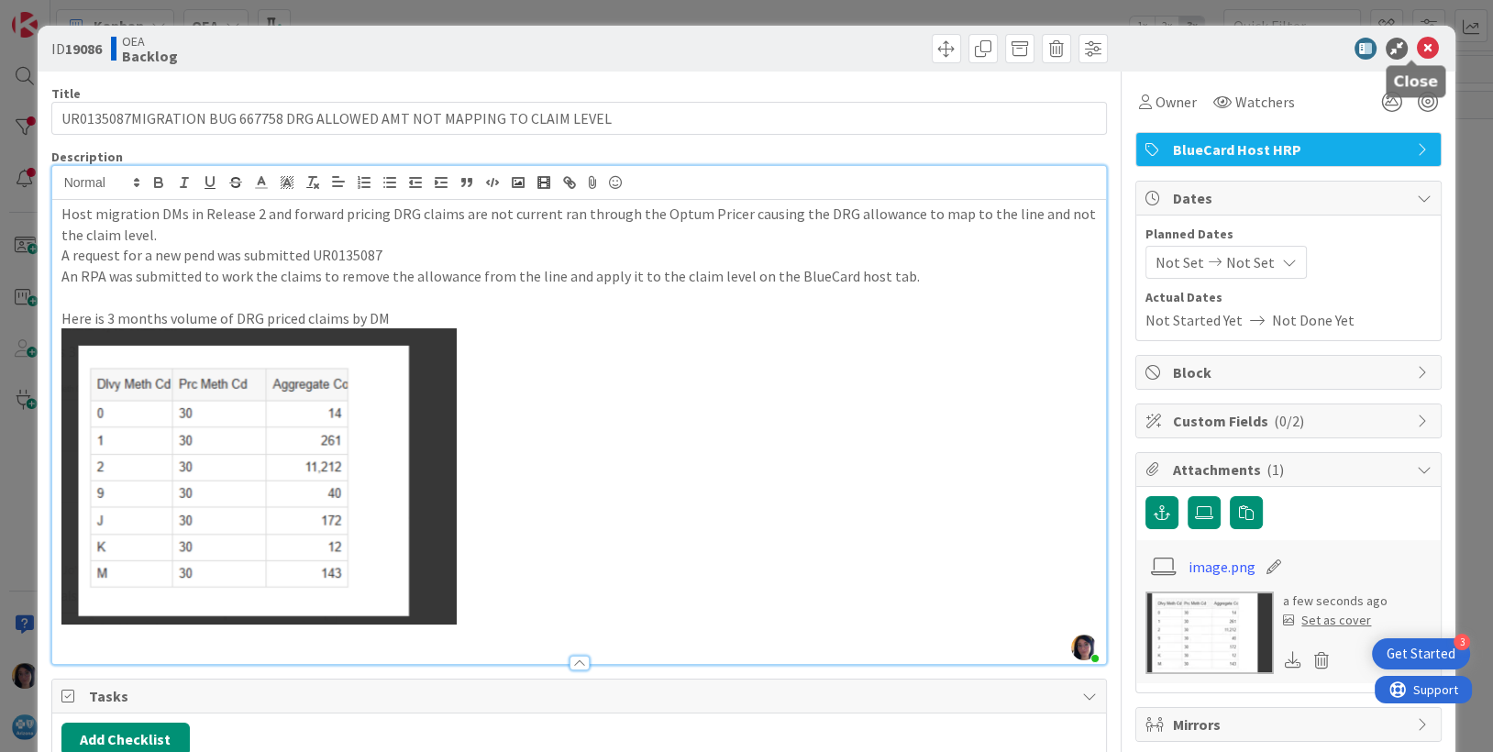
click at [1417, 53] on icon at bounding box center [1428, 49] width 22 height 22
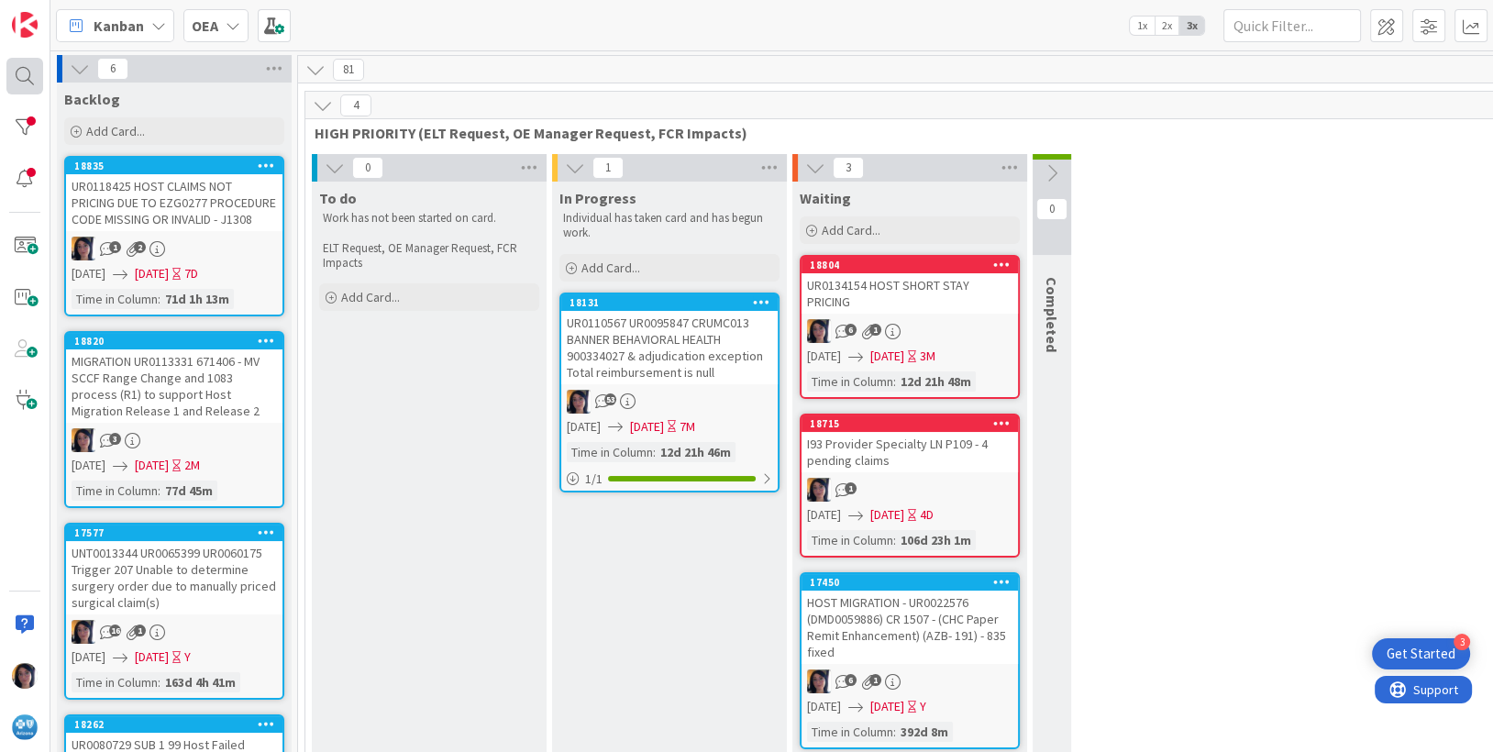
click at [22, 75] on div at bounding box center [24, 76] width 37 height 37
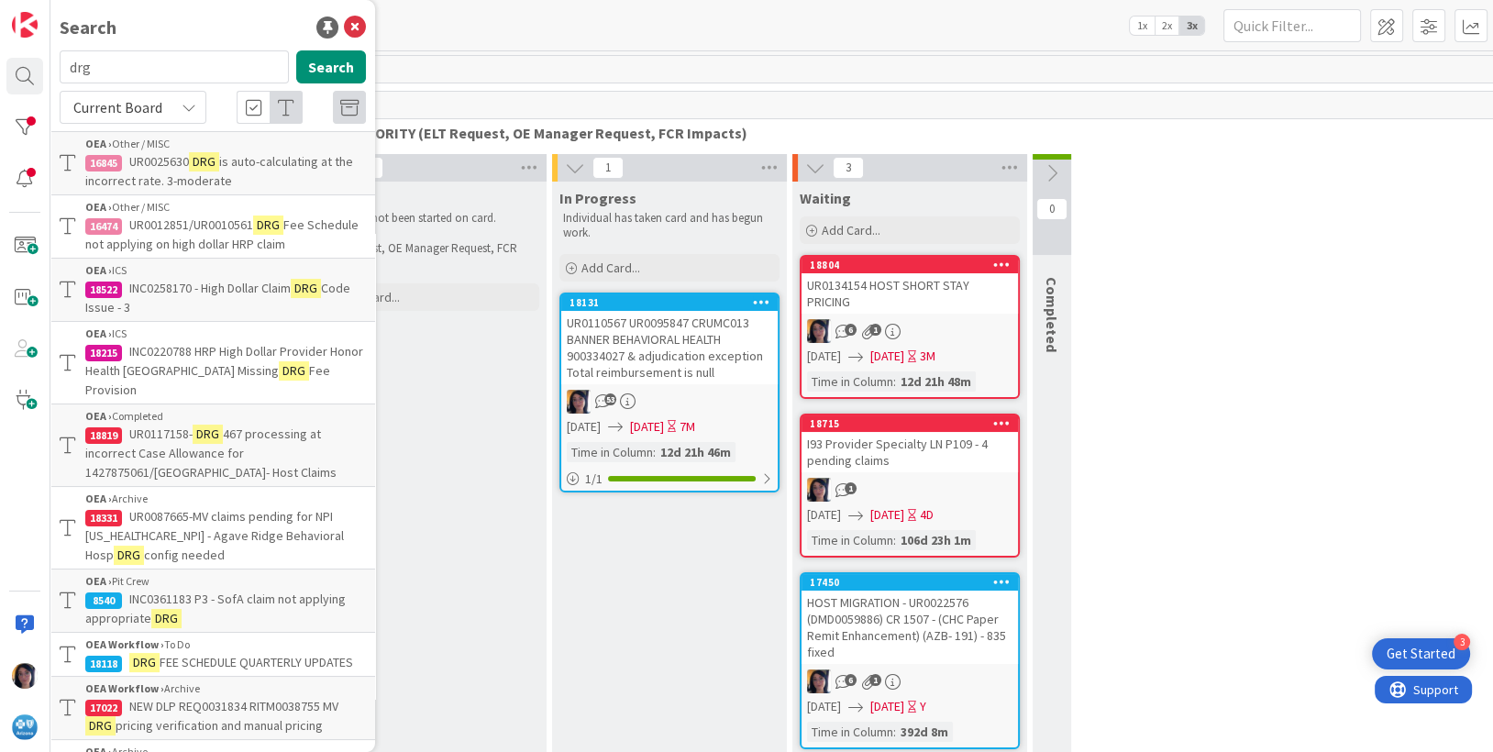
drag, startPoint x: 116, startPoint y: 65, endPoint x: 67, endPoint y: 63, distance: 49.5
click at [67, 63] on input "drg" at bounding box center [174, 66] width 229 height 33
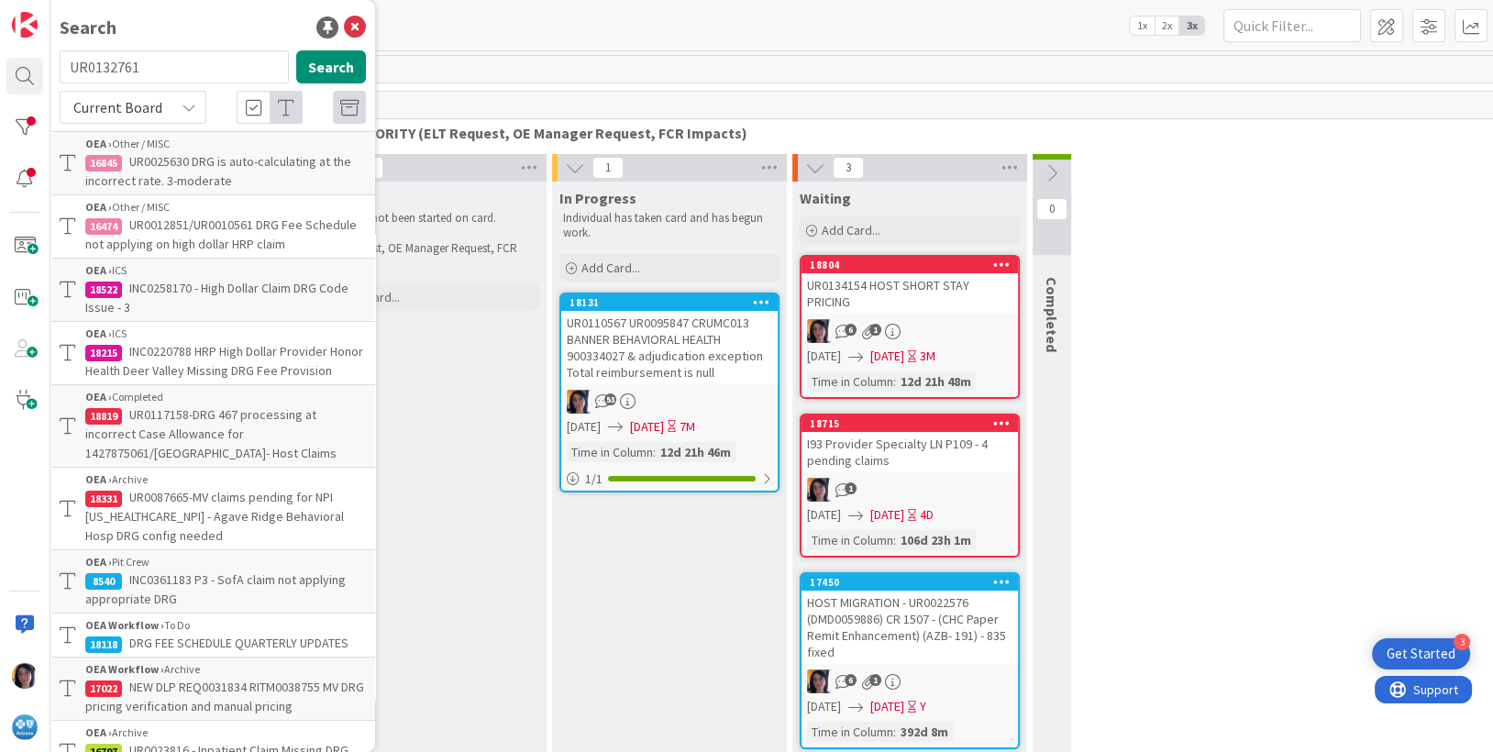
type input "UR0132761"
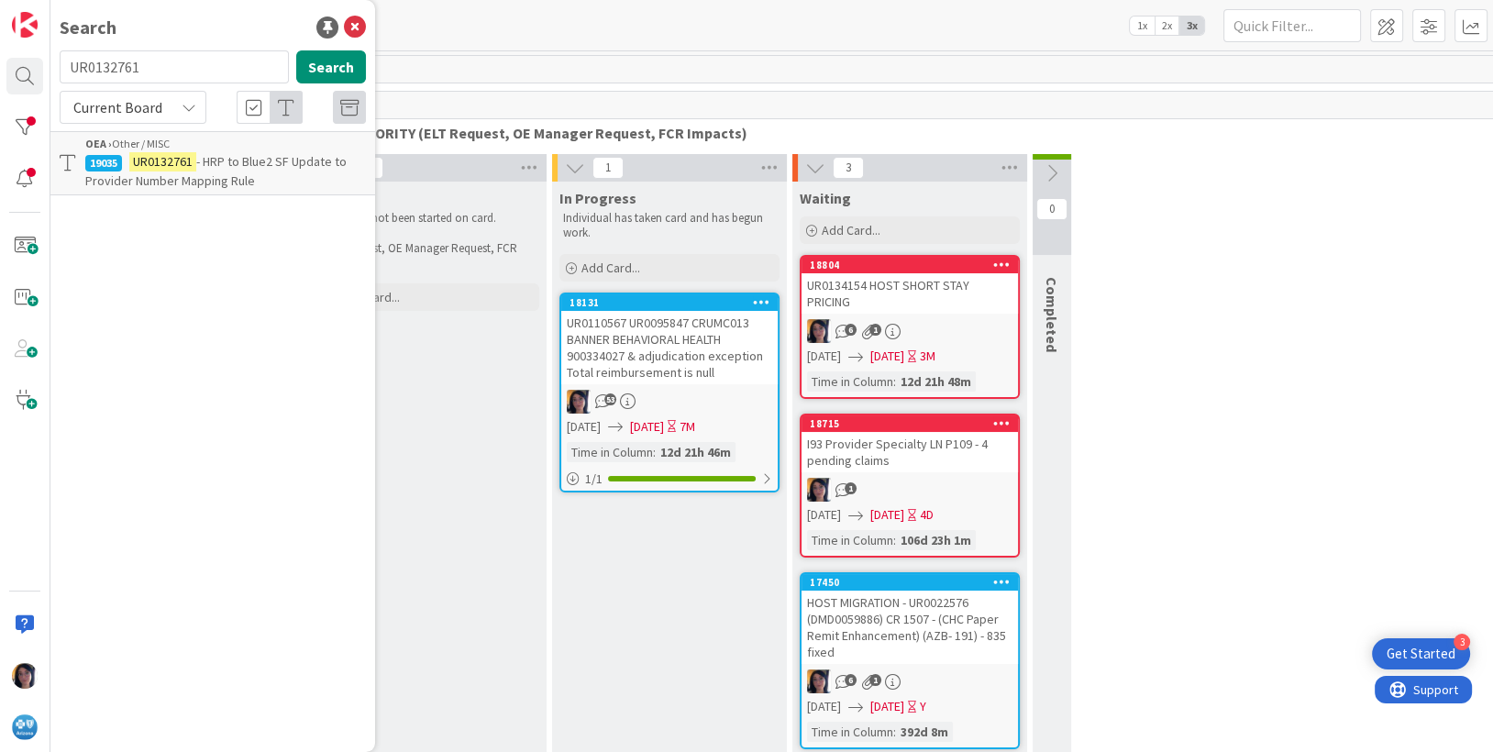
click at [143, 173] on span "- HRP to Blue2 SF Update to Provider Number Mapping Rule" at bounding box center [215, 171] width 261 height 36
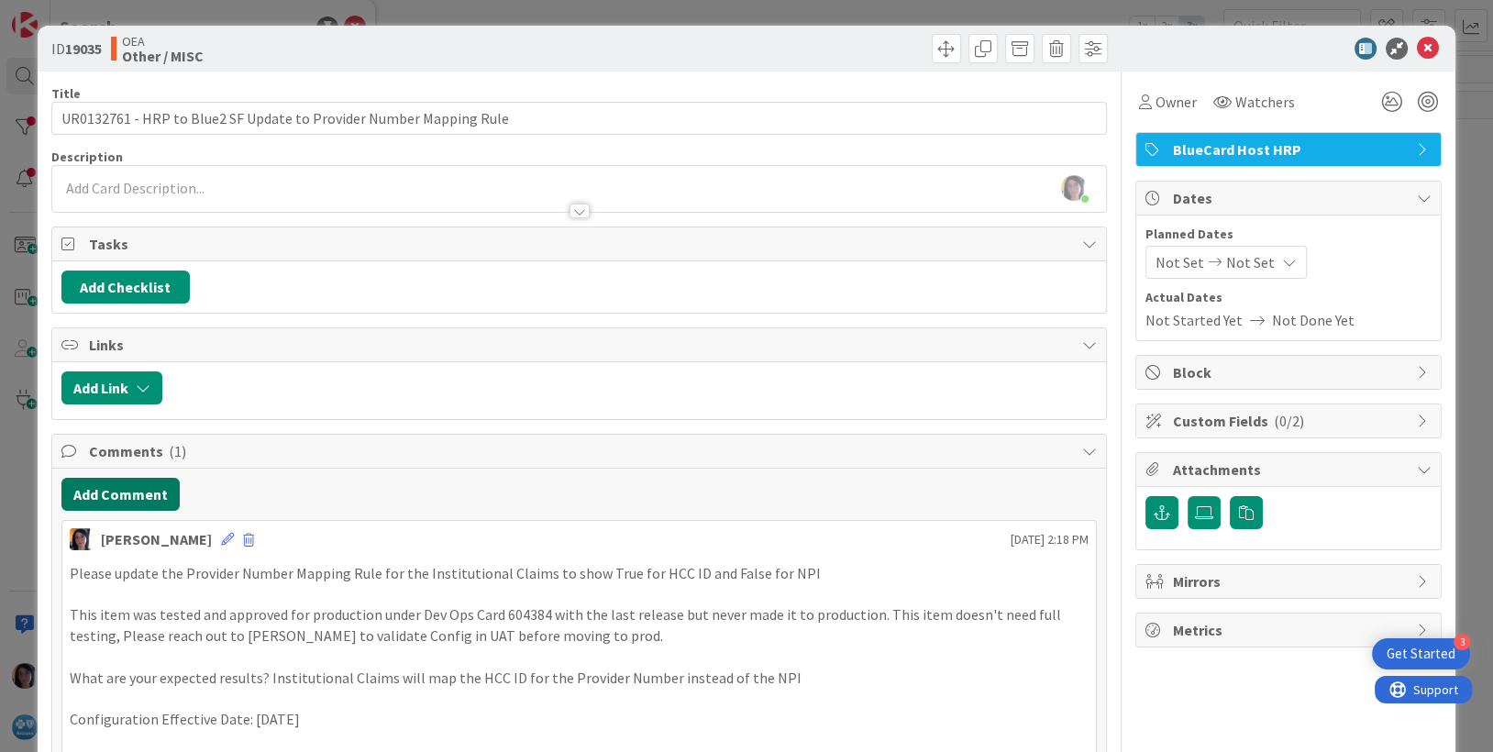
click at [120, 491] on button "Add Comment" at bounding box center [120, 494] width 118 height 33
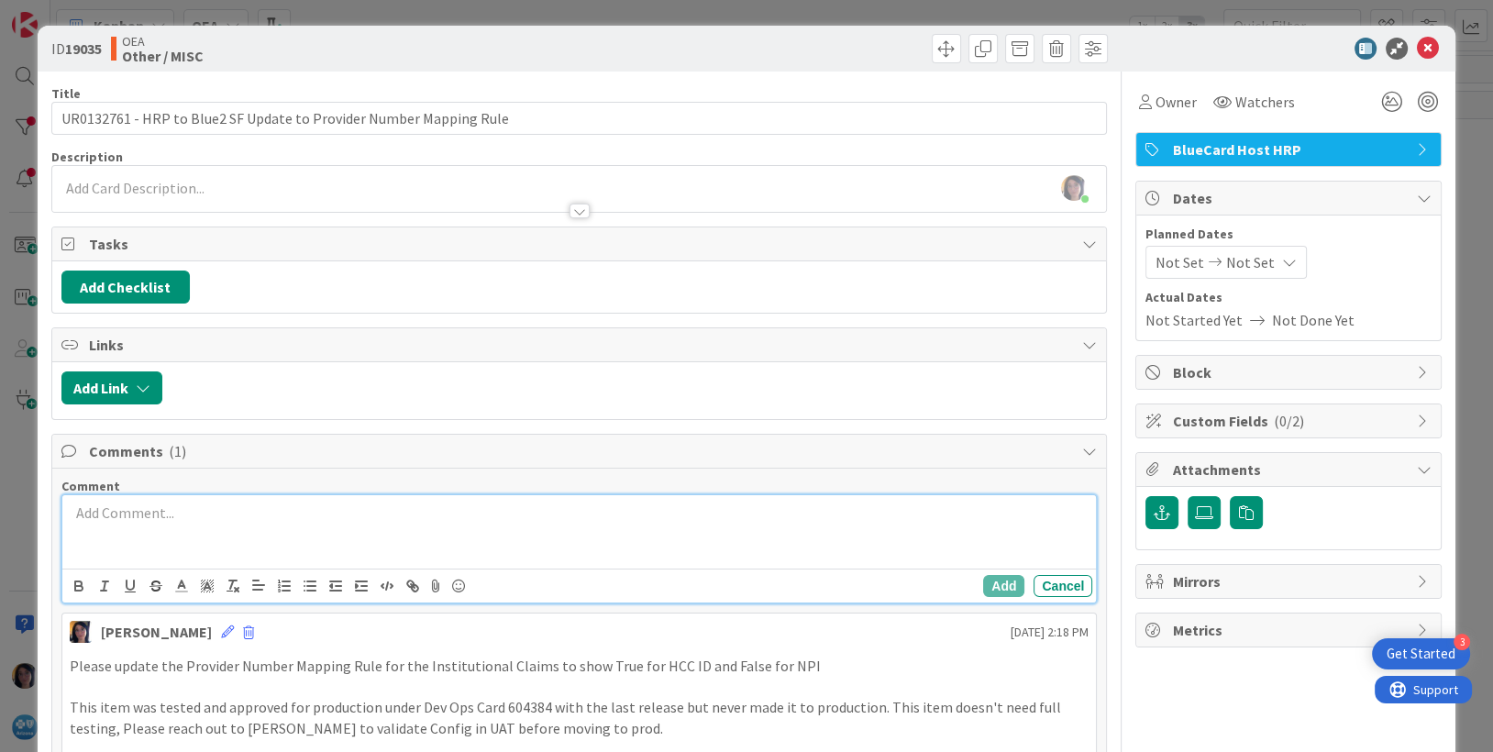
click at [102, 513] on p at bounding box center [580, 512] width 1020 height 21
click at [988, 587] on button "Add" at bounding box center [1003, 586] width 41 height 22
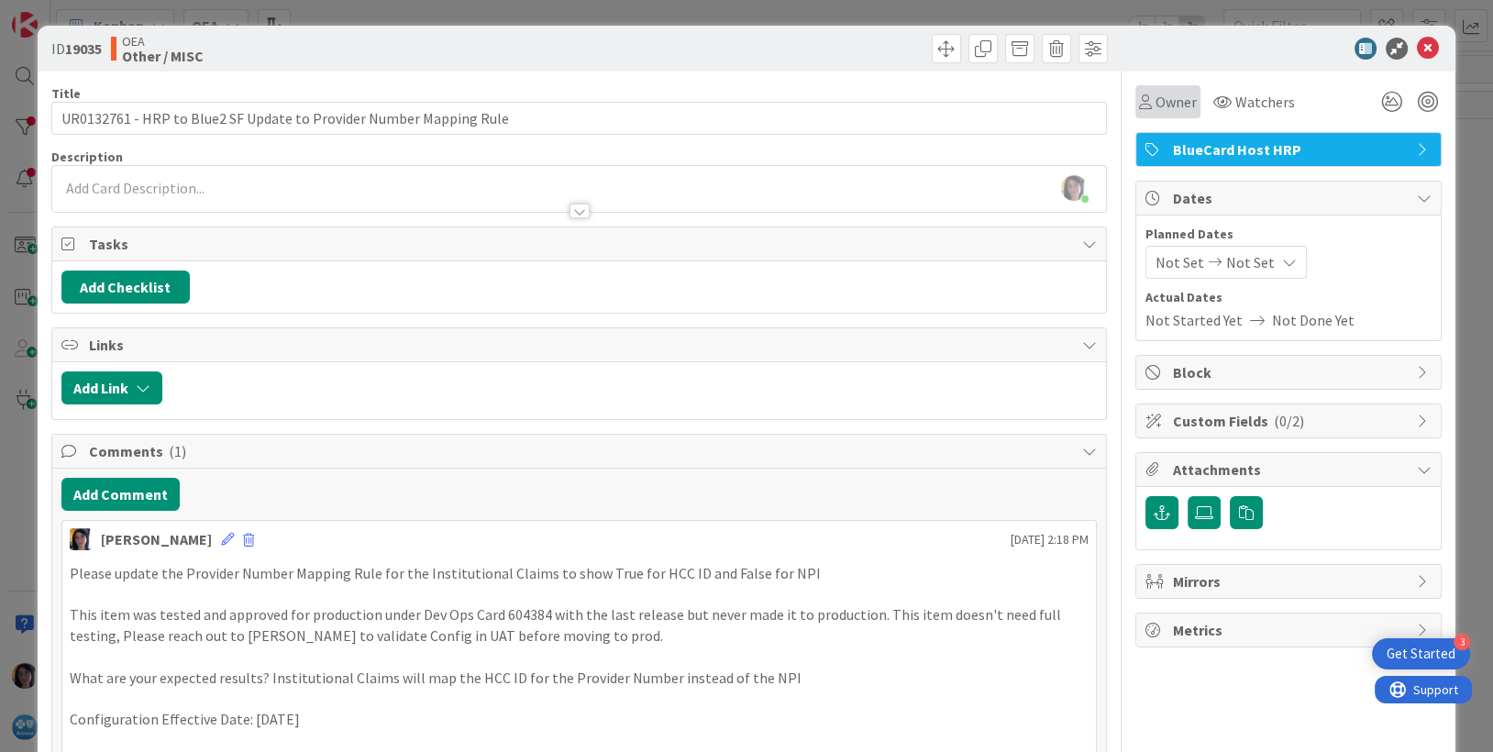
click at [1155, 104] on span "Owner" at bounding box center [1175, 102] width 41 height 22
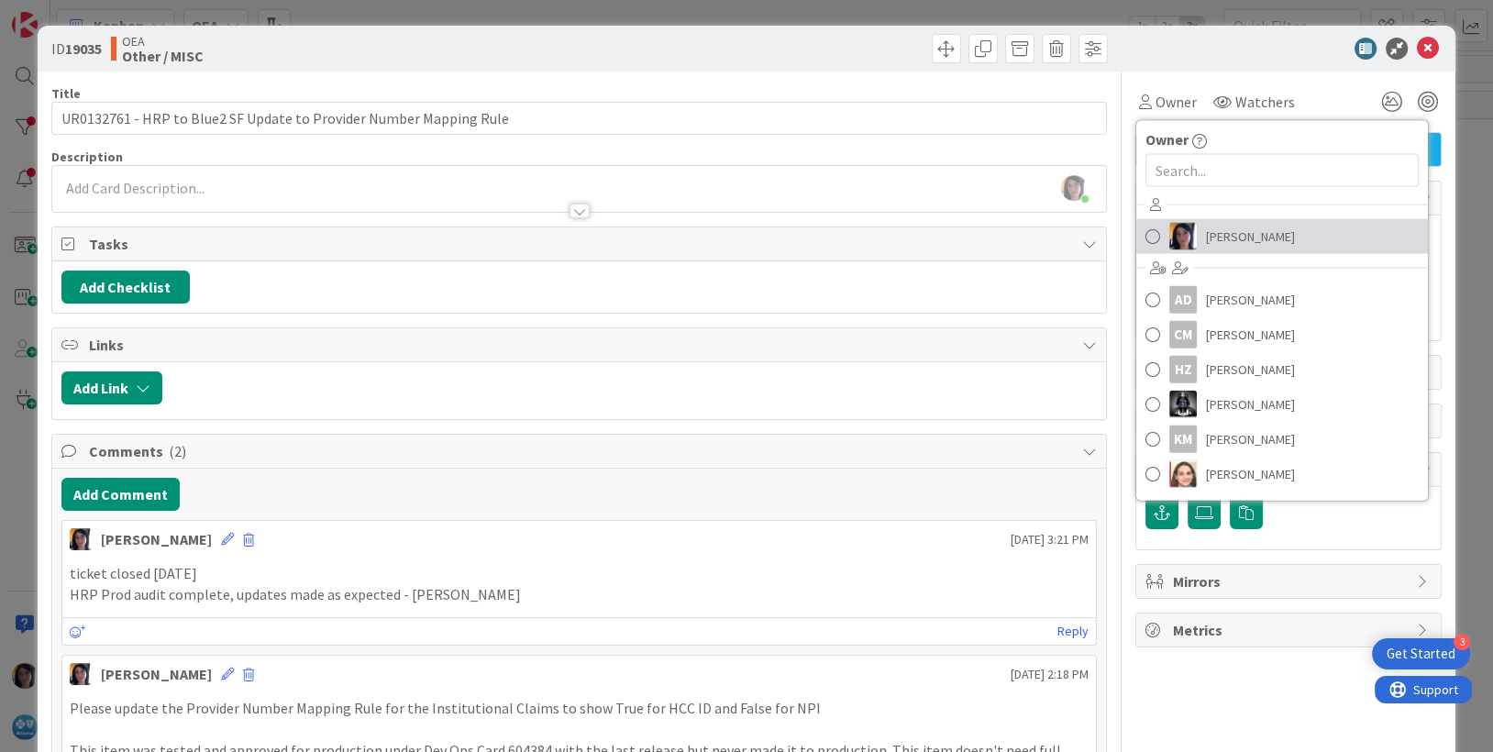
click at [1186, 234] on link "[PERSON_NAME]" at bounding box center [1282, 236] width 292 height 35
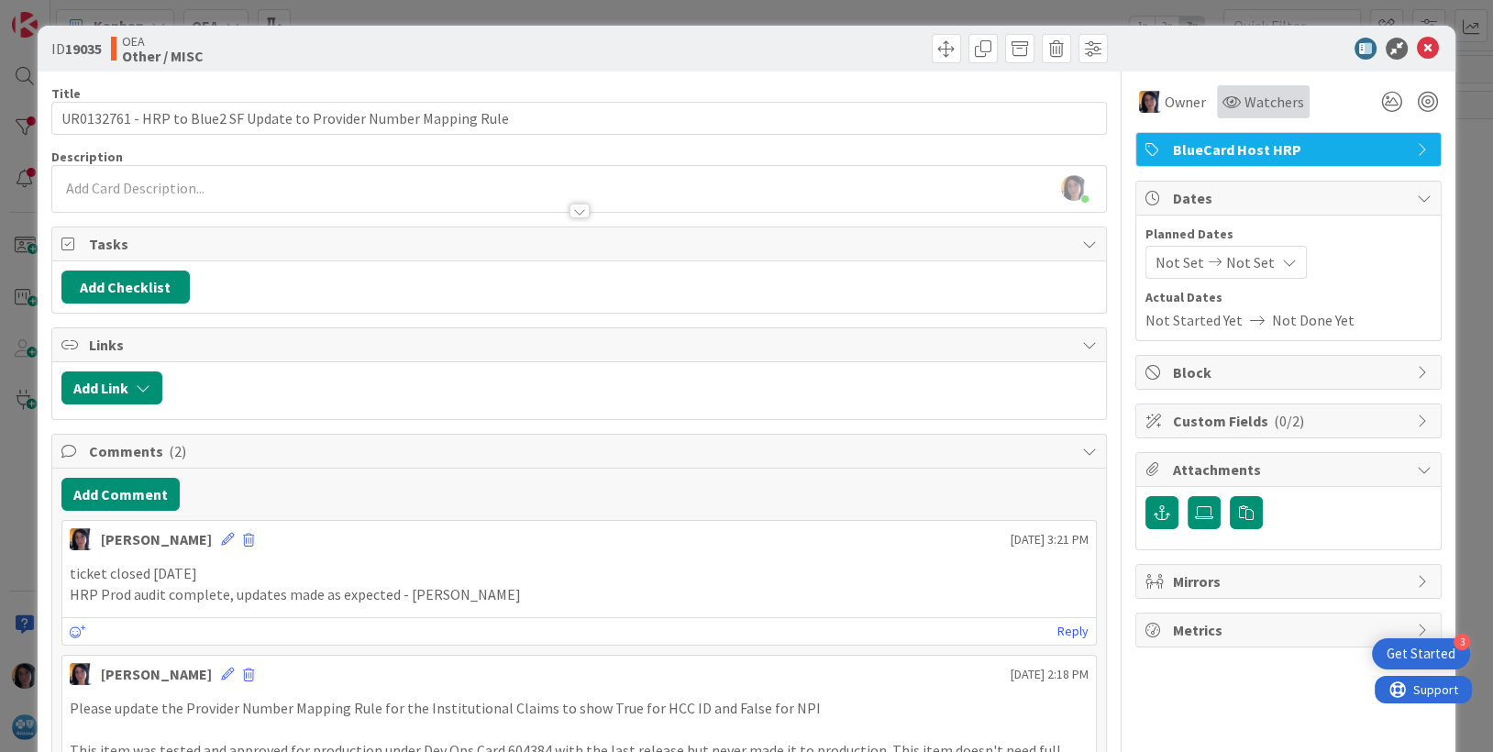
click at [1222, 105] on icon at bounding box center [1231, 101] width 18 height 15
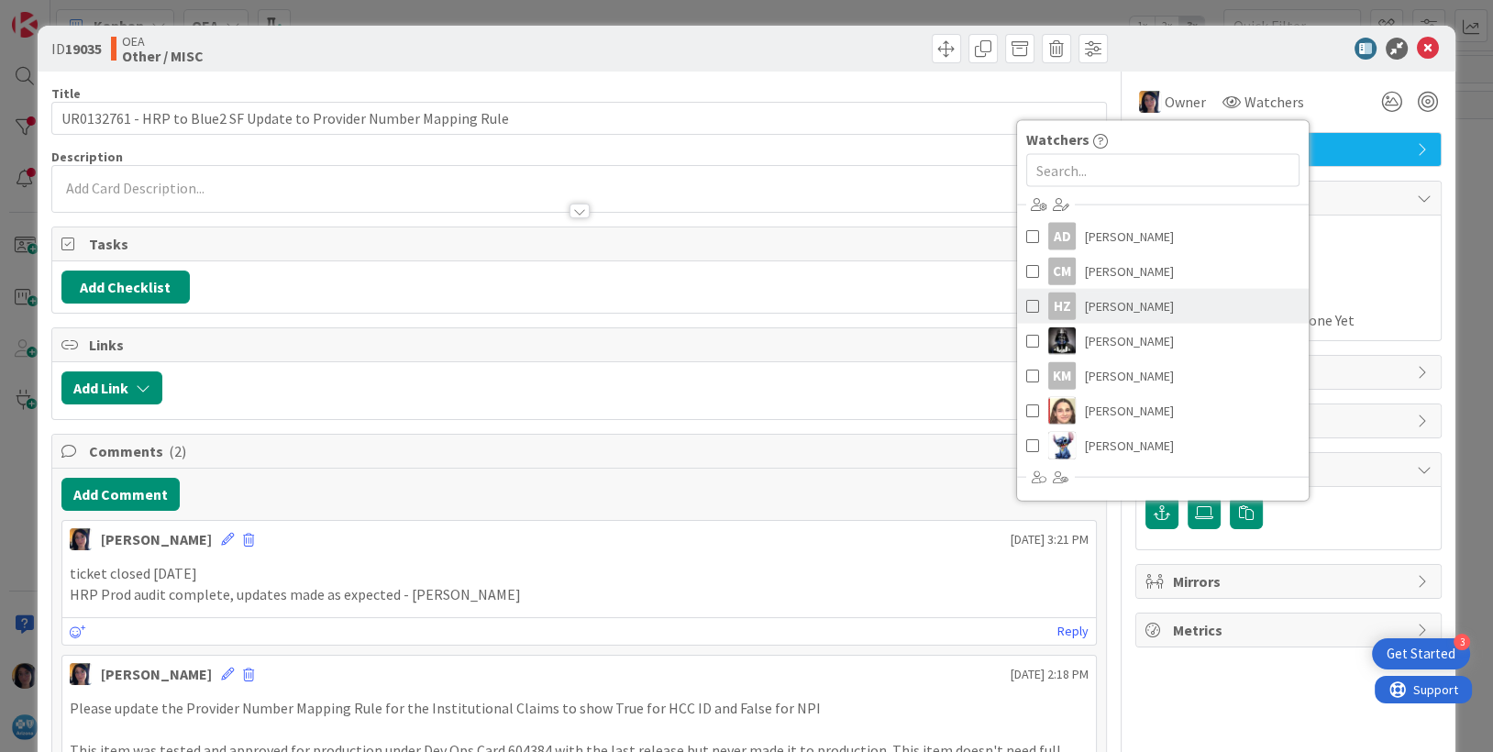
click at [1107, 297] on span "[PERSON_NAME]" at bounding box center [1129, 306] width 89 height 28
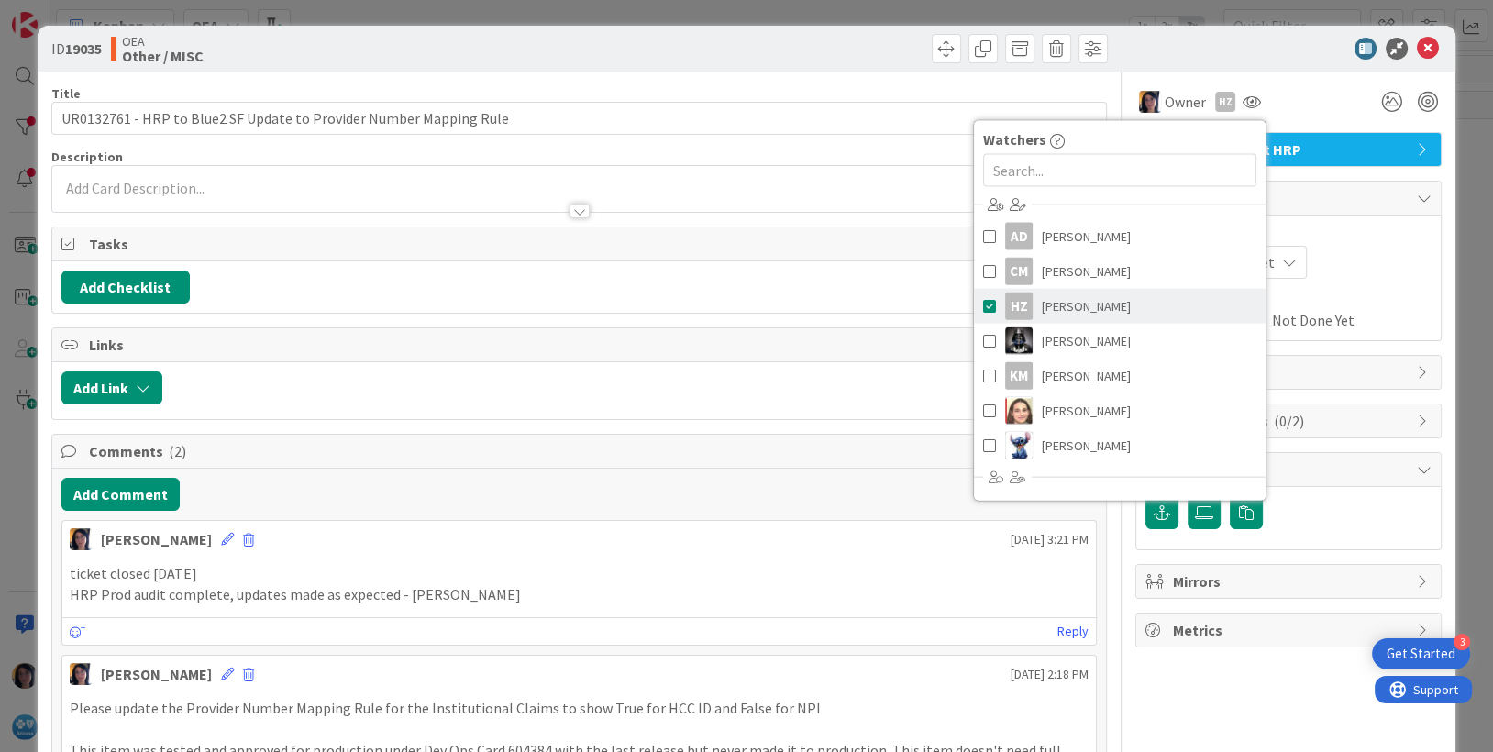
click at [1095, 296] on span "[PERSON_NAME]" at bounding box center [1086, 306] width 89 height 28
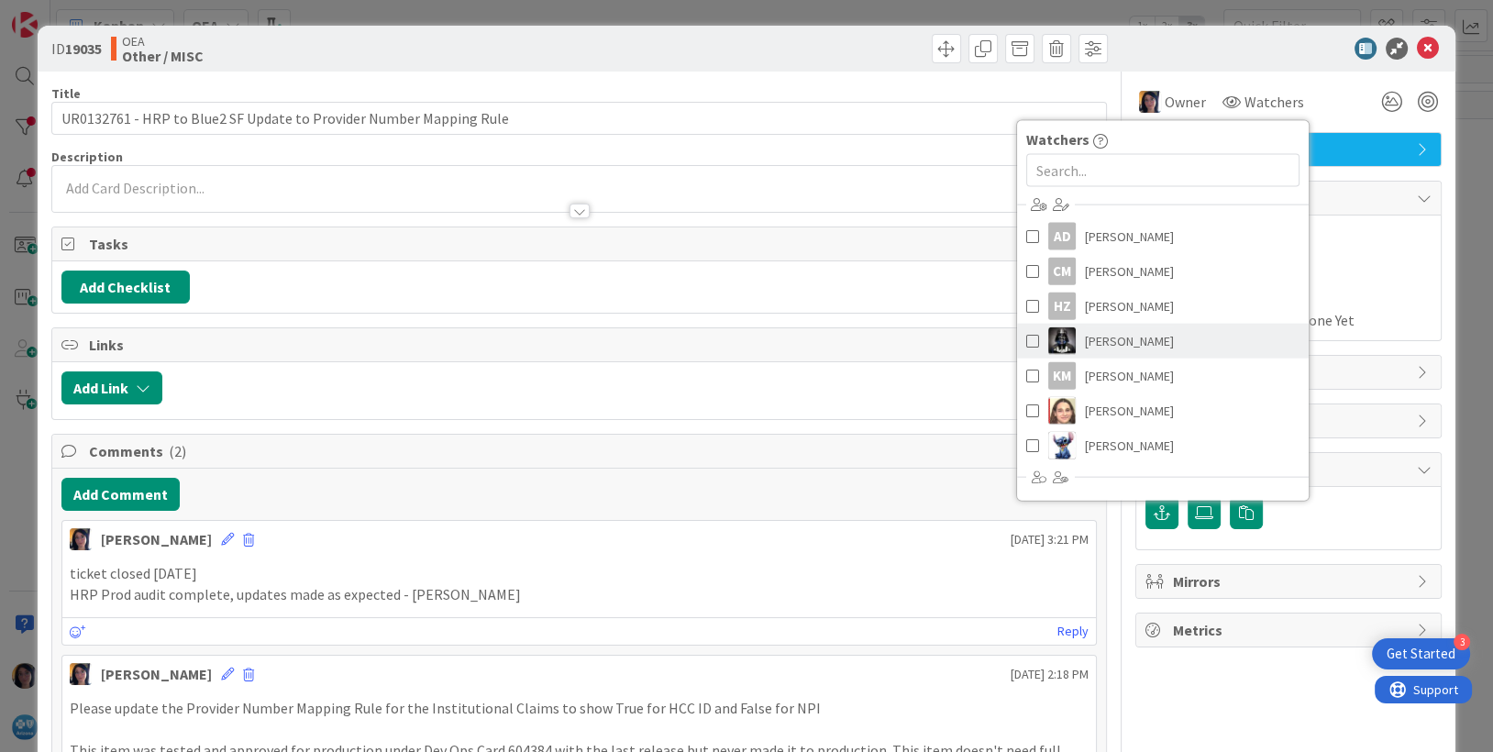
click at [1085, 339] on span "[PERSON_NAME]" at bounding box center [1129, 341] width 89 height 28
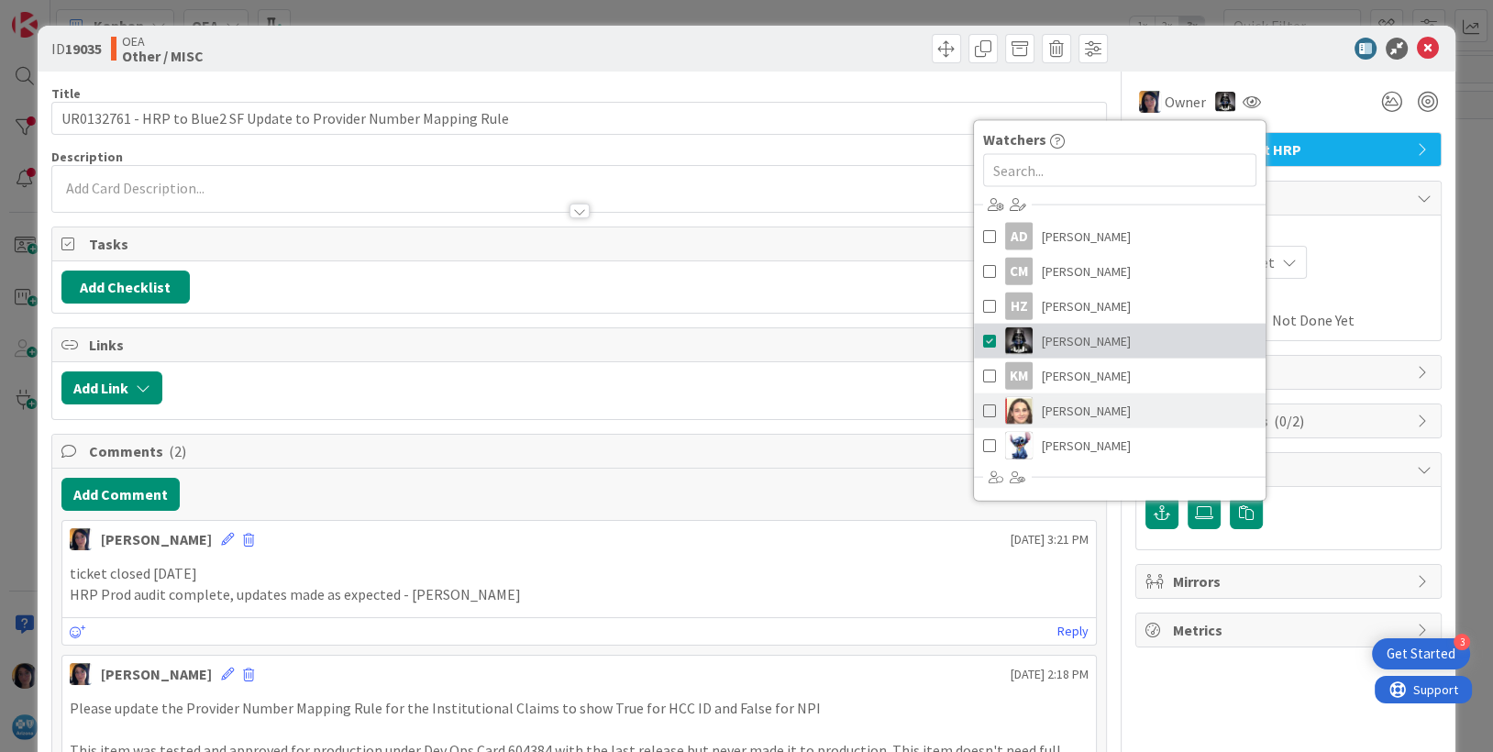
scroll to position [206, 0]
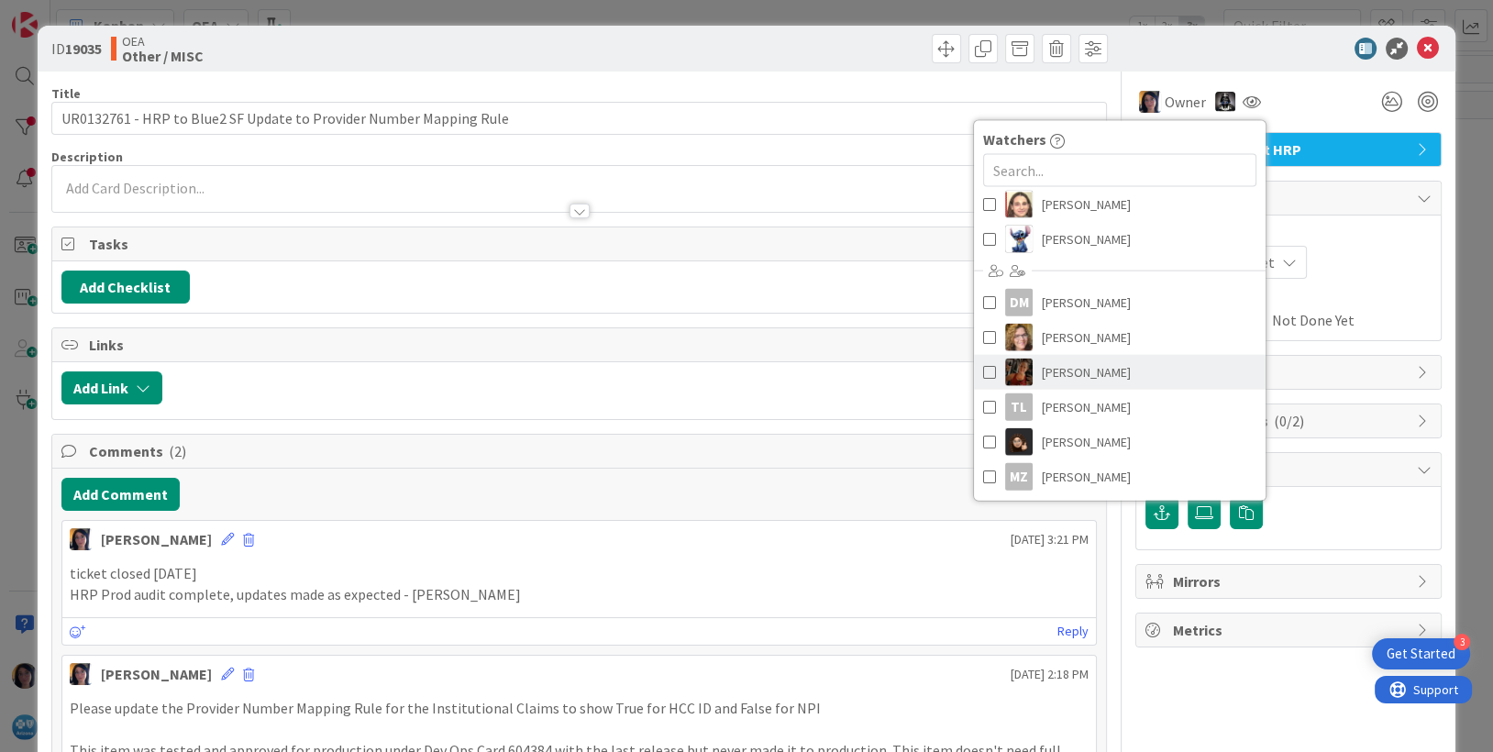
click at [1042, 368] on span "[PERSON_NAME]" at bounding box center [1086, 373] width 89 height 28
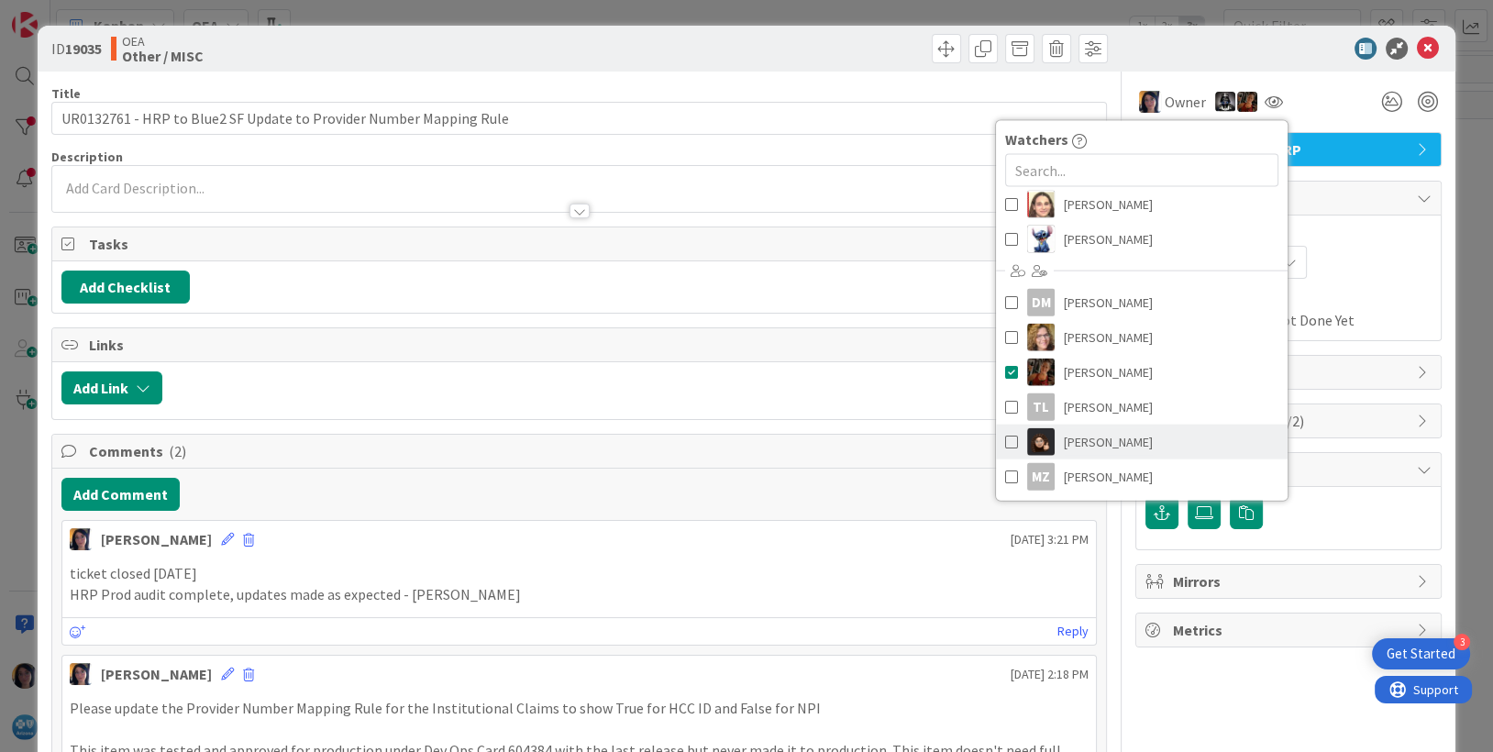
click at [1064, 438] on span "[PERSON_NAME]" at bounding box center [1108, 442] width 89 height 28
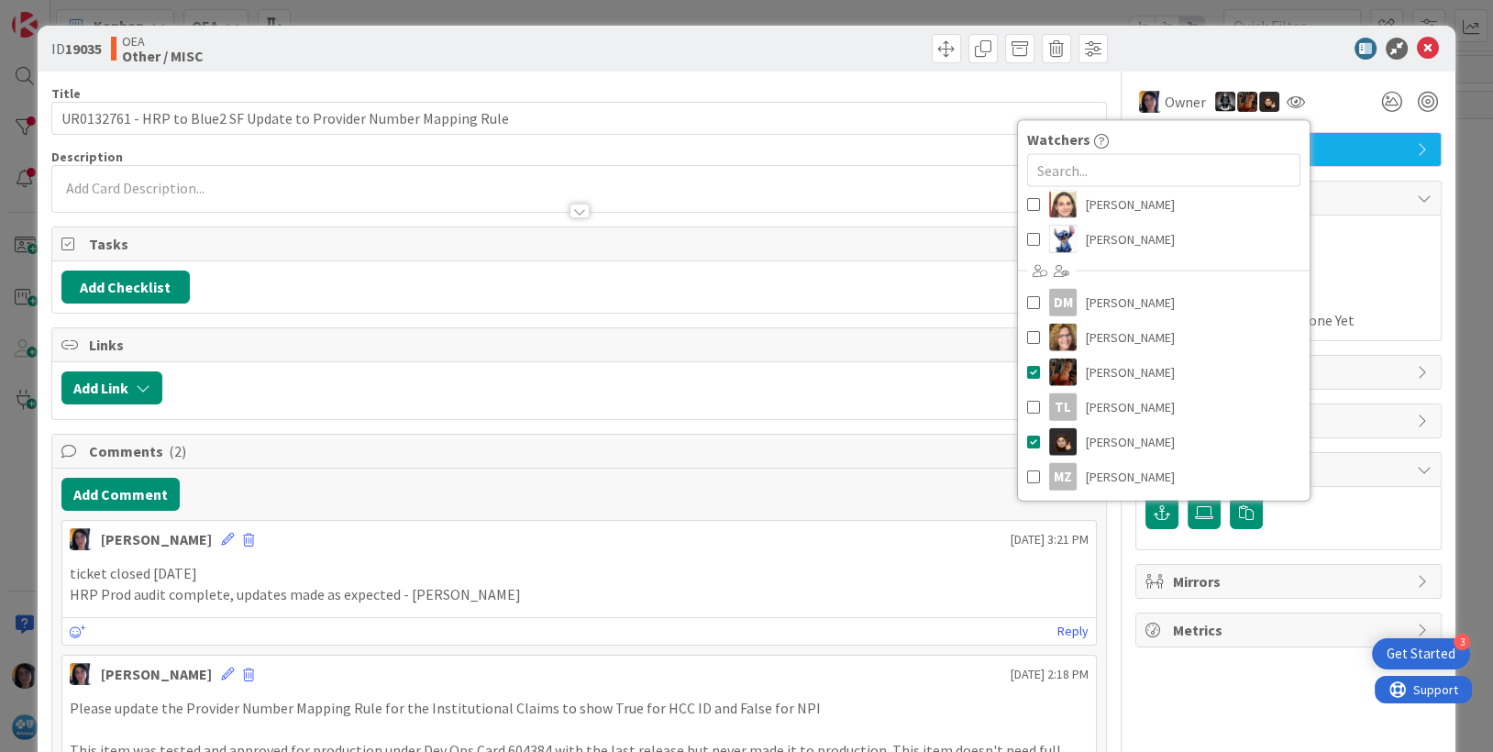
click at [1374, 298] on span "Actual Dates" at bounding box center [1288, 297] width 286 height 19
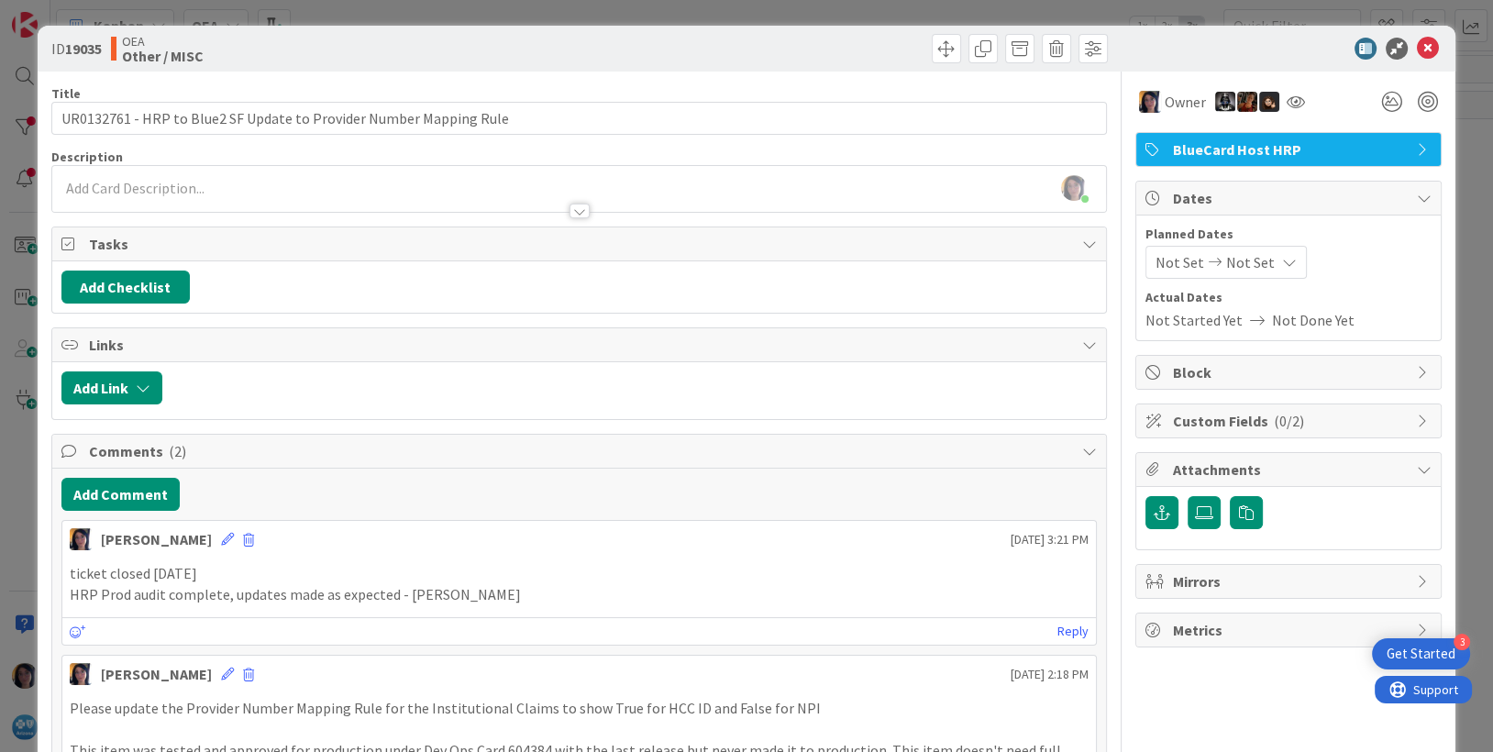
click at [1204, 267] on icon at bounding box center [1215, 262] width 22 height 13
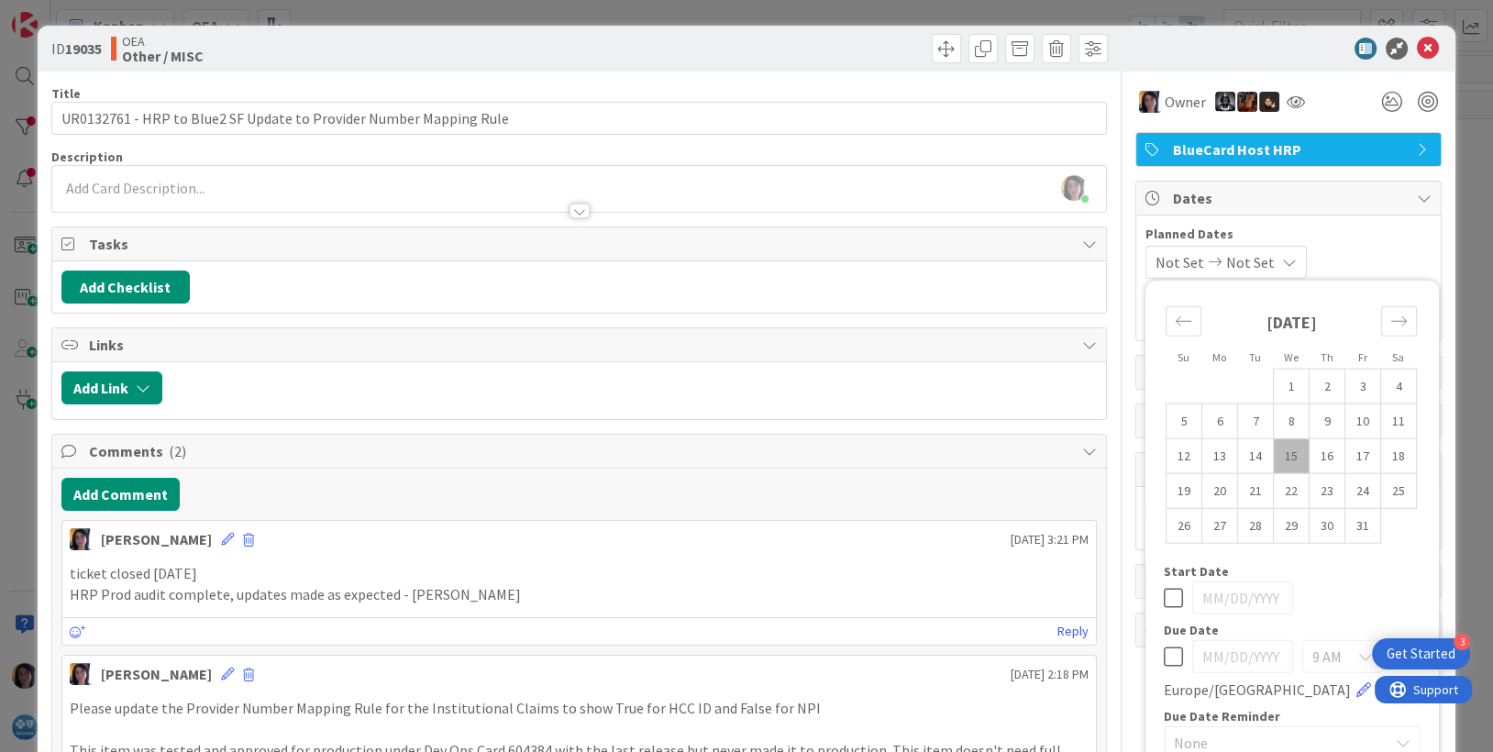
click at [1274, 455] on td "15" at bounding box center [1292, 455] width 36 height 35
click at [1202, 421] on td "6" at bounding box center [1220, 420] width 36 height 35
type input "[DATE]"
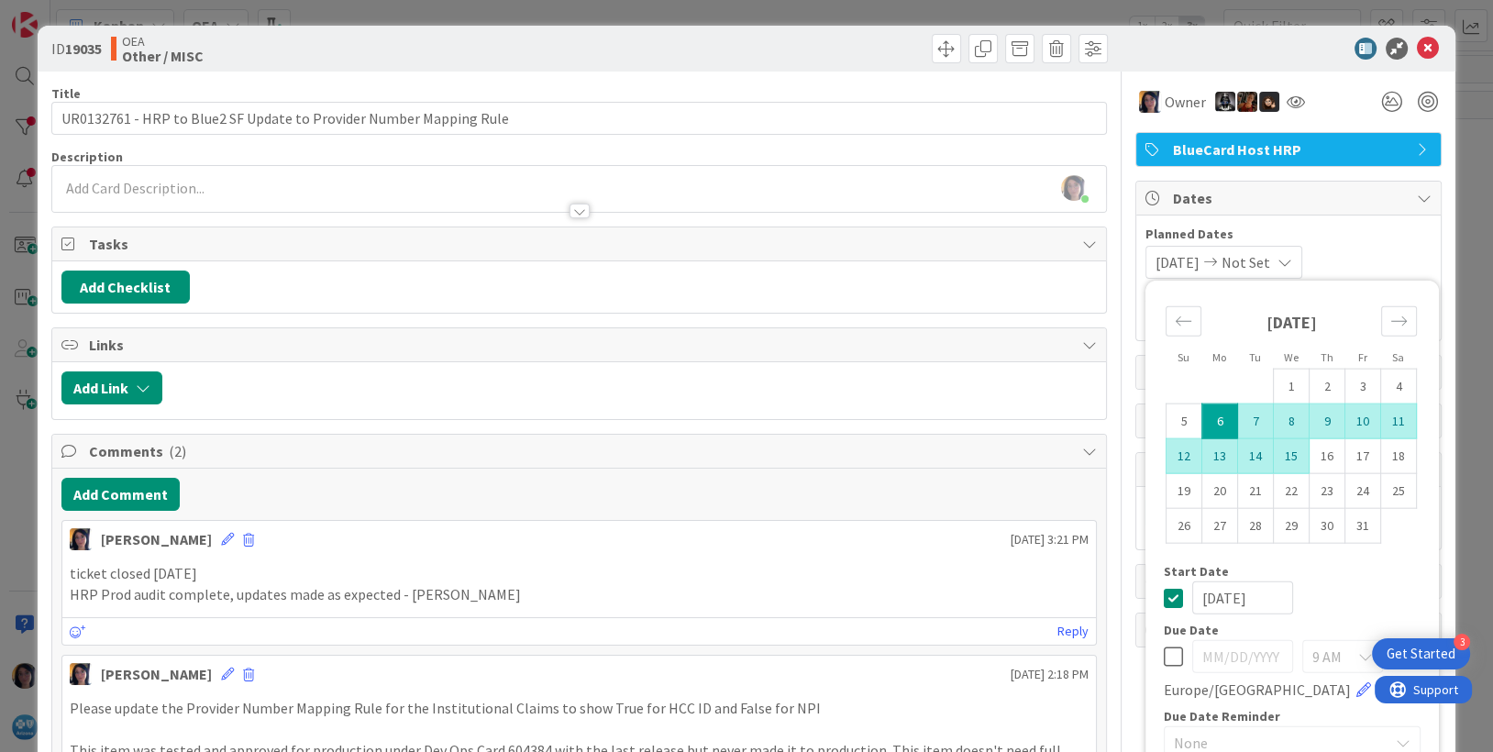
click at [1275, 454] on td "15" at bounding box center [1292, 455] width 36 height 35
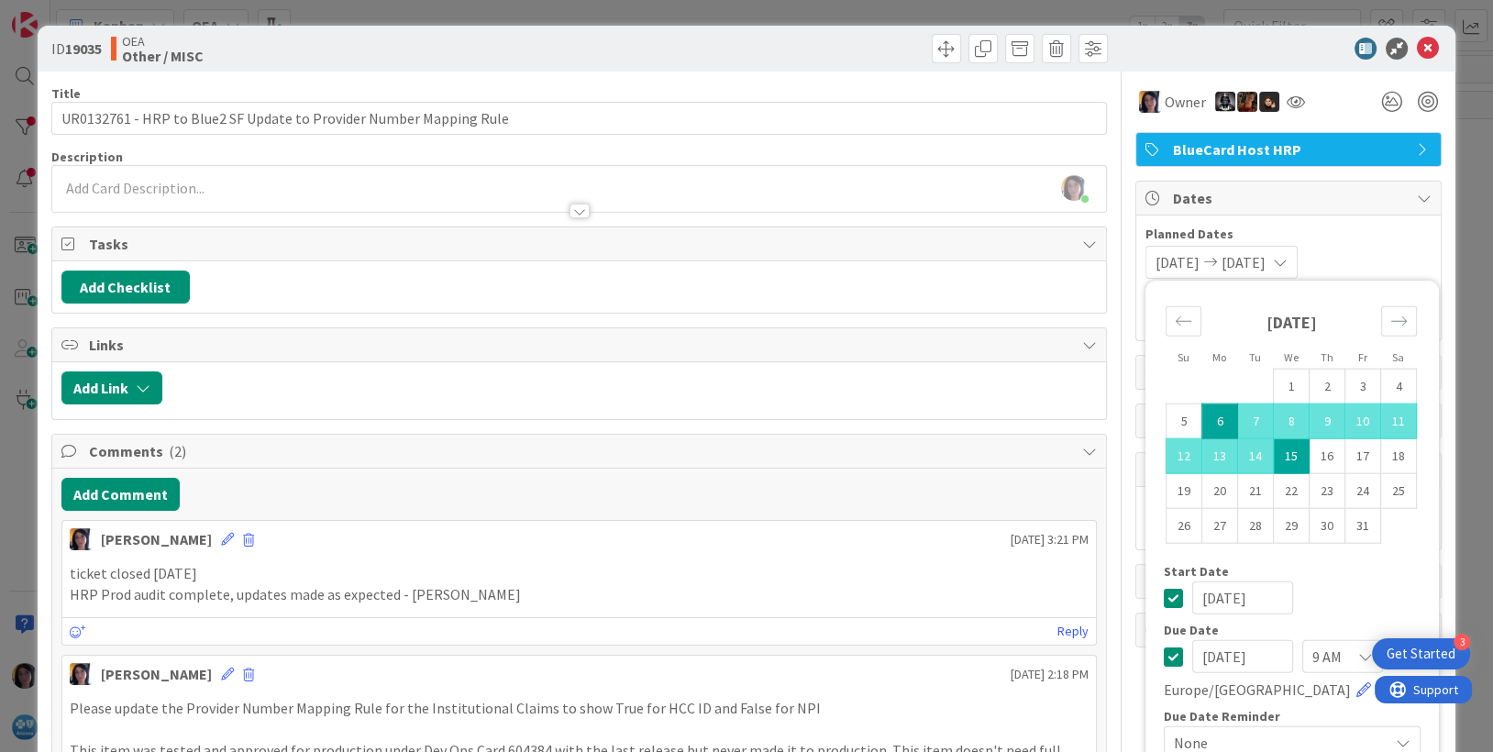
type input "[DATE]"
click at [945, 89] on div "Title 66 / 128" at bounding box center [579, 93] width 1056 height 17
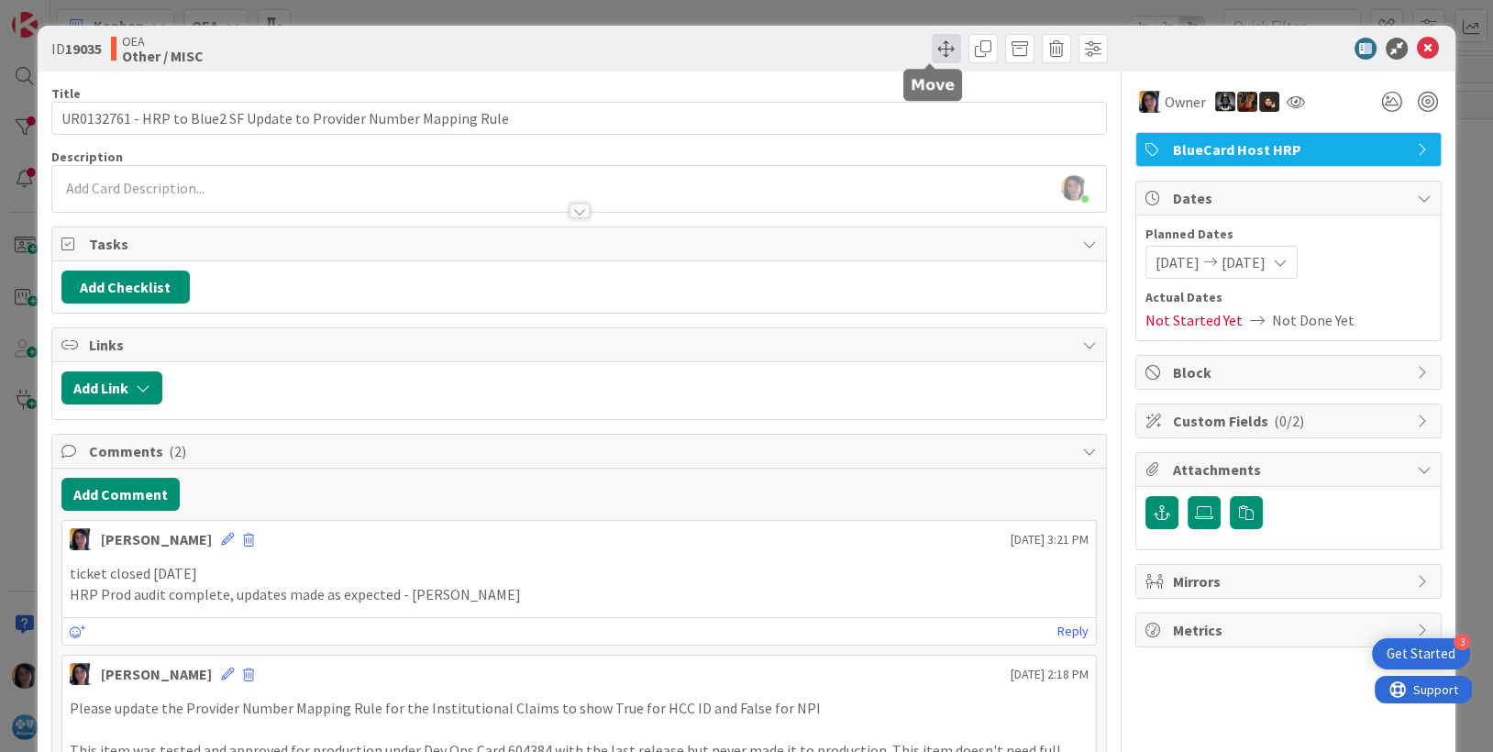
click at [932, 50] on span at bounding box center [946, 48] width 29 height 29
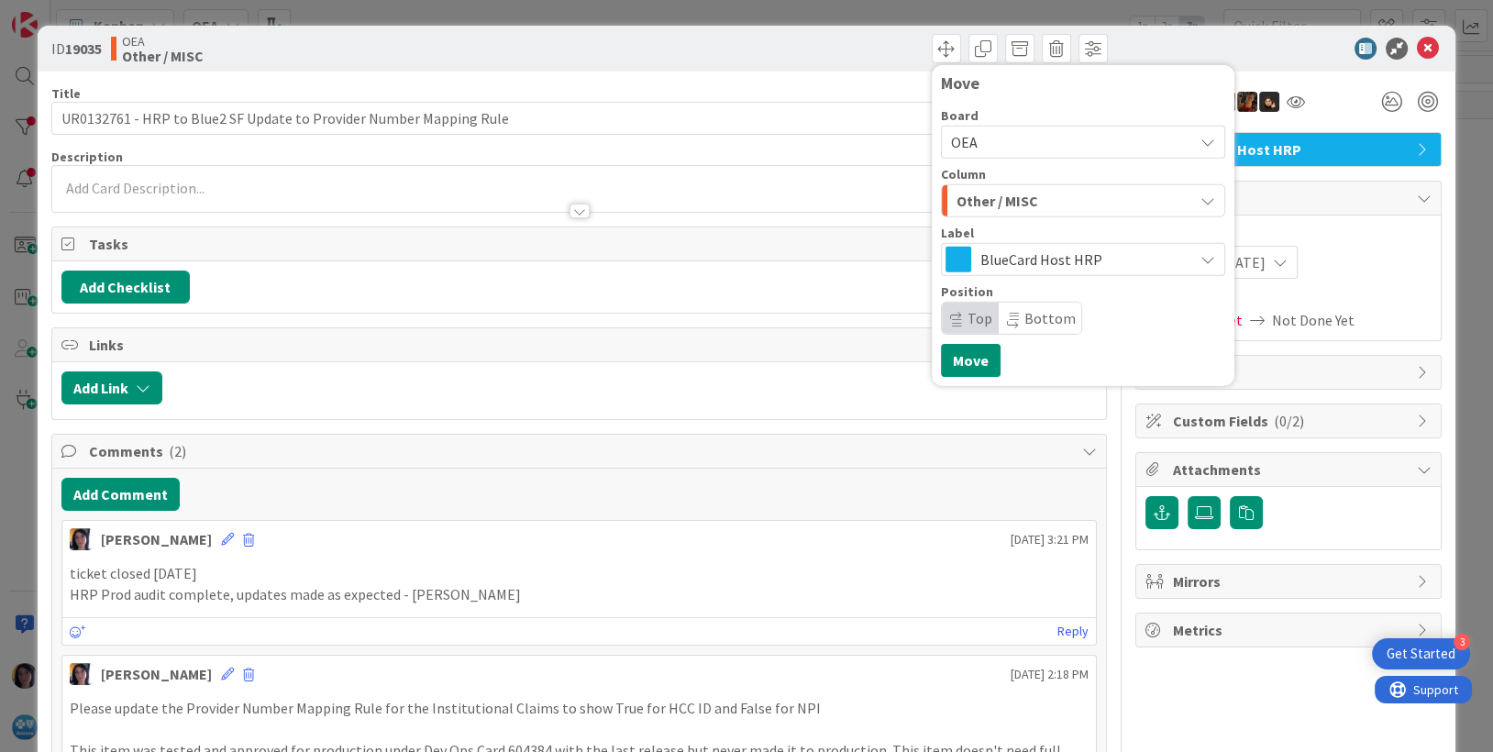
click at [973, 206] on span "Other / MISC" at bounding box center [997, 201] width 82 height 24
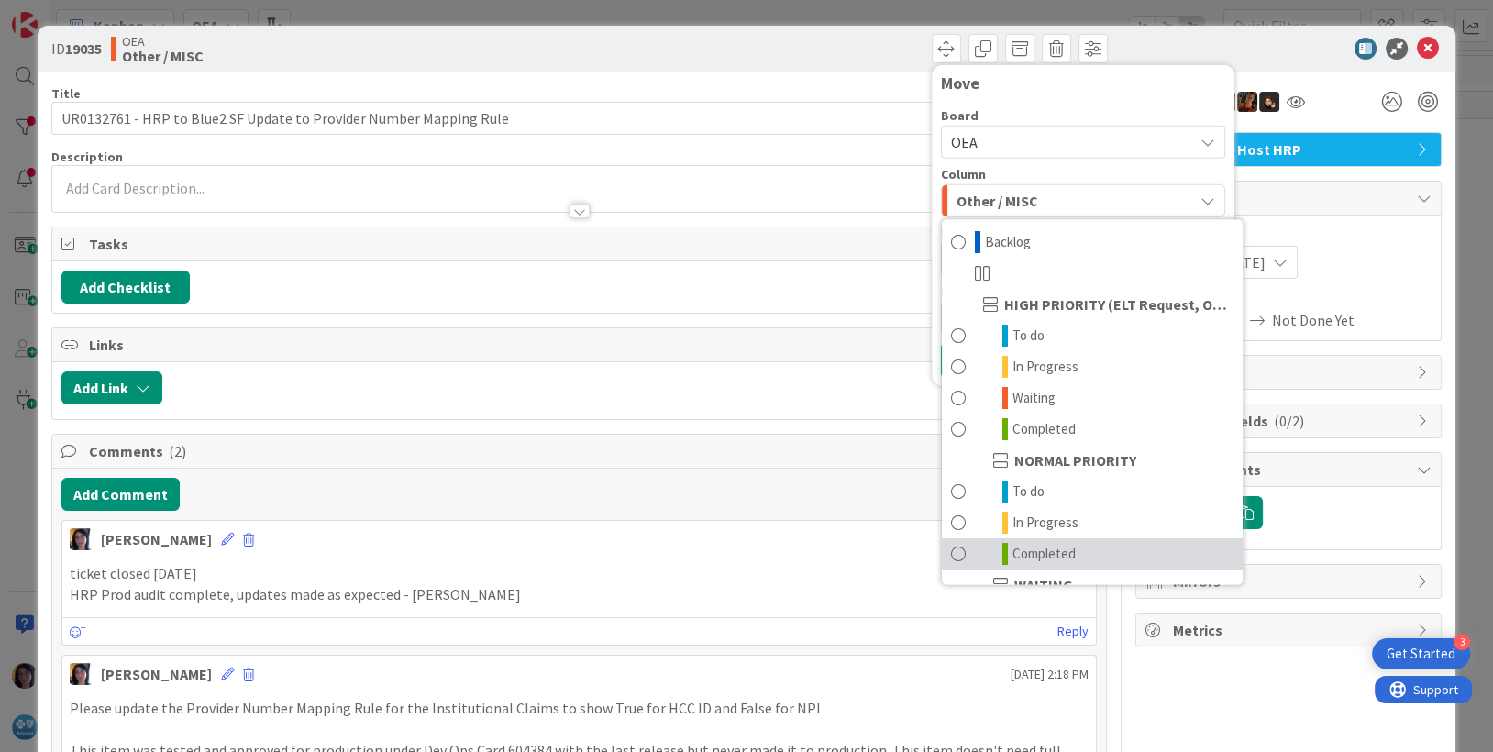
click at [1012, 554] on span "Completed" at bounding box center [1043, 554] width 63 height 22
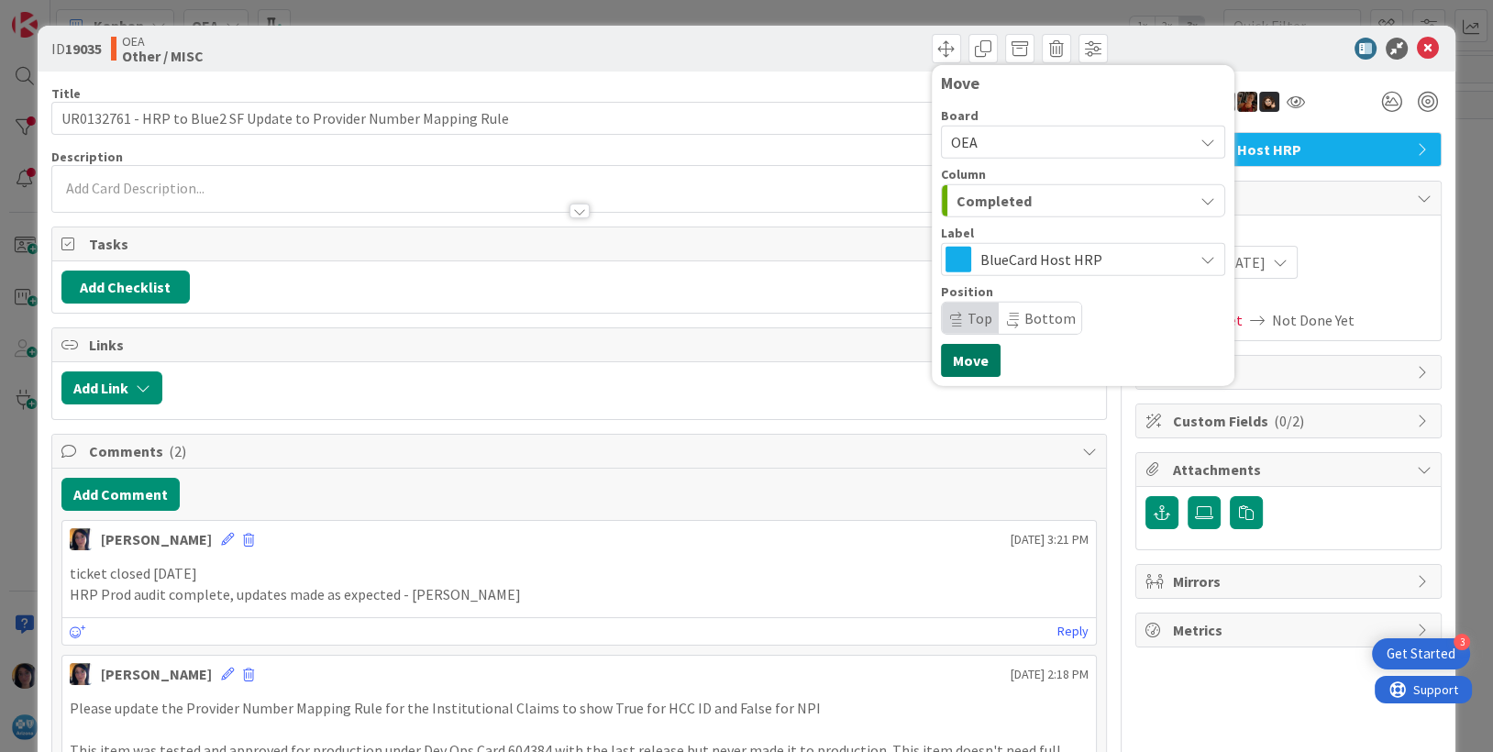
click at [956, 356] on button "Move" at bounding box center [971, 360] width 60 height 33
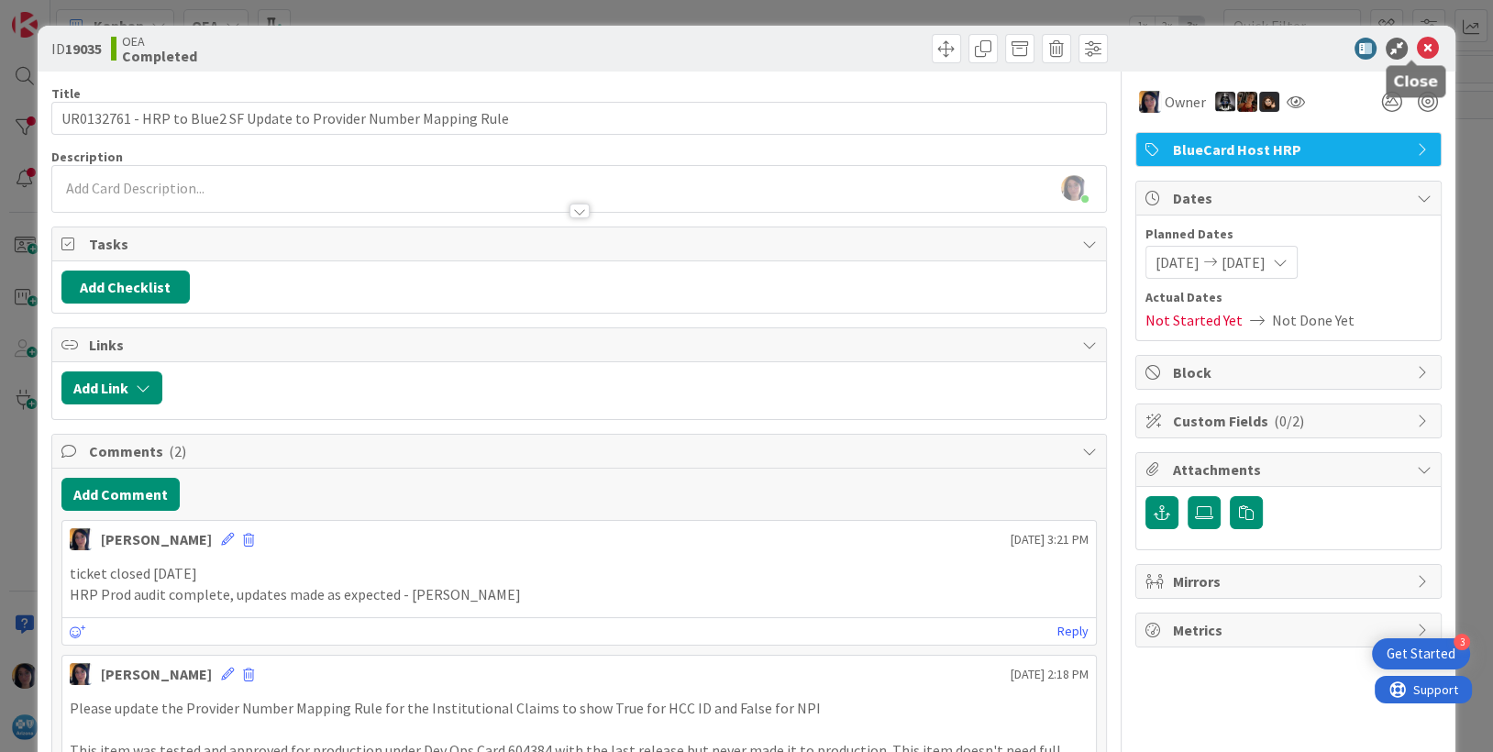
click at [1417, 49] on icon at bounding box center [1428, 49] width 22 height 22
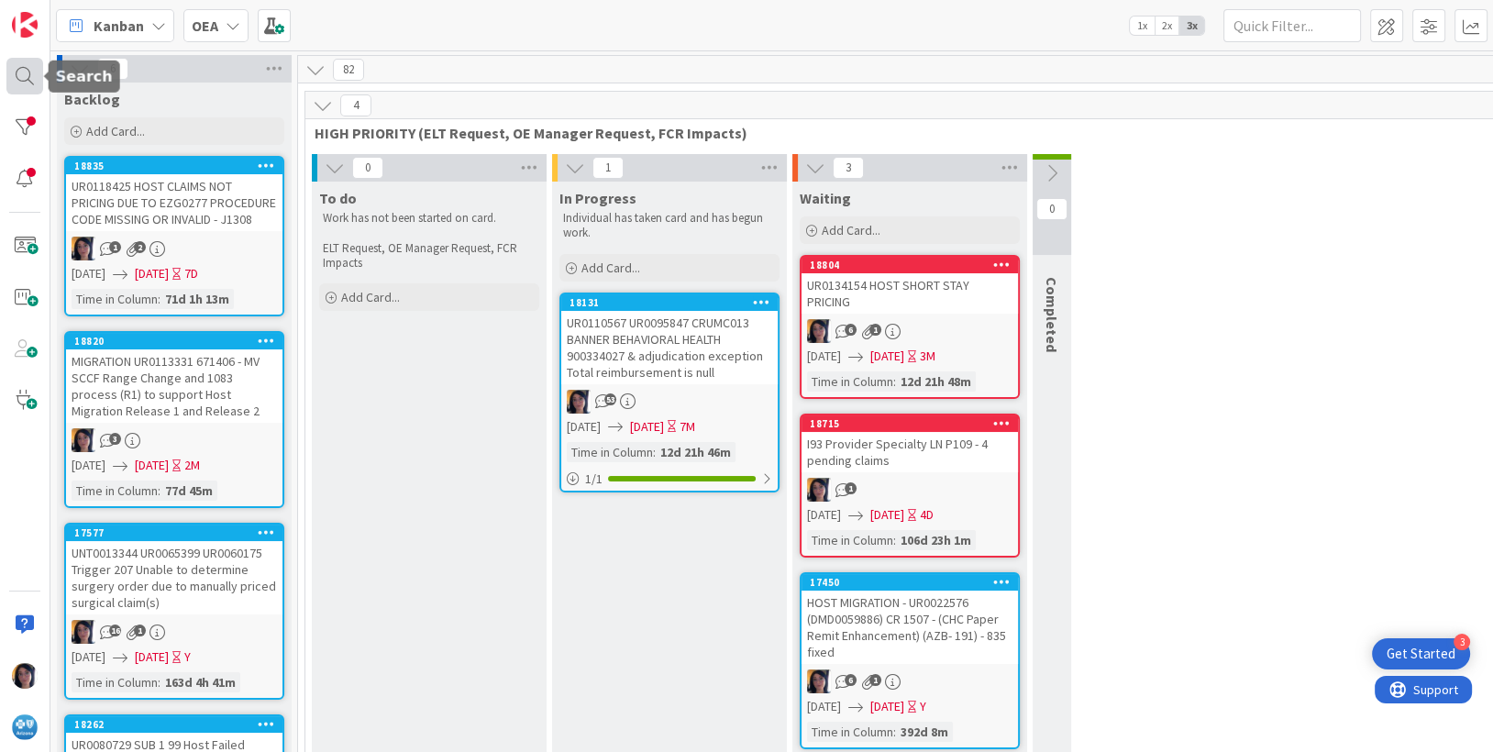
click at [27, 78] on div at bounding box center [24, 76] width 37 height 37
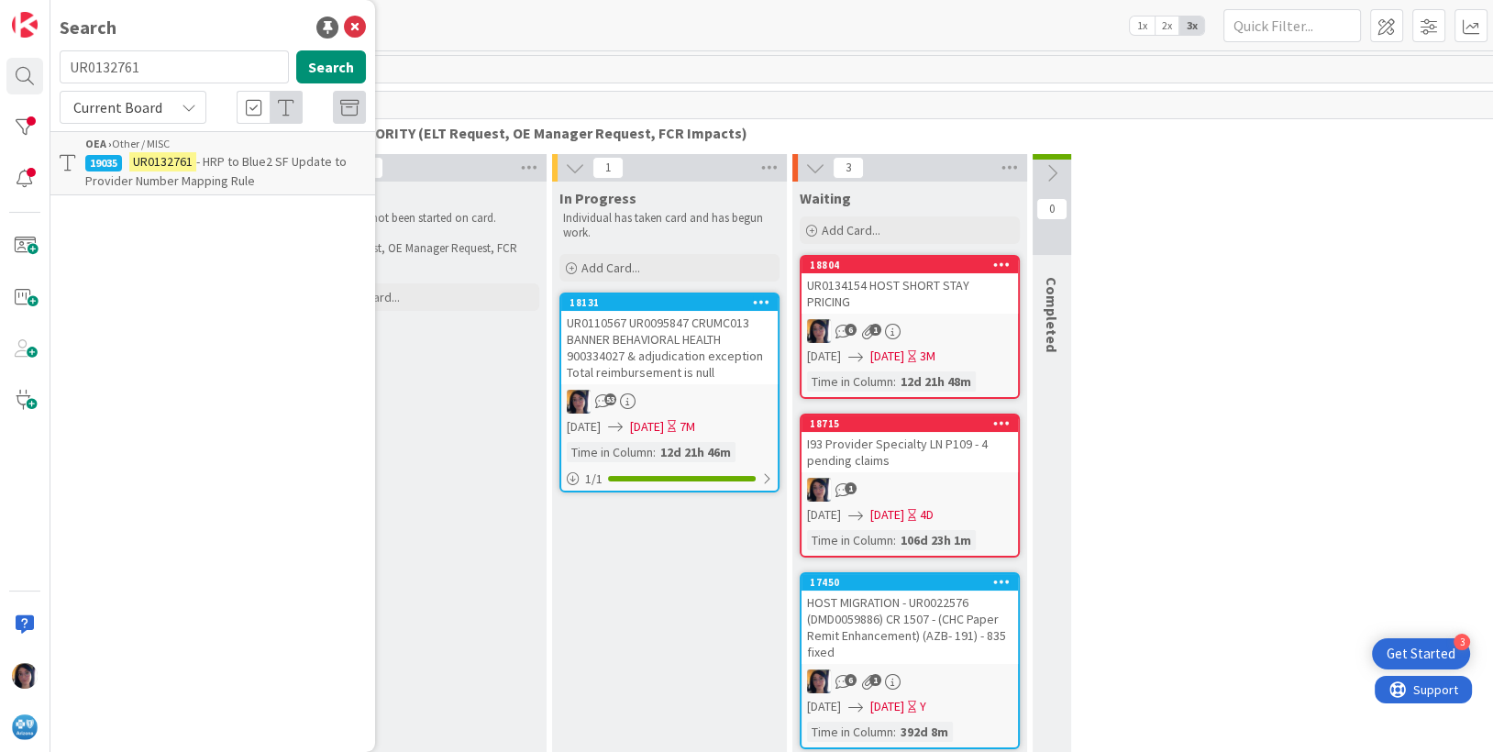
drag, startPoint x: 147, startPoint y: 67, endPoint x: 59, endPoint y: 64, distance: 88.1
click at [60, 64] on input "UR0132761" at bounding box center [174, 66] width 229 height 33
type input "crumc013"
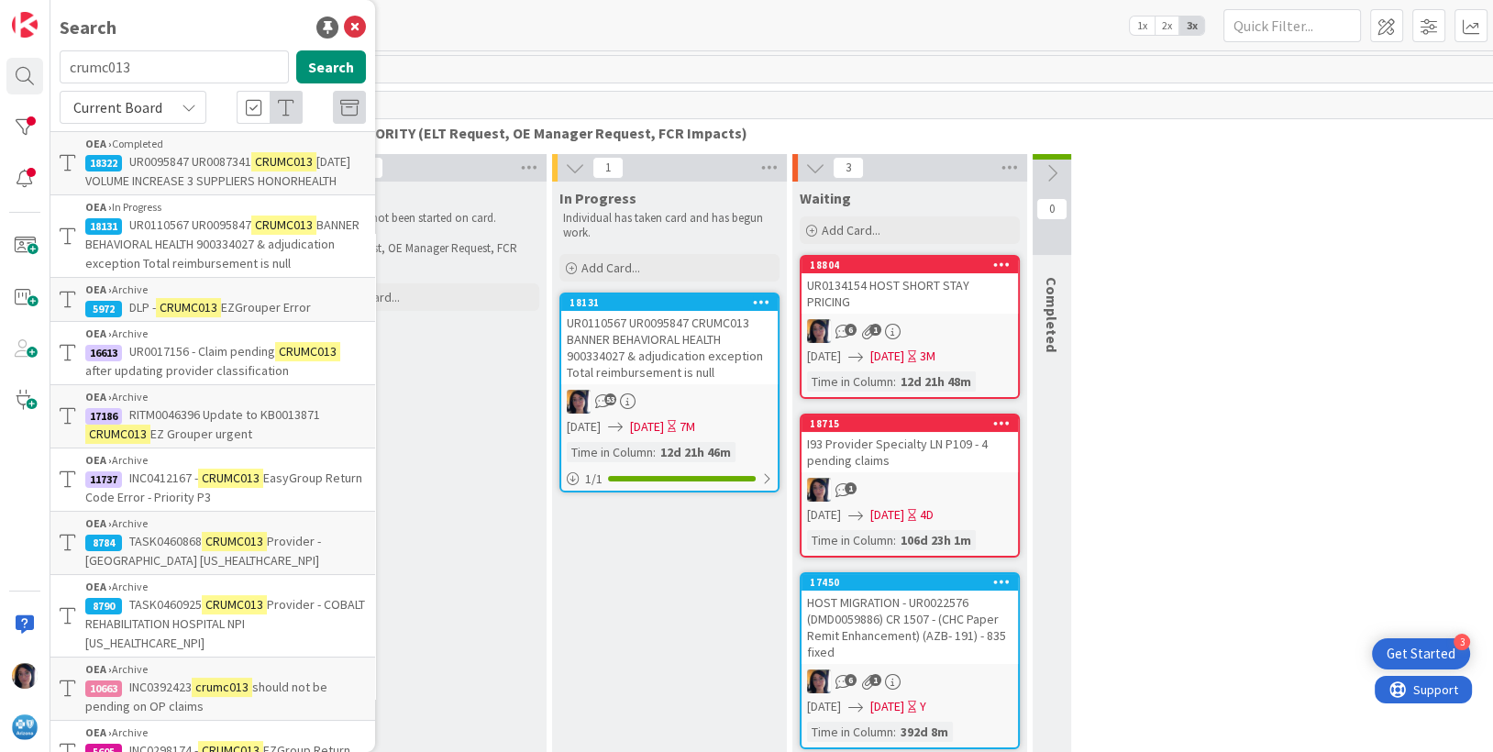
click at [157, 184] on span "[DATE] VOLUME INCREASE 3 SUPPLIERS HONORHEALTH" at bounding box center [217, 171] width 265 height 36
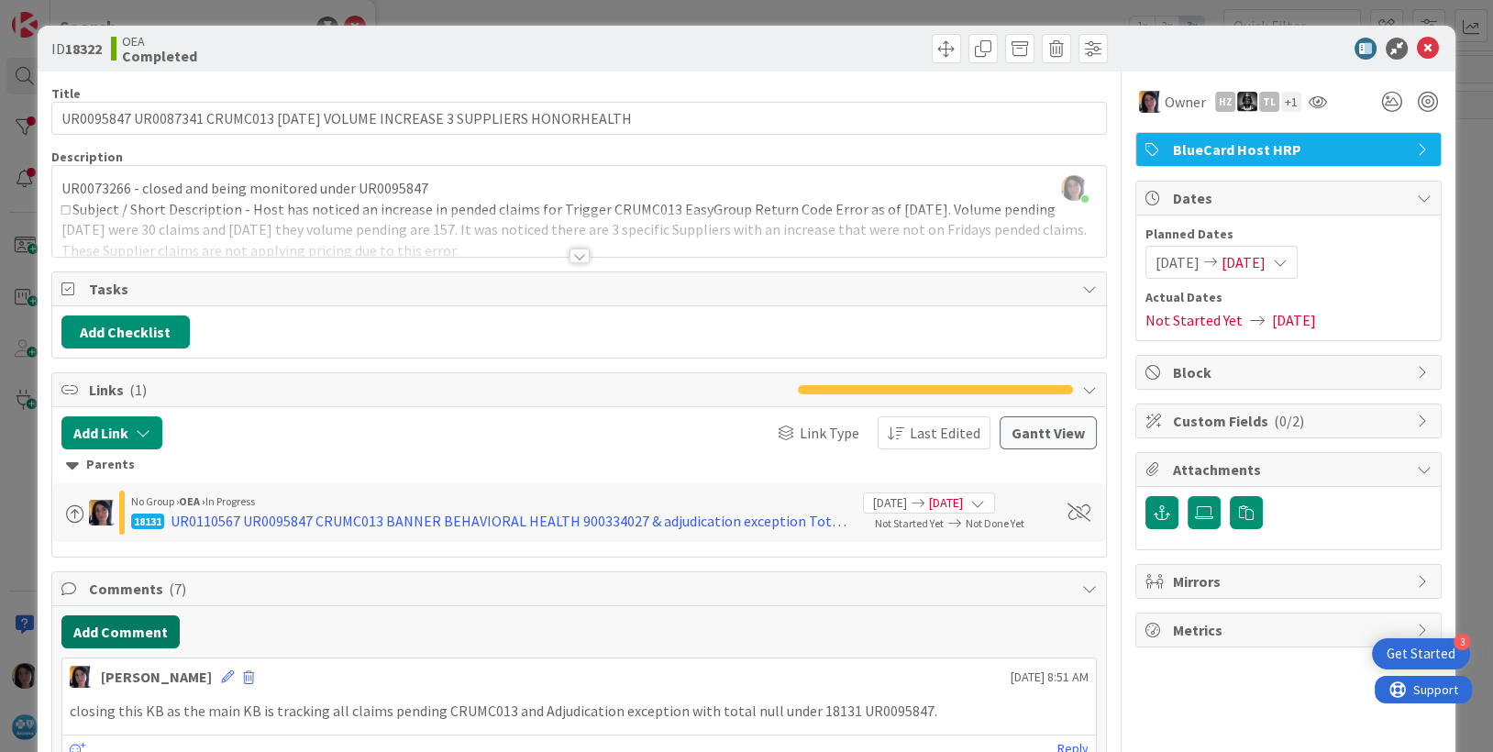
click at [105, 633] on button "Add Comment" at bounding box center [120, 631] width 118 height 33
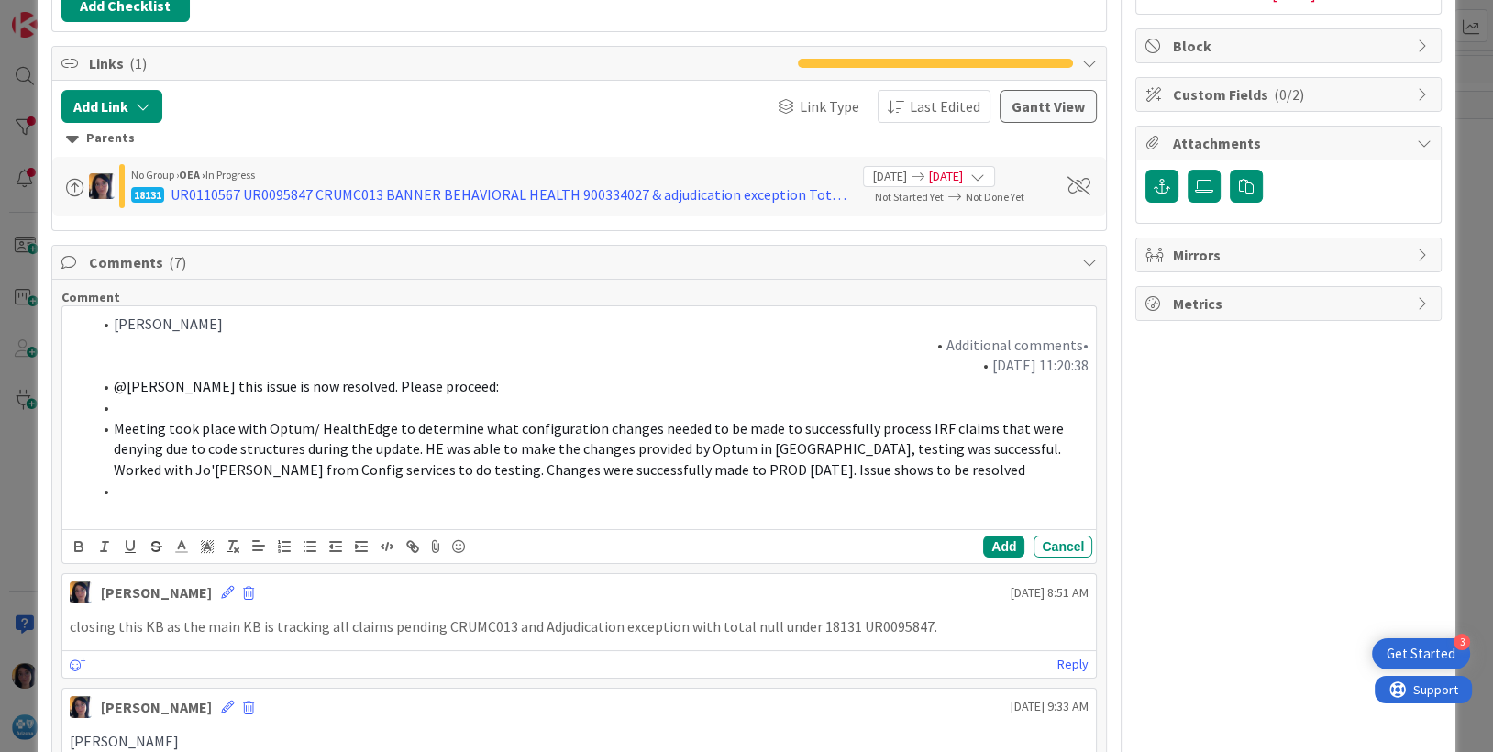
scroll to position [553, 0]
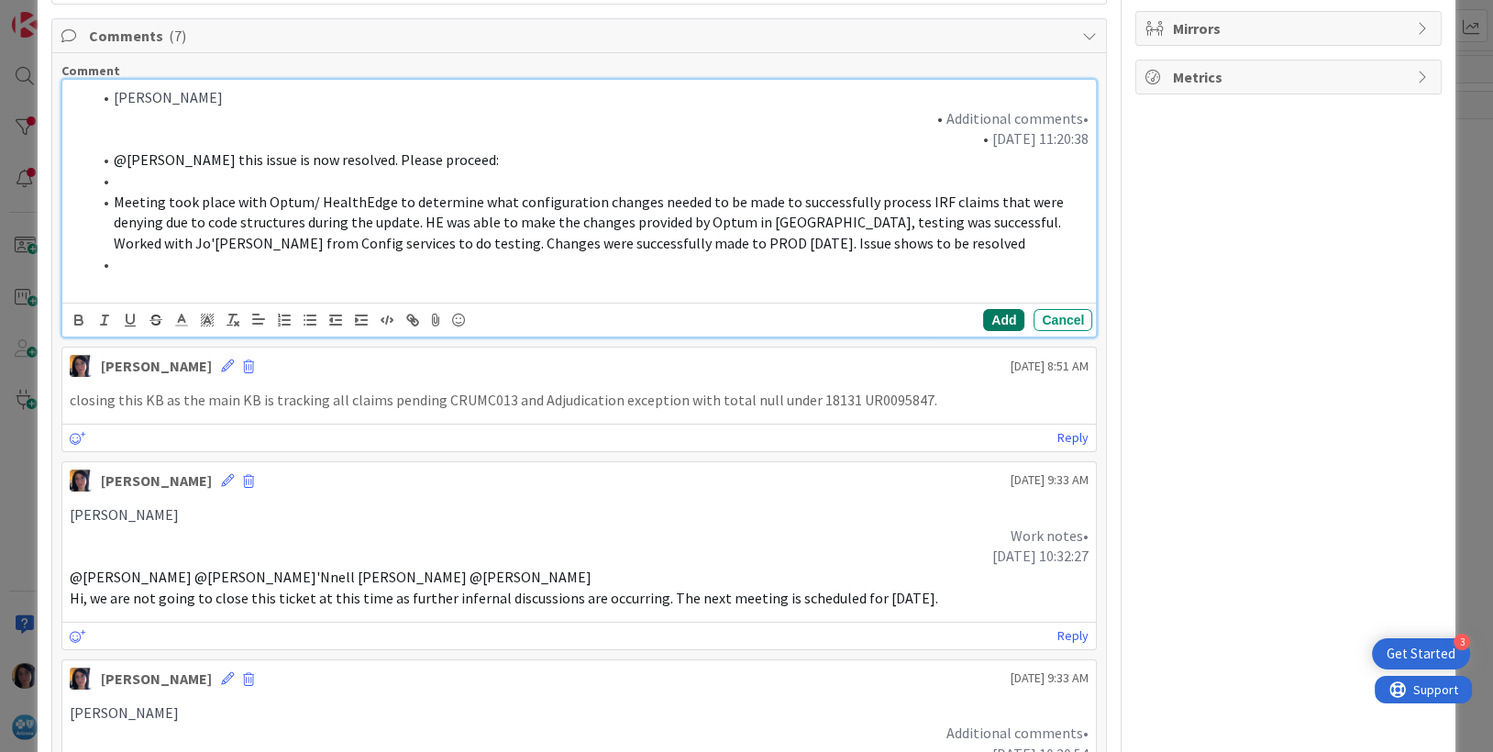
click at [983, 318] on button "Add" at bounding box center [1003, 320] width 41 height 22
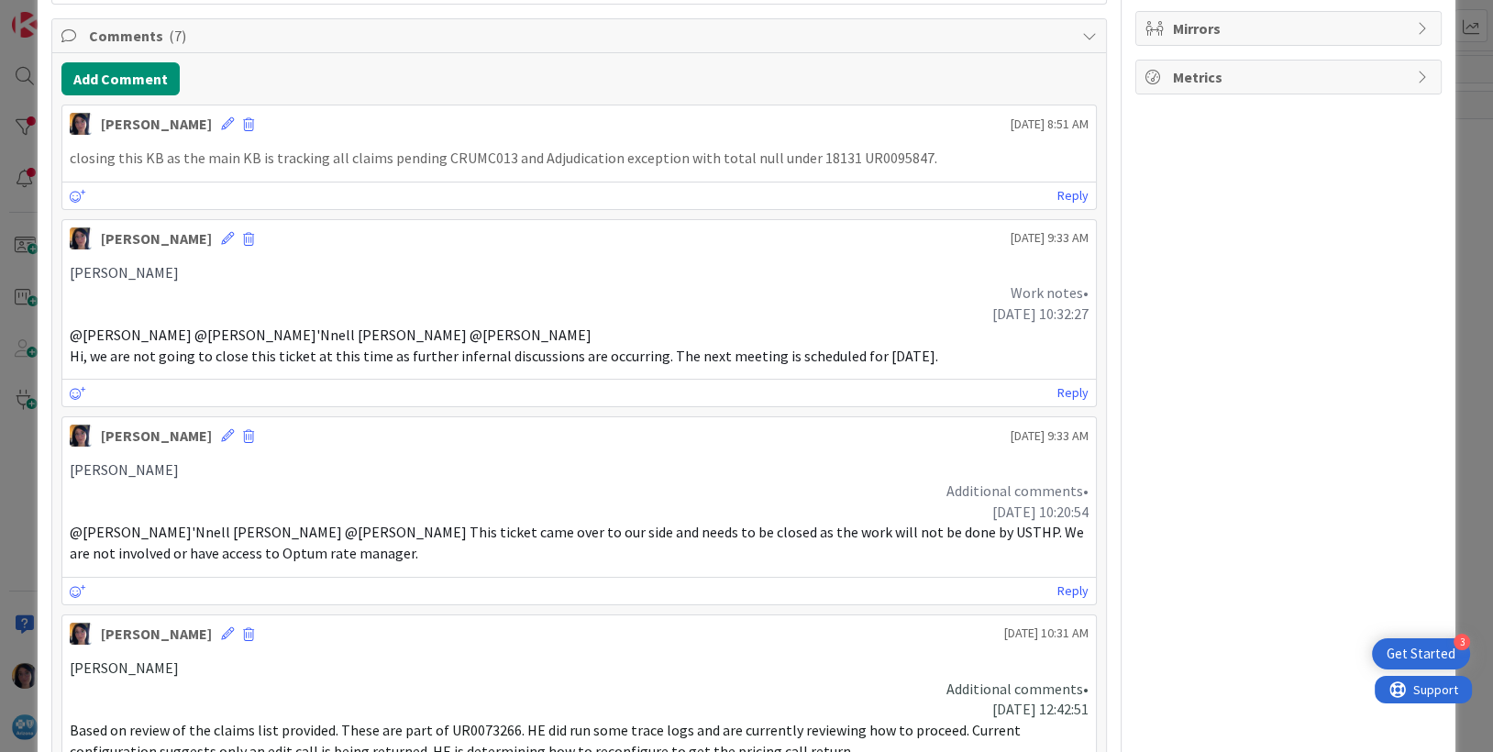
scroll to position [0, 0]
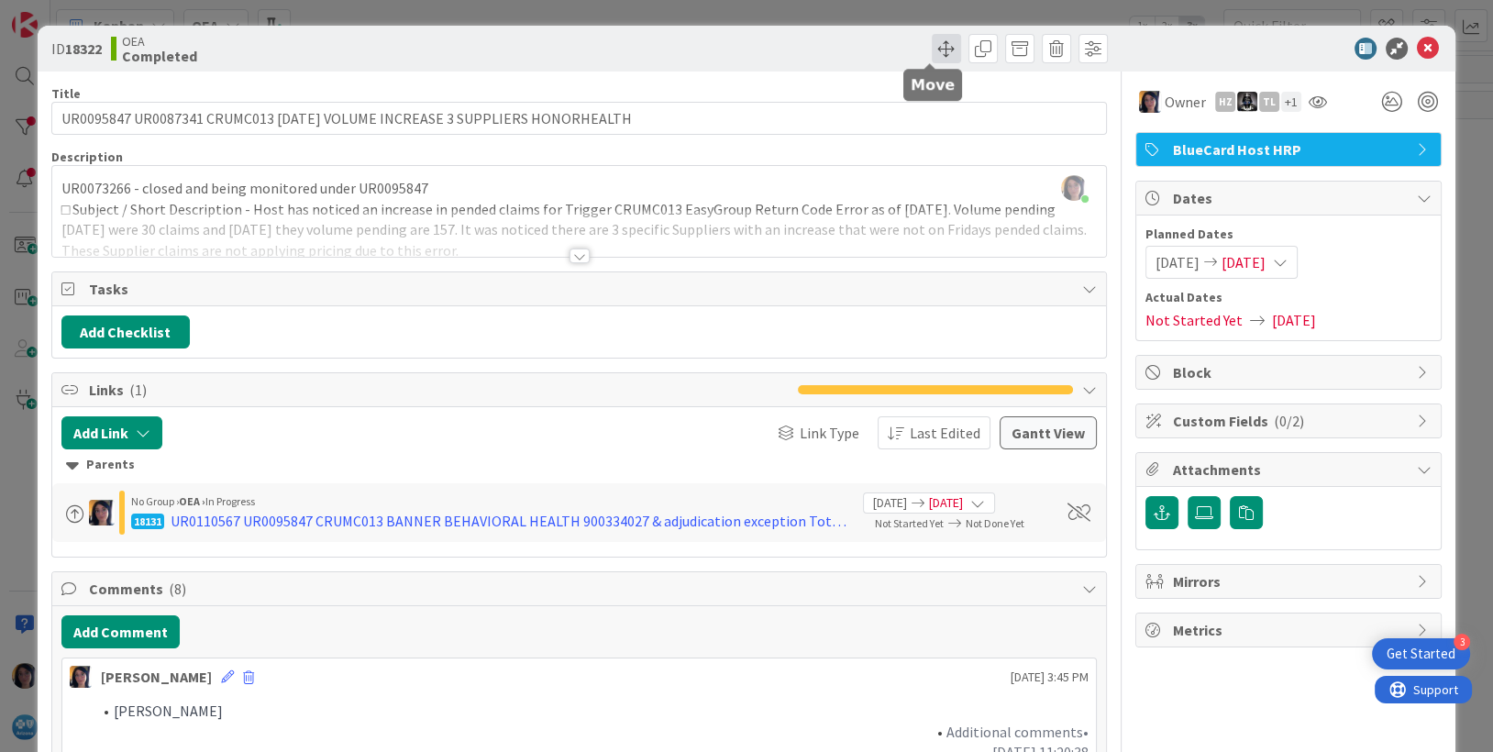
click at [932, 51] on span at bounding box center [946, 48] width 29 height 29
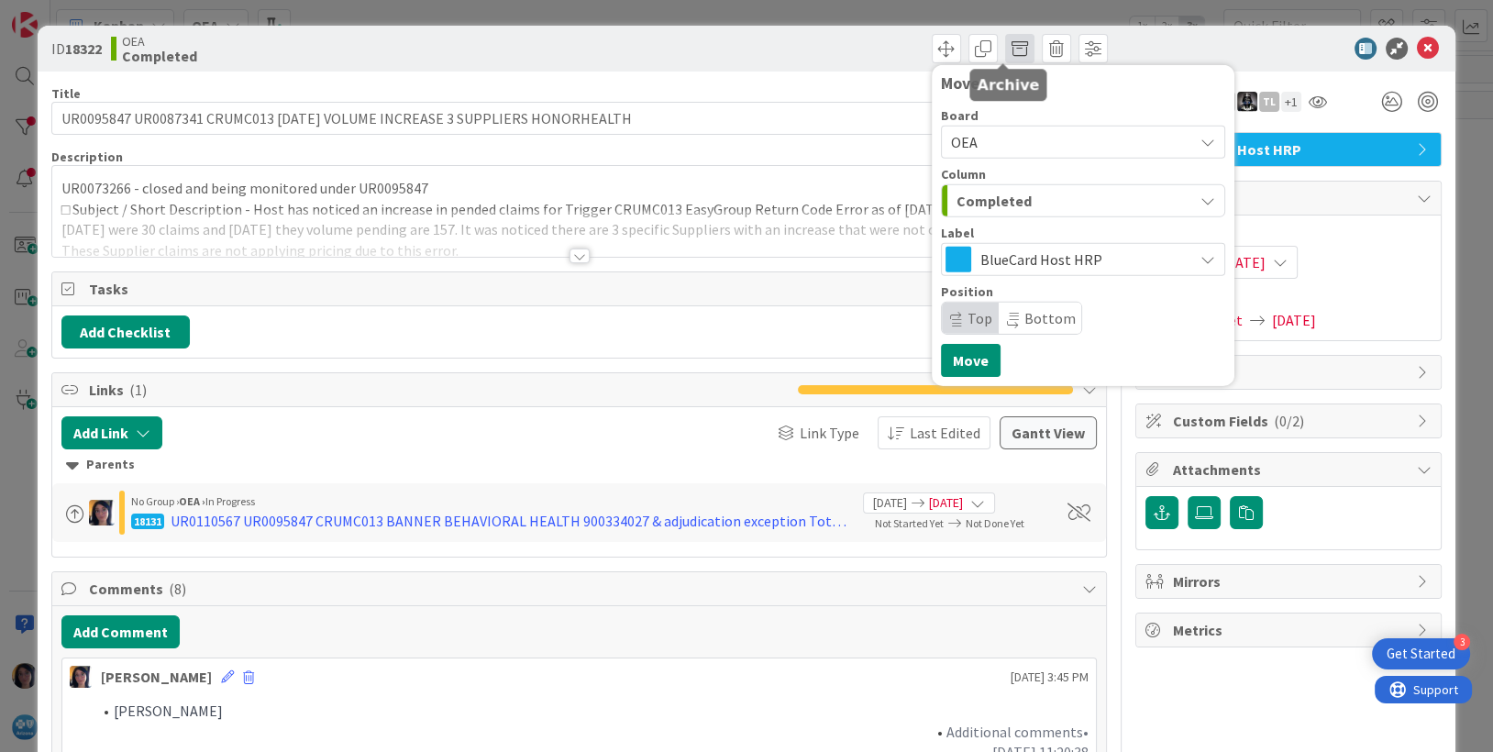
click at [1005, 51] on span at bounding box center [1019, 48] width 29 height 29
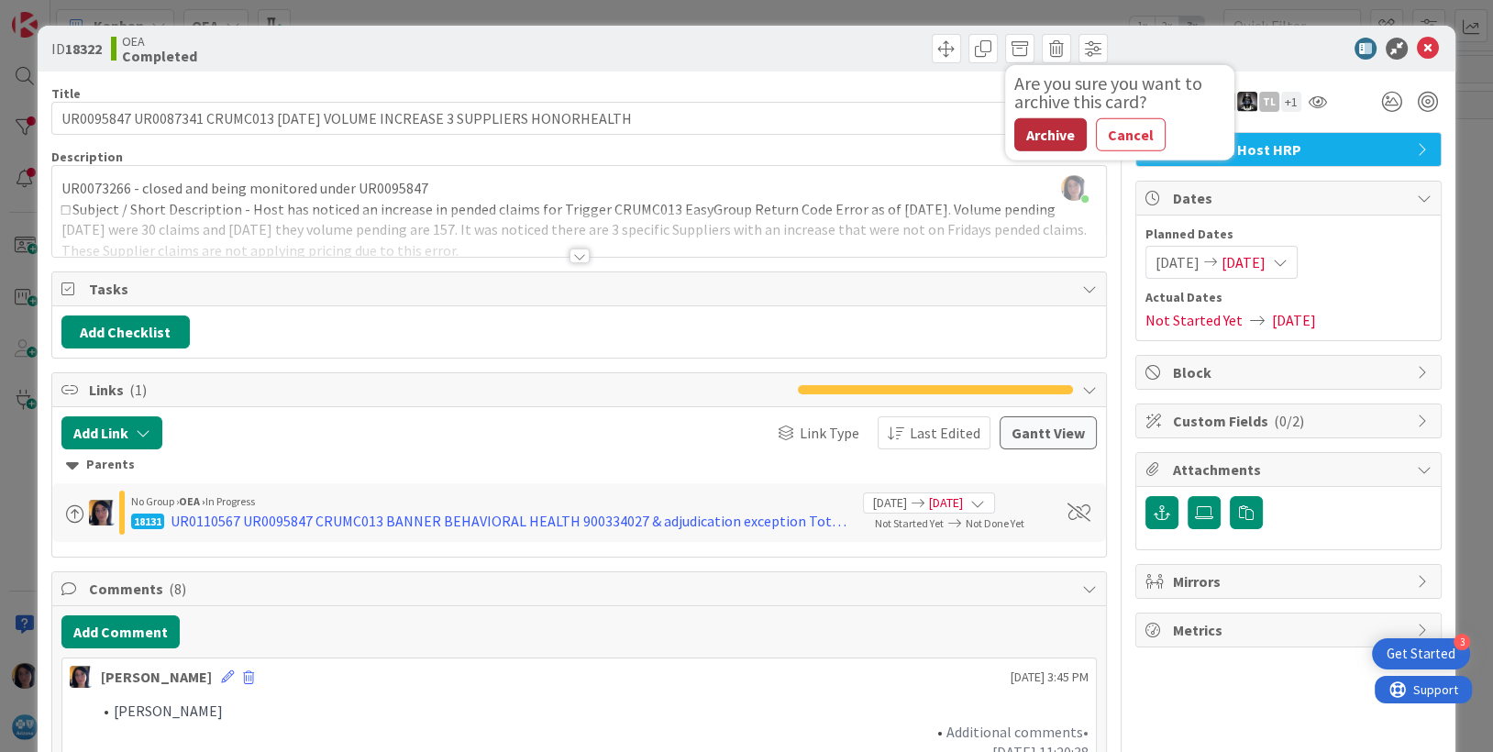
click at [1032, 142] on button "Archive" at bounding box center [1050, 134] width 72 height 33
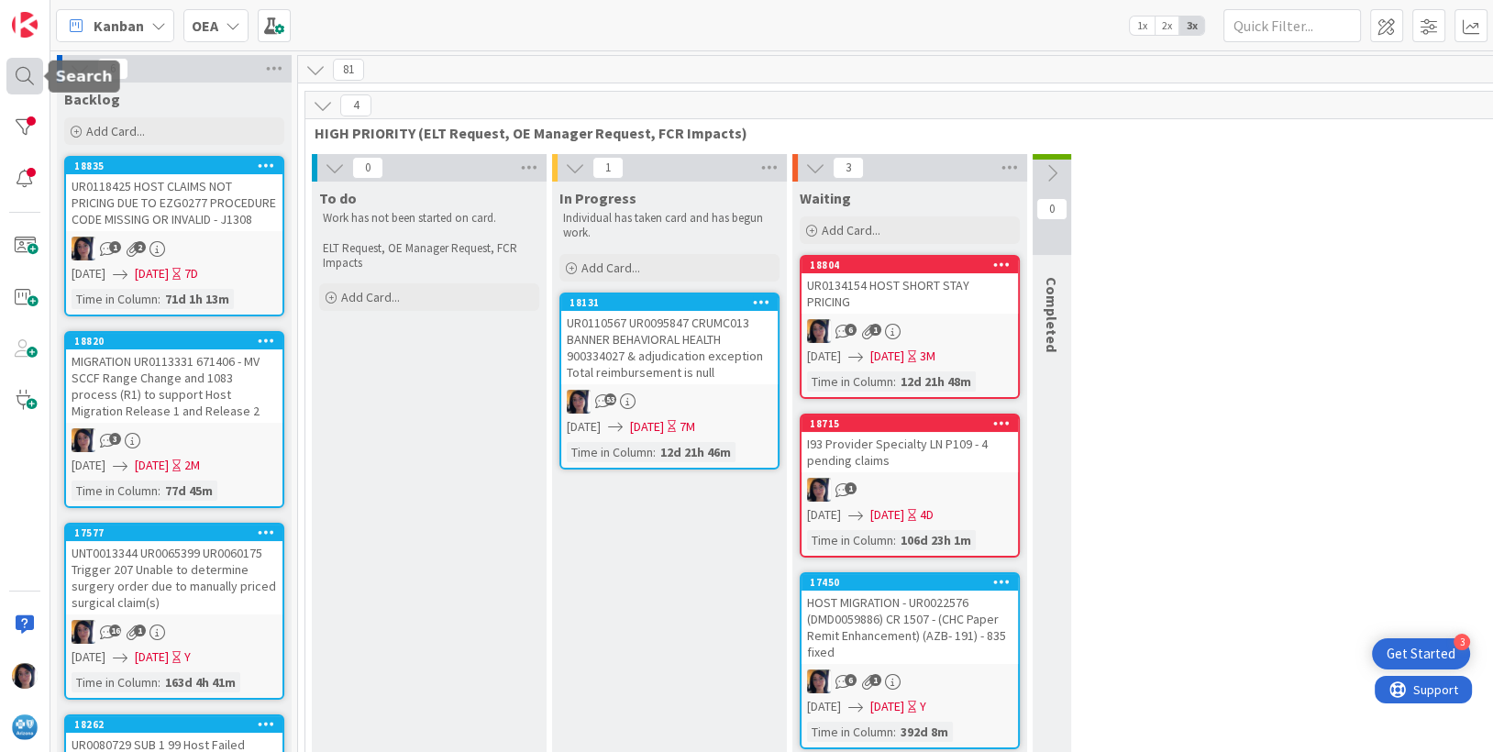
click at [24, 82] on div at bounding box center [24, 76] width 37 height 37
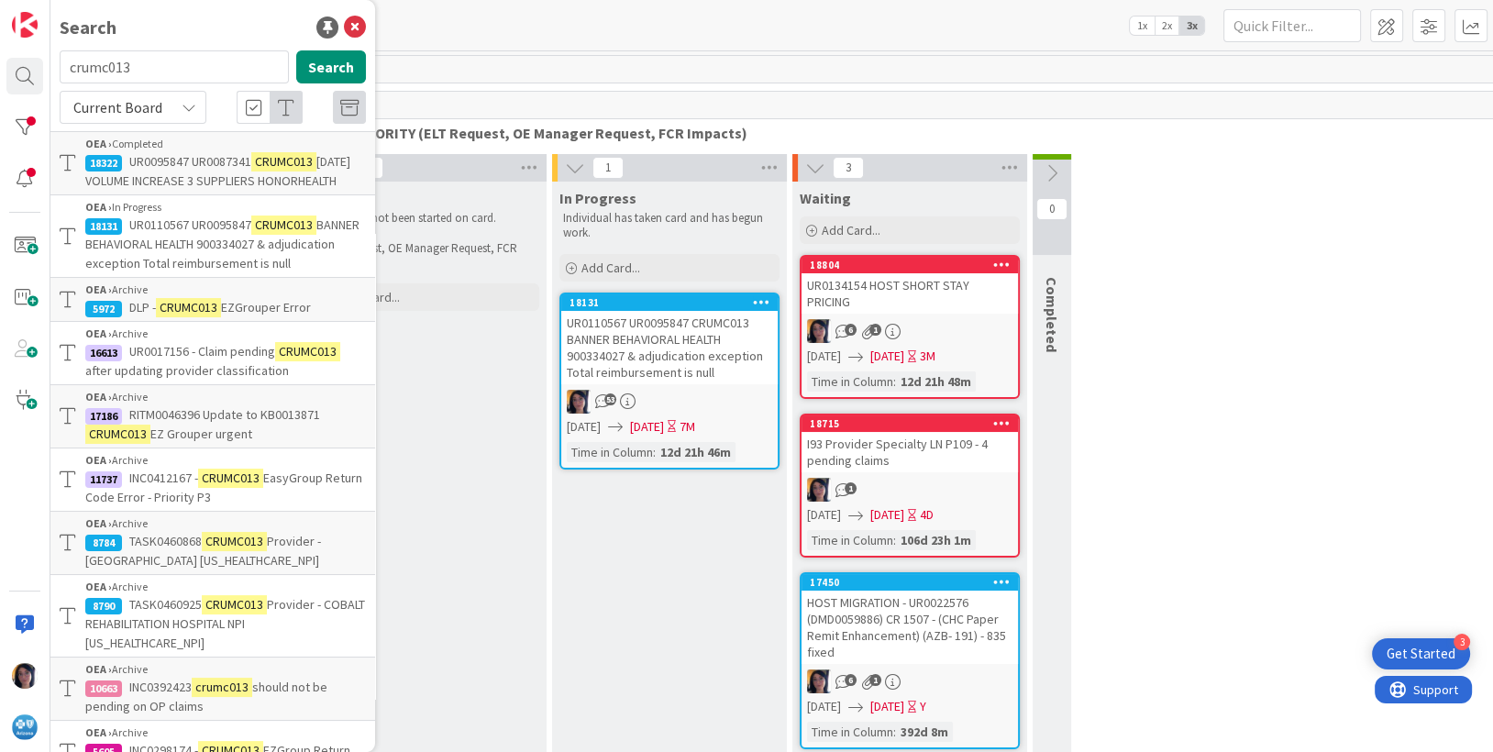
click at [157, 255] on span "BANNER BEHAVIORAL HEALTH 900334027 & adjudication exception Total reimbursement…" at bounding box center [222, 243] width 274 height 55
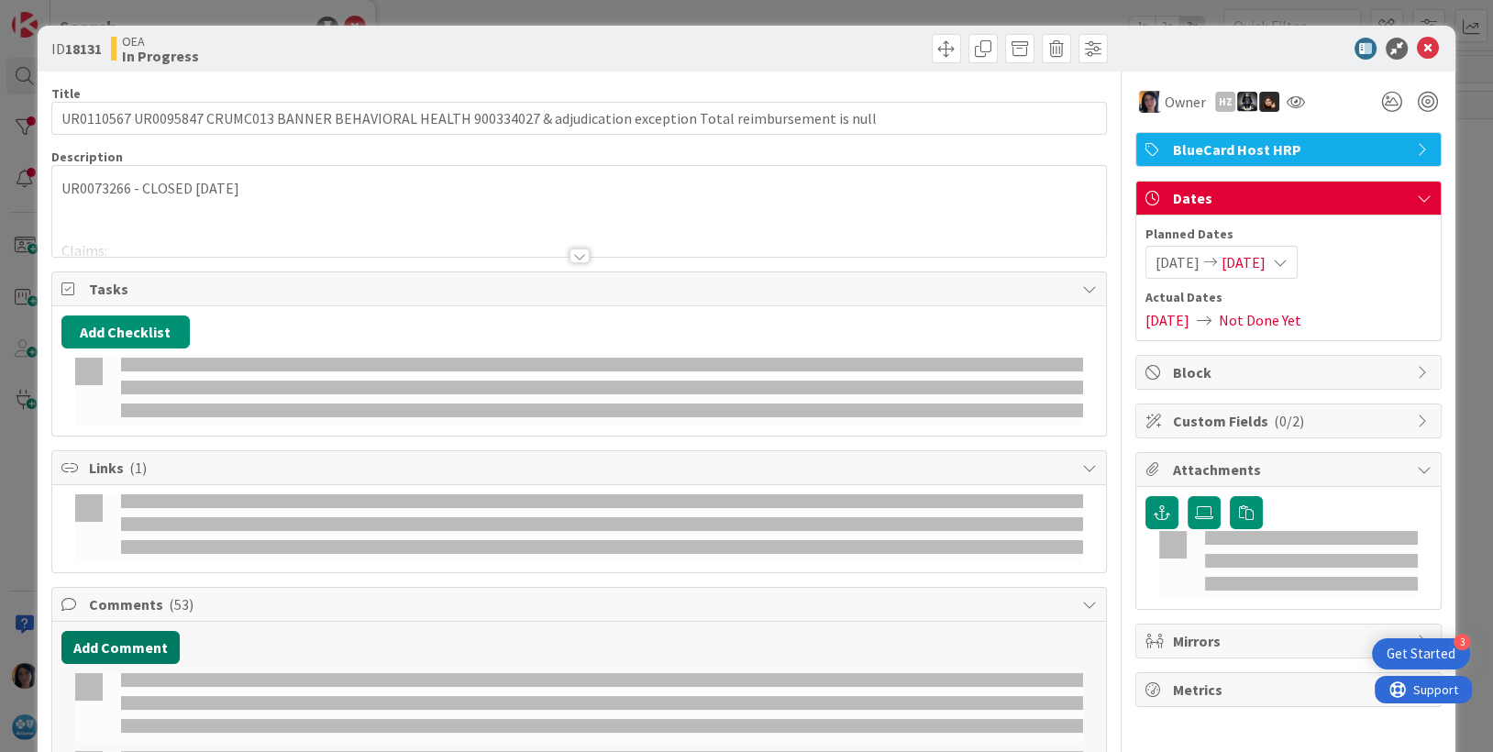
click at [123, 631] on button "Add Comment" at bounding box center [120, 647] width 118 height 33
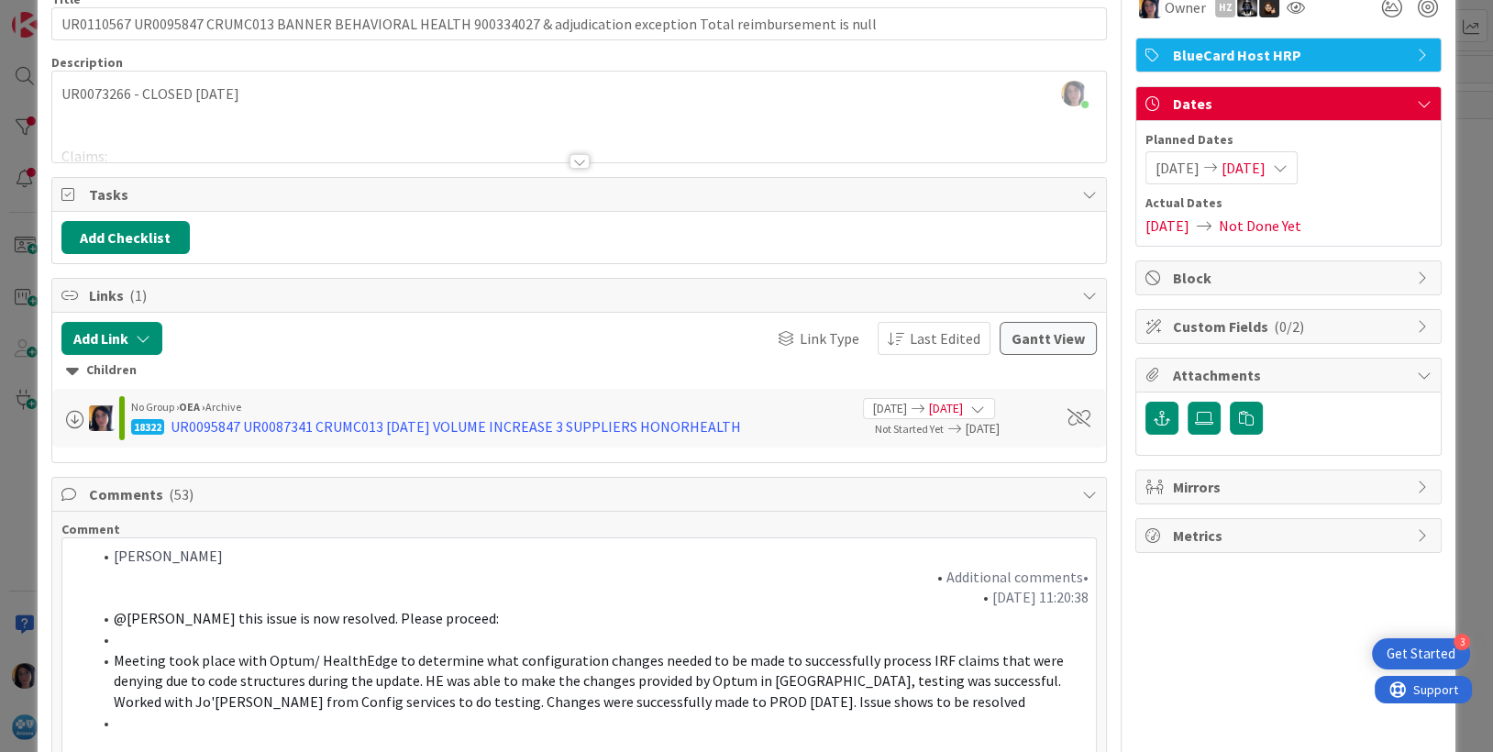
scroll to position [209, 0]
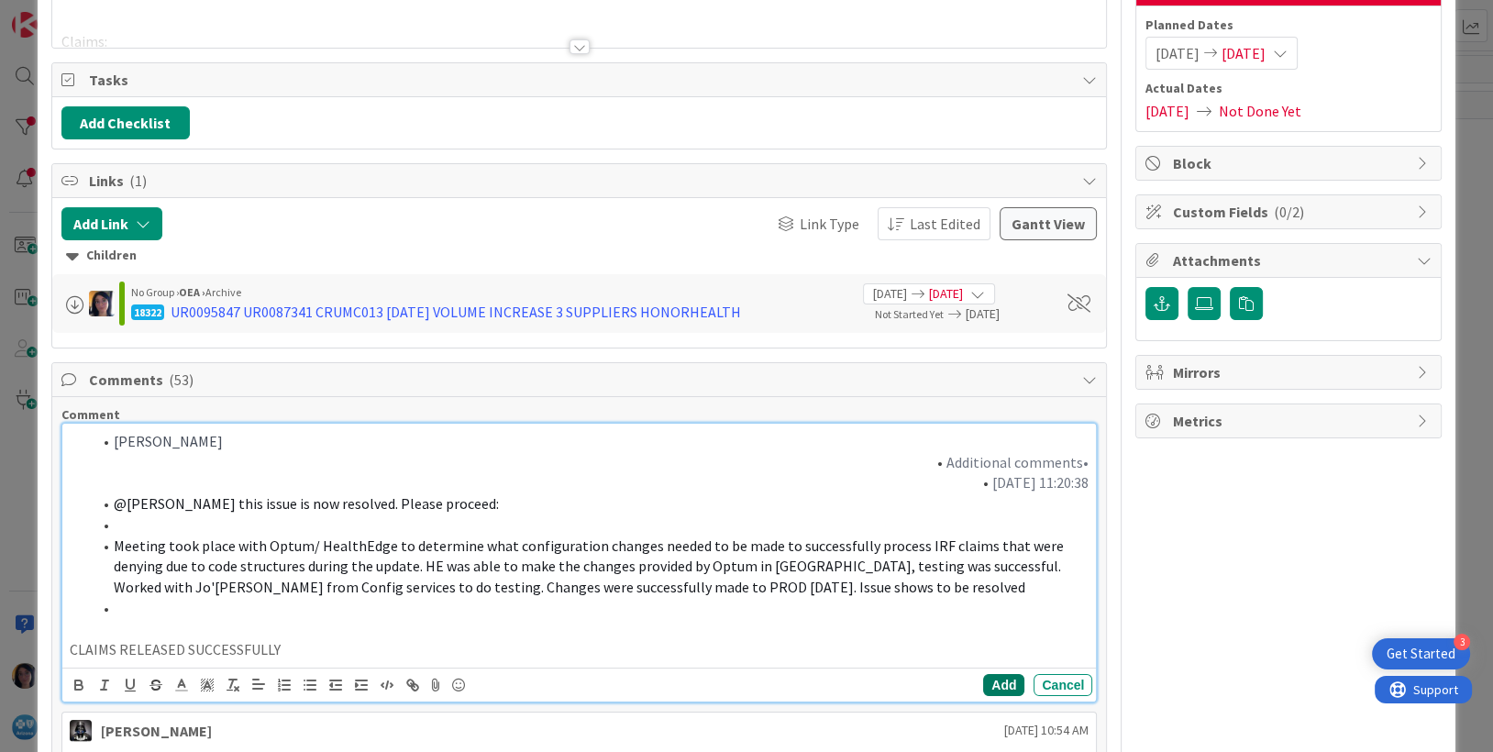
click at [983, 678] on button "Add" at bounding box center [1003, 685] width 41 height 22
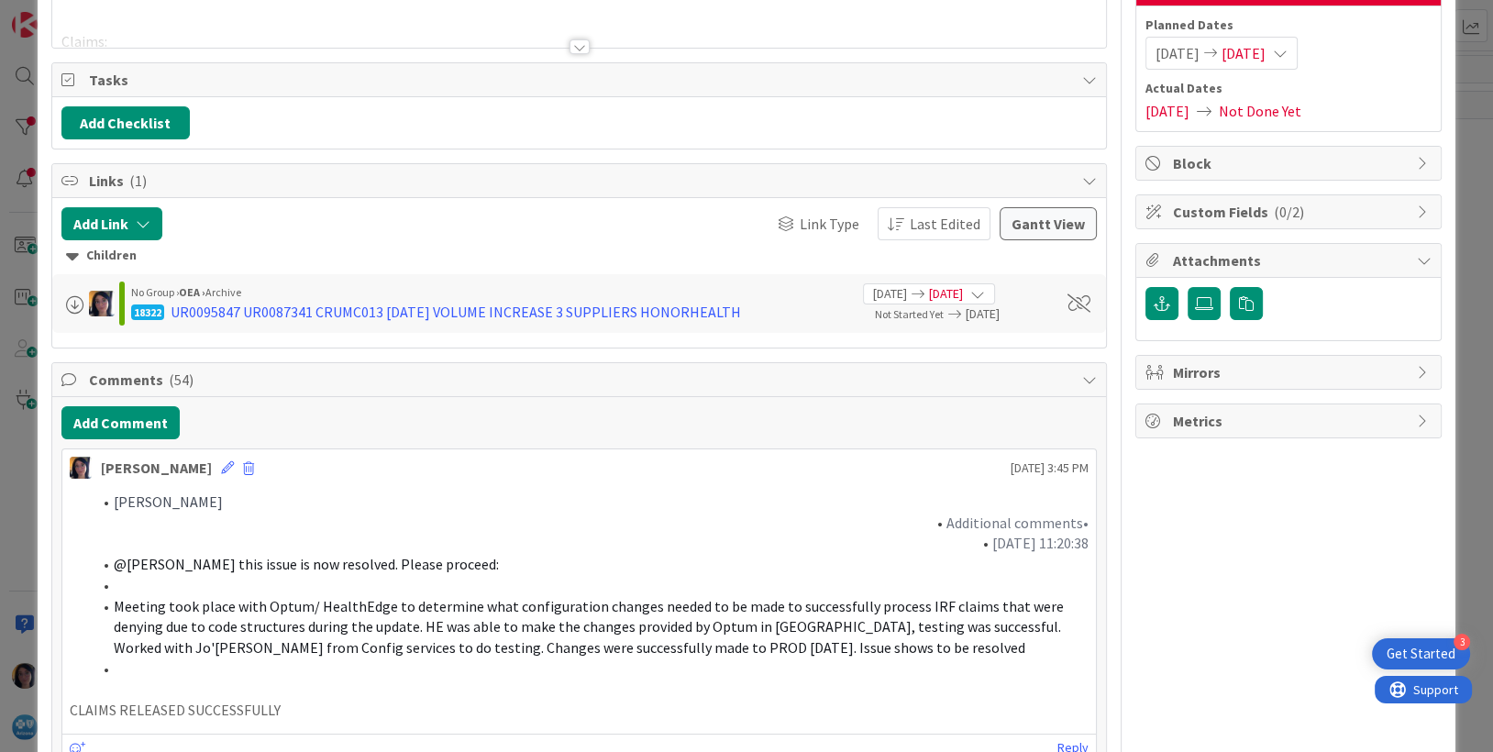
scroll to position [0, 0]
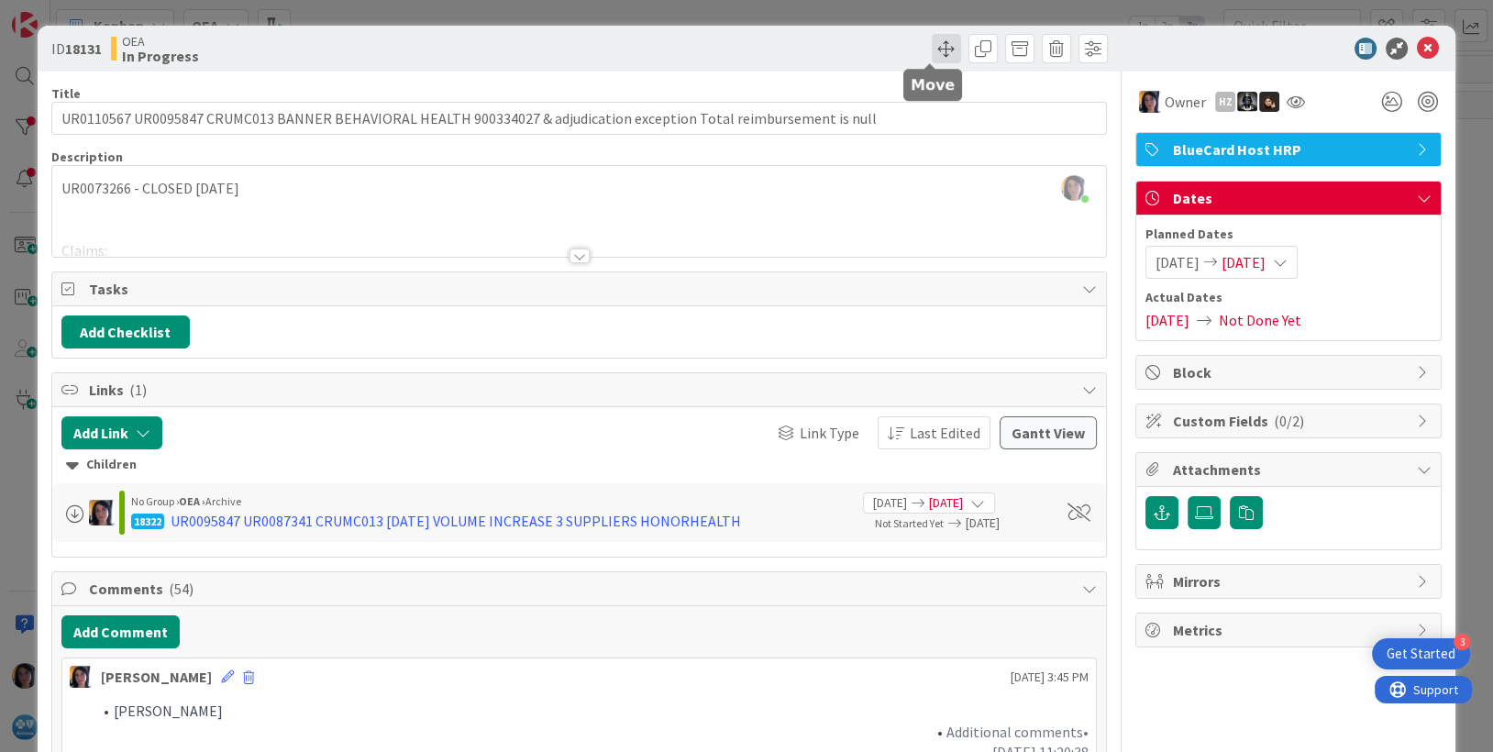
click at [933, 42] on span at bounding box center [946, 48] width 29 height 29
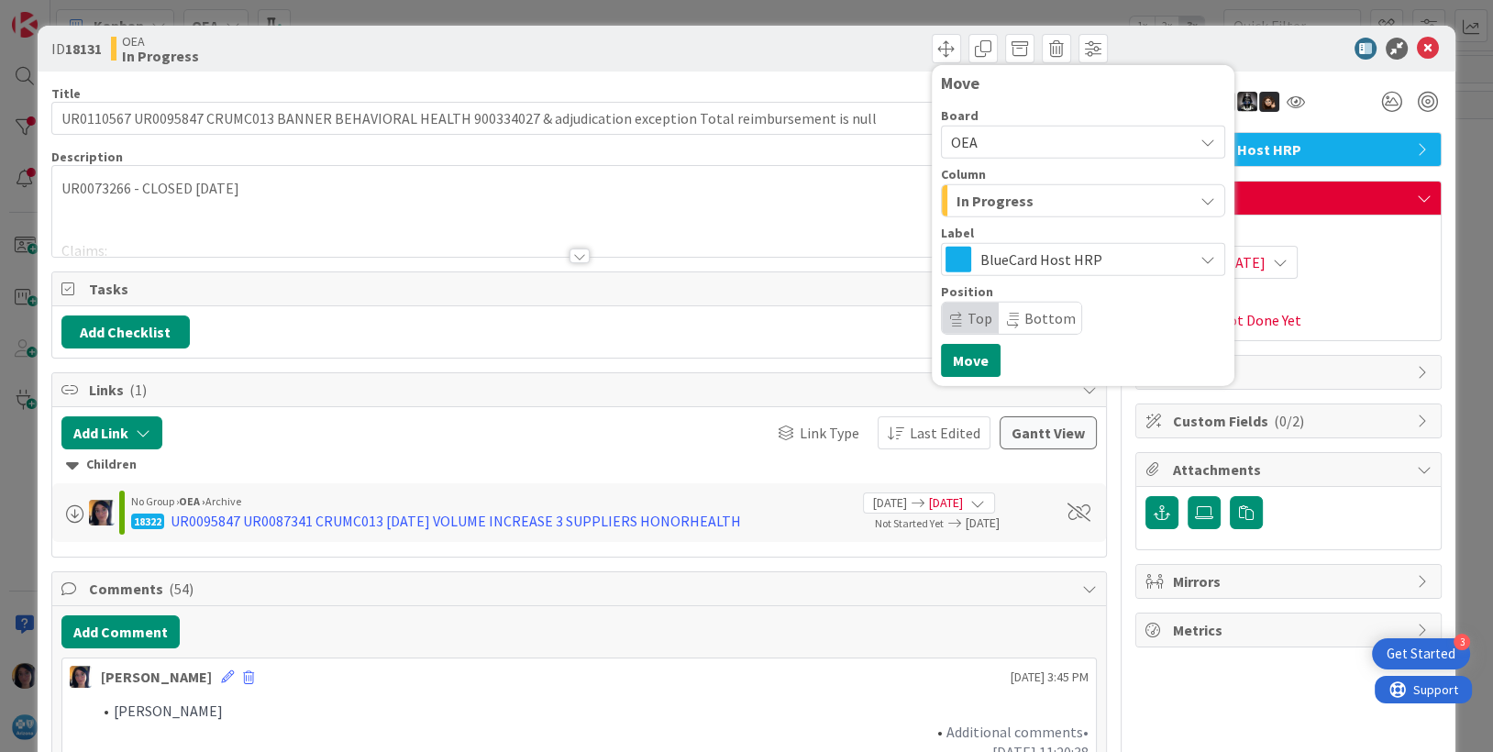
click at [967, 193] on span "In Progress" at bounding box center [994, 201] width 77 height 24
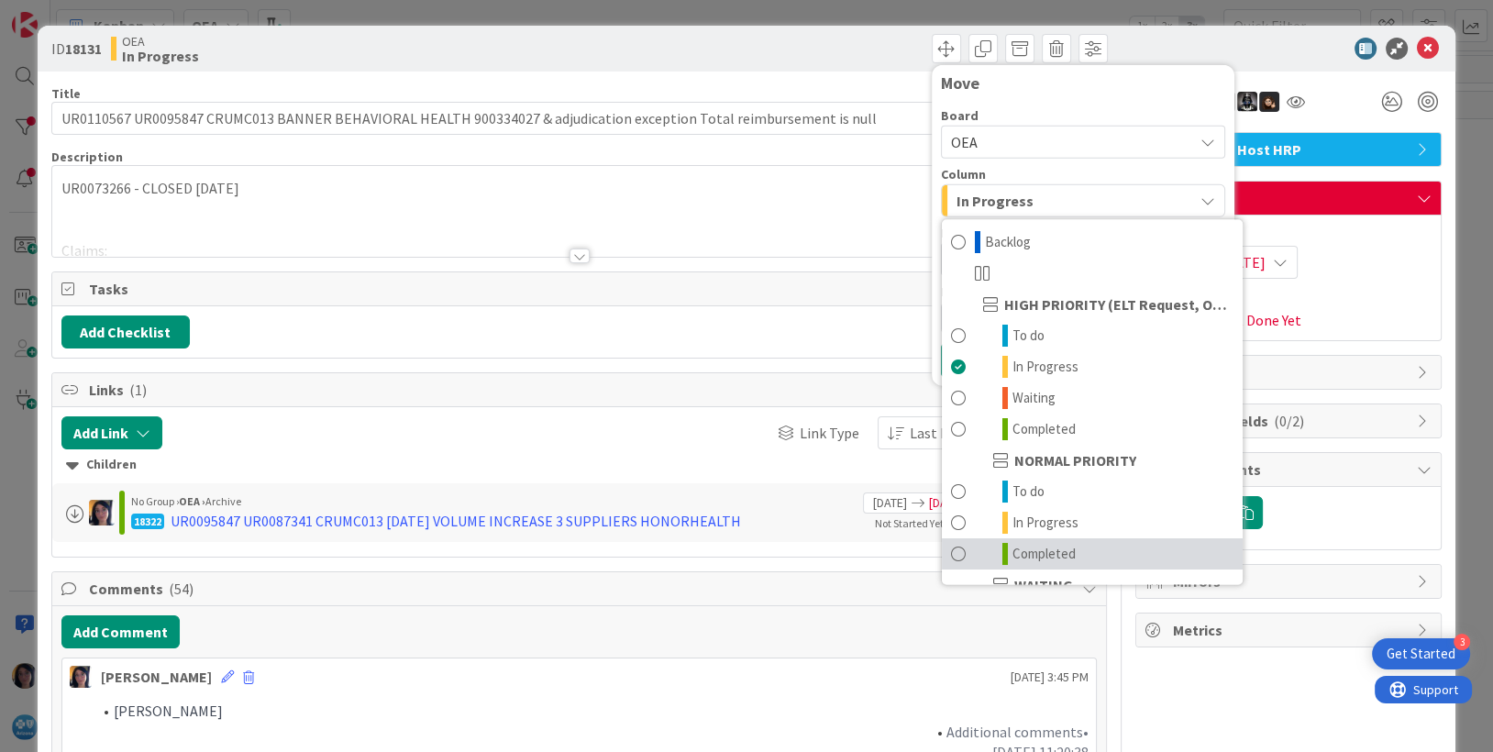
click at [1012, 554] on span "Completed" at bounding box center [1043, 554] width 63 height 22
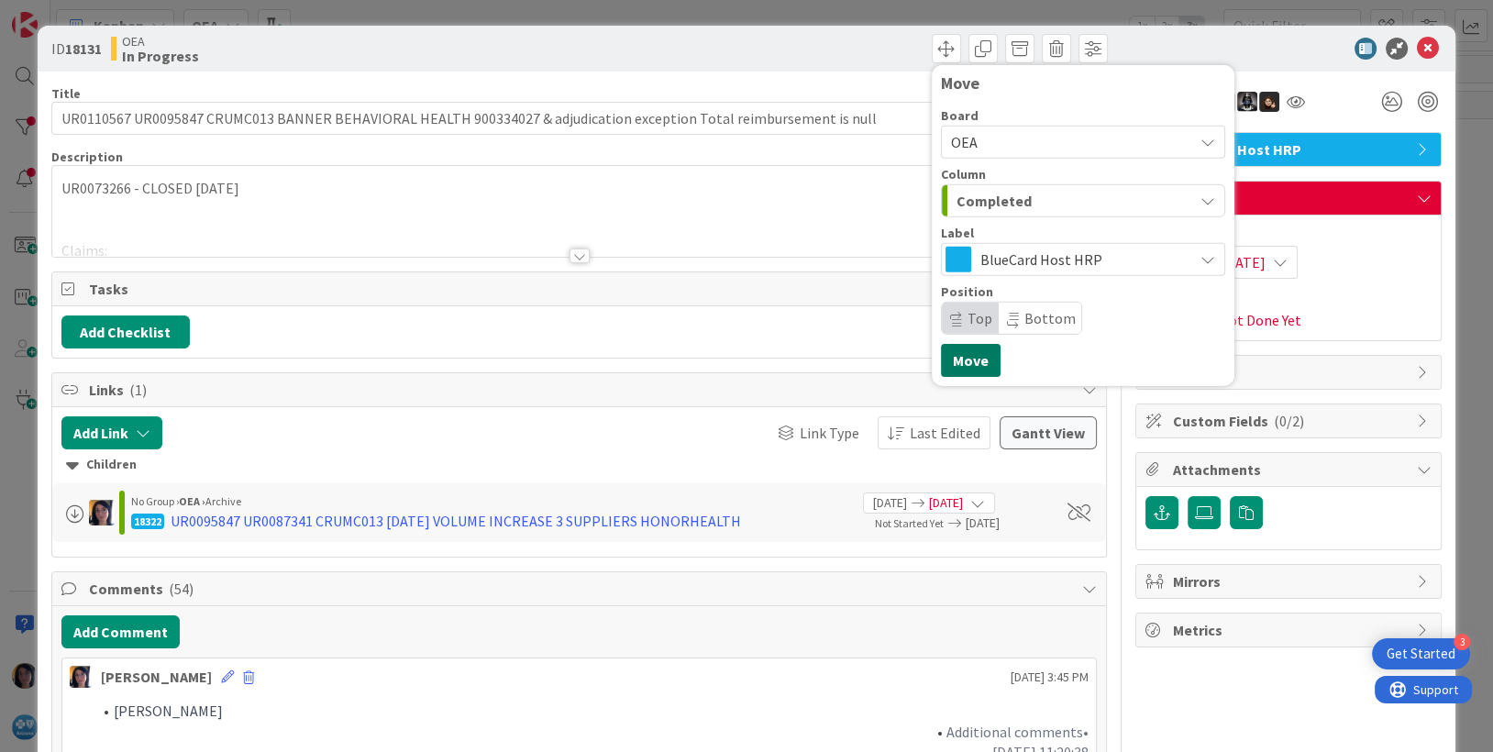
click at [952, 366] on button "Move" at bounding box center [971, 360] width 60 height 33
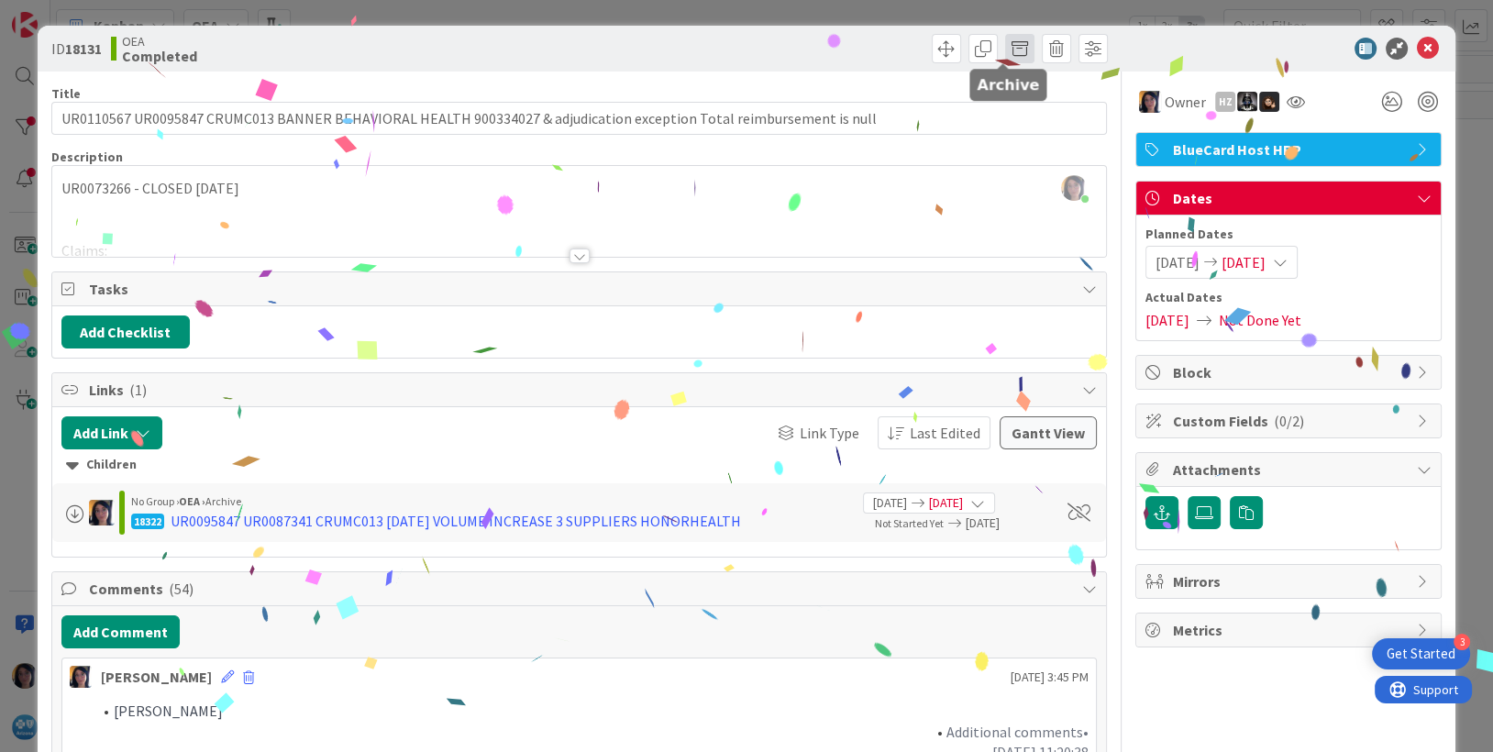
click at [1005, 47] on span at bounding box center [1019, 48] width 29 height 29
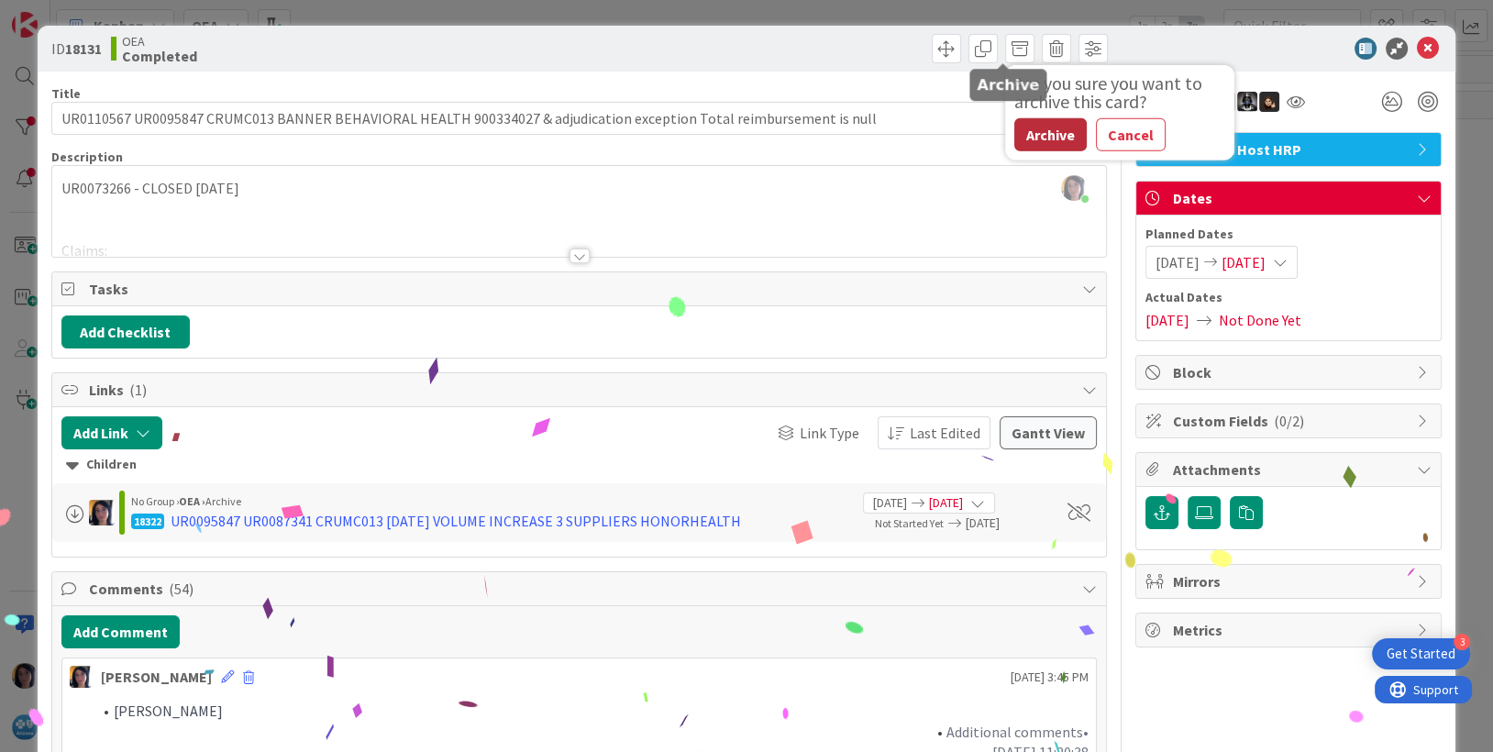
click at [1030, 142] on button "Archive" at bounding box center [1050, 134] width 72 height 33
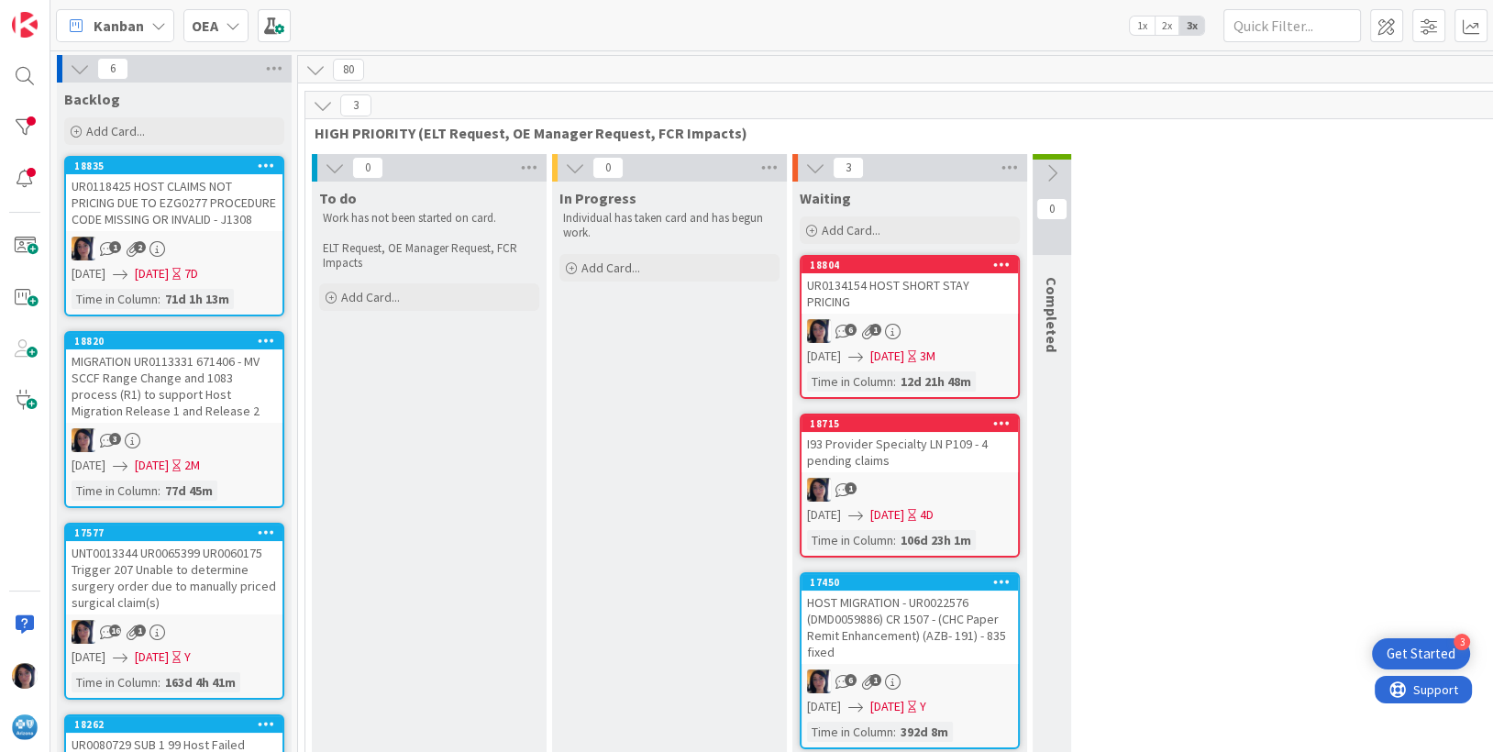
click at [1103, 421] on div "0 To do Work has not been started on card. ELT Request, OE Manager Request, FCR…" at bounding box center [909, 463] width 1201 height 619
drag, startPoint x: 22, startPoint y: 69, endPoint x: 41, endPoint y: 75, distance: 20.3
click at [22, 69] on div at bounding box center [24, 76] width 37 height 37
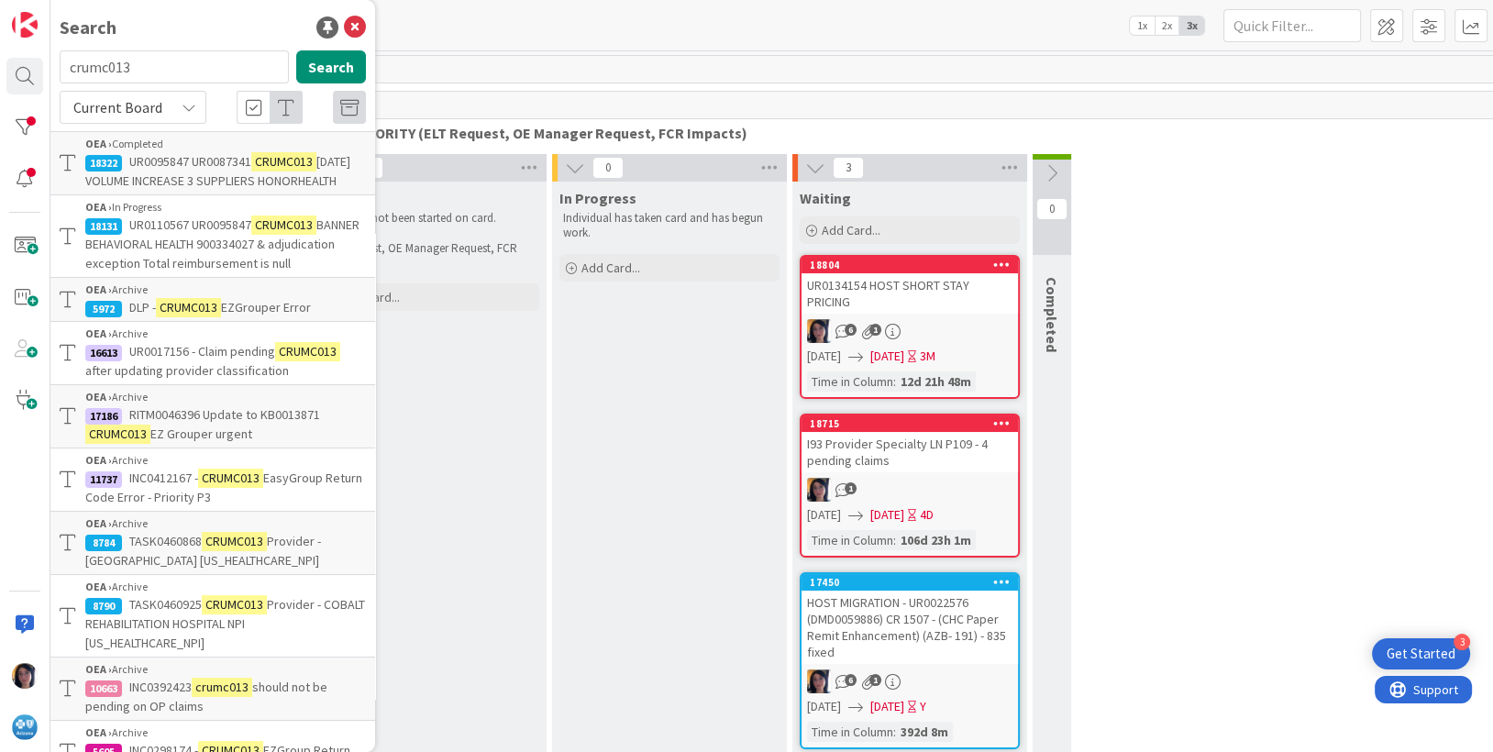
drag, startPoint x: 122, startPoint y: 65, endPoint x: 45, endPoint y: 59, distance: 77.3
click at [45, 59] on div "Search crumc013 Search Current Board OEA › Completed 18322 UR0095847 UR0087341 …" at bounding box center [25, 376] width 50 height 752
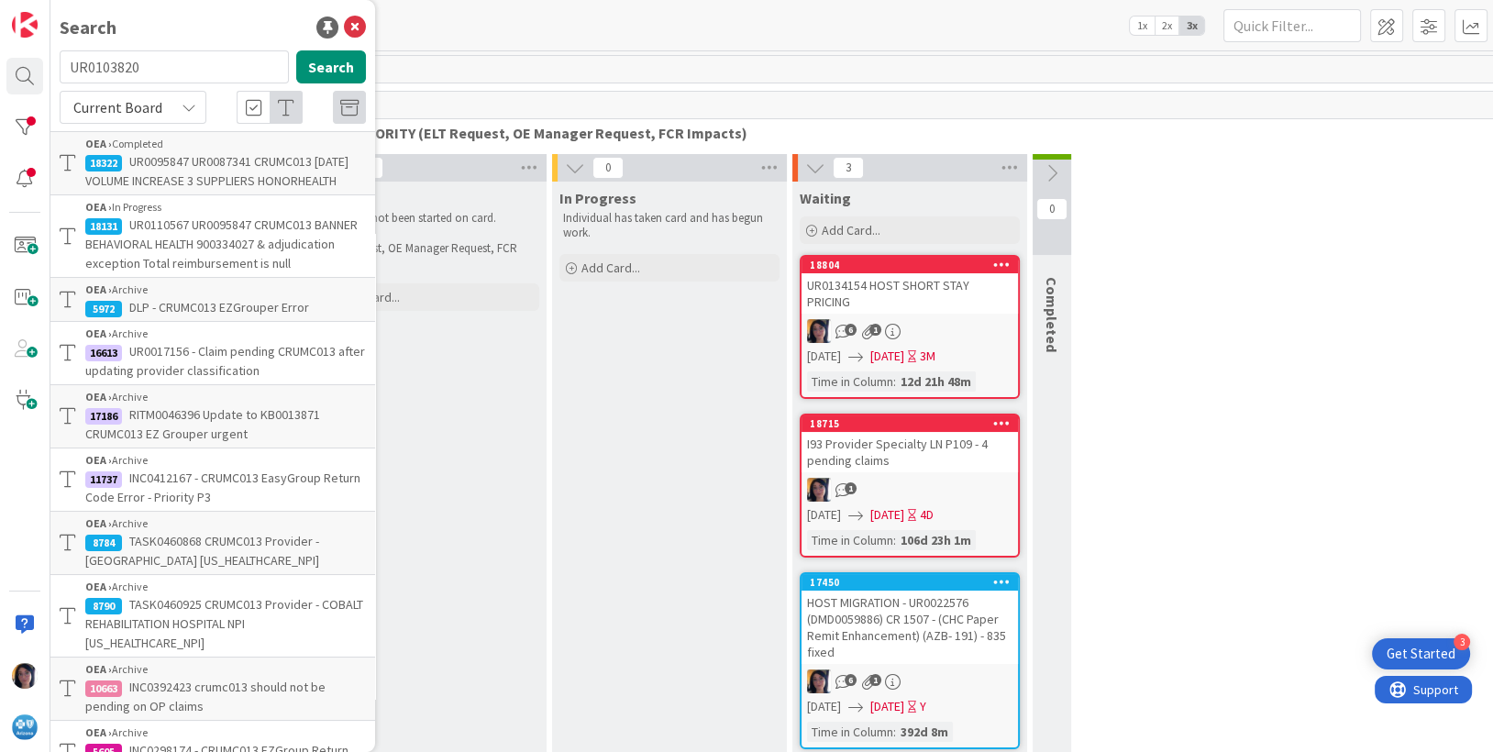
type input "UR0103820"
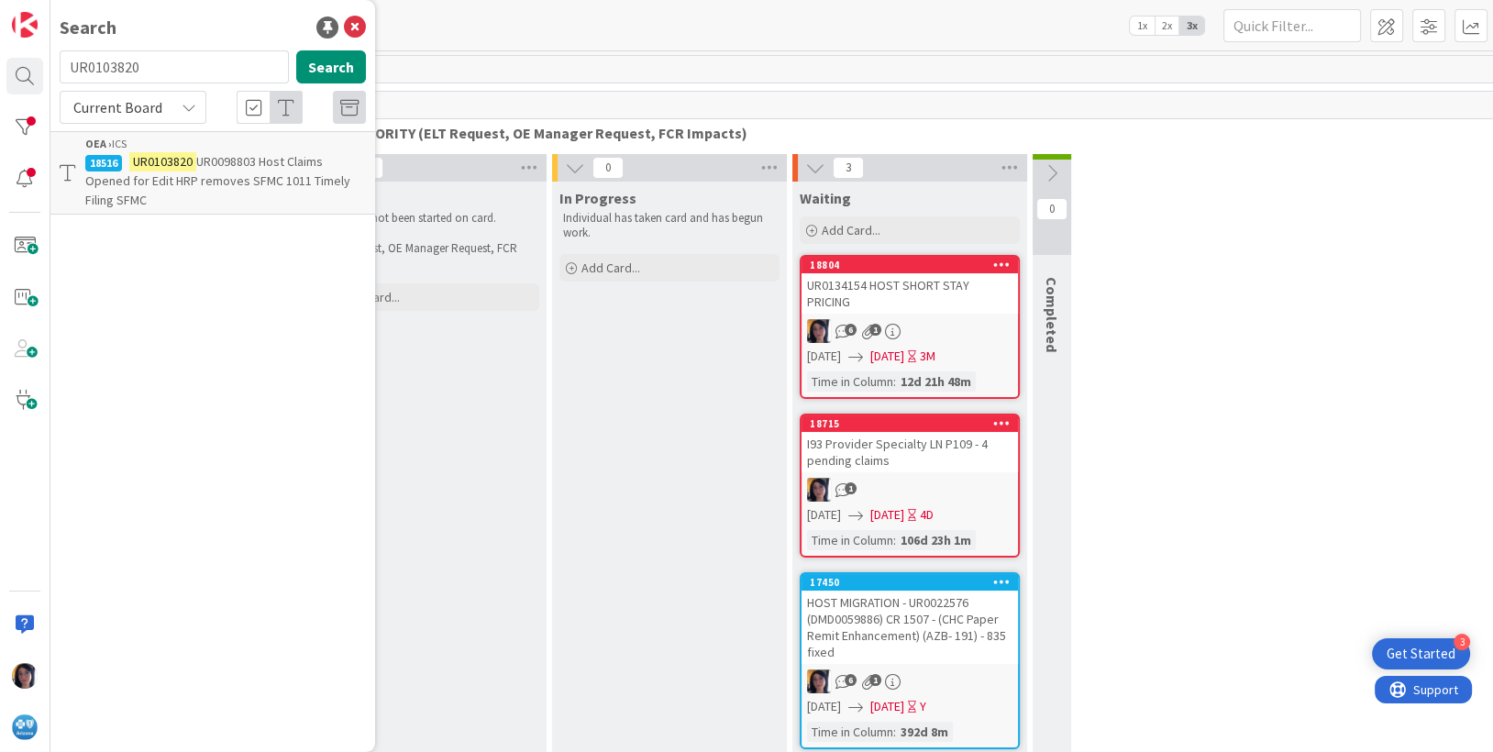
click at [169, 170] on mark "UR0103820" at bounding box center [162, 161] width 67 height 19
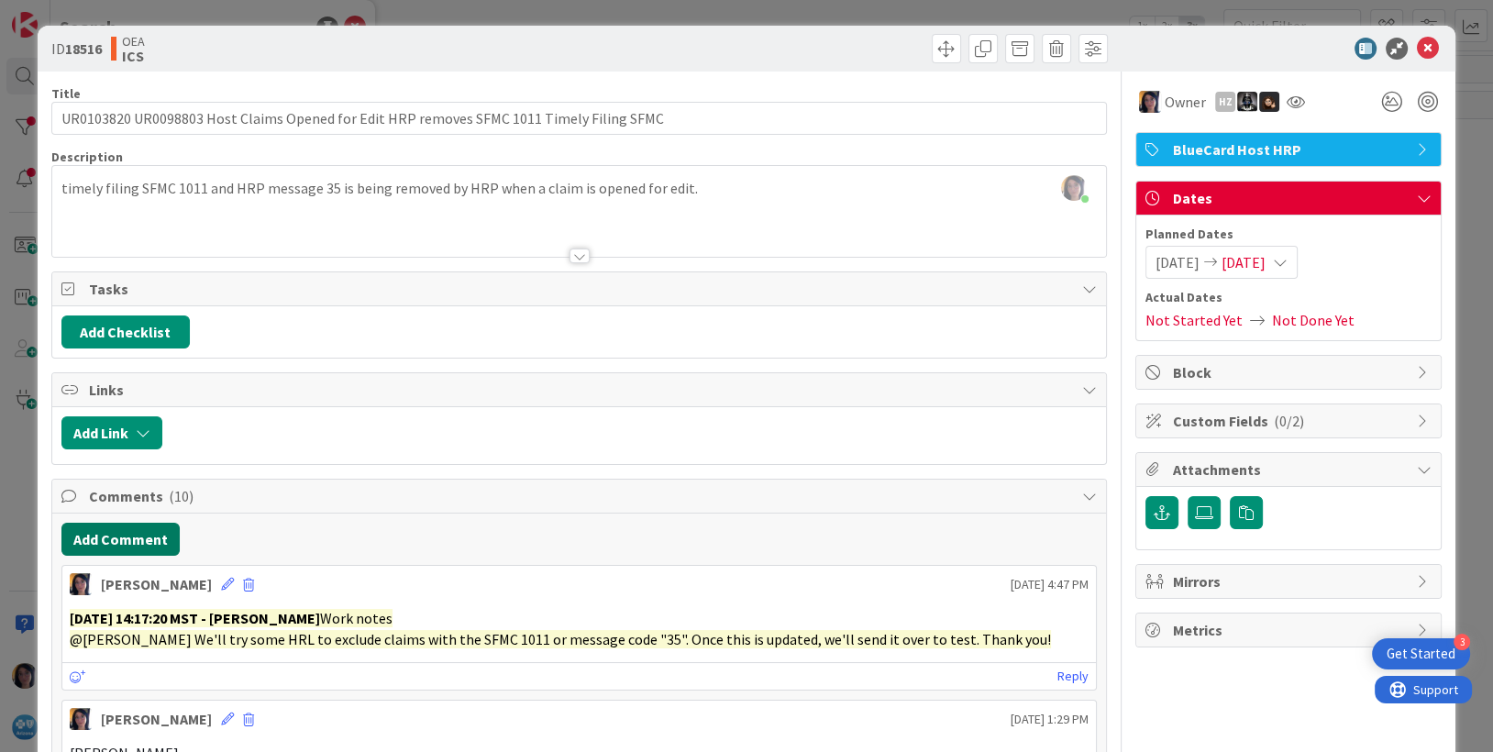
click at [122, 533] on button "Add Comment" at bounding box center [120, 539] width 118 height 33
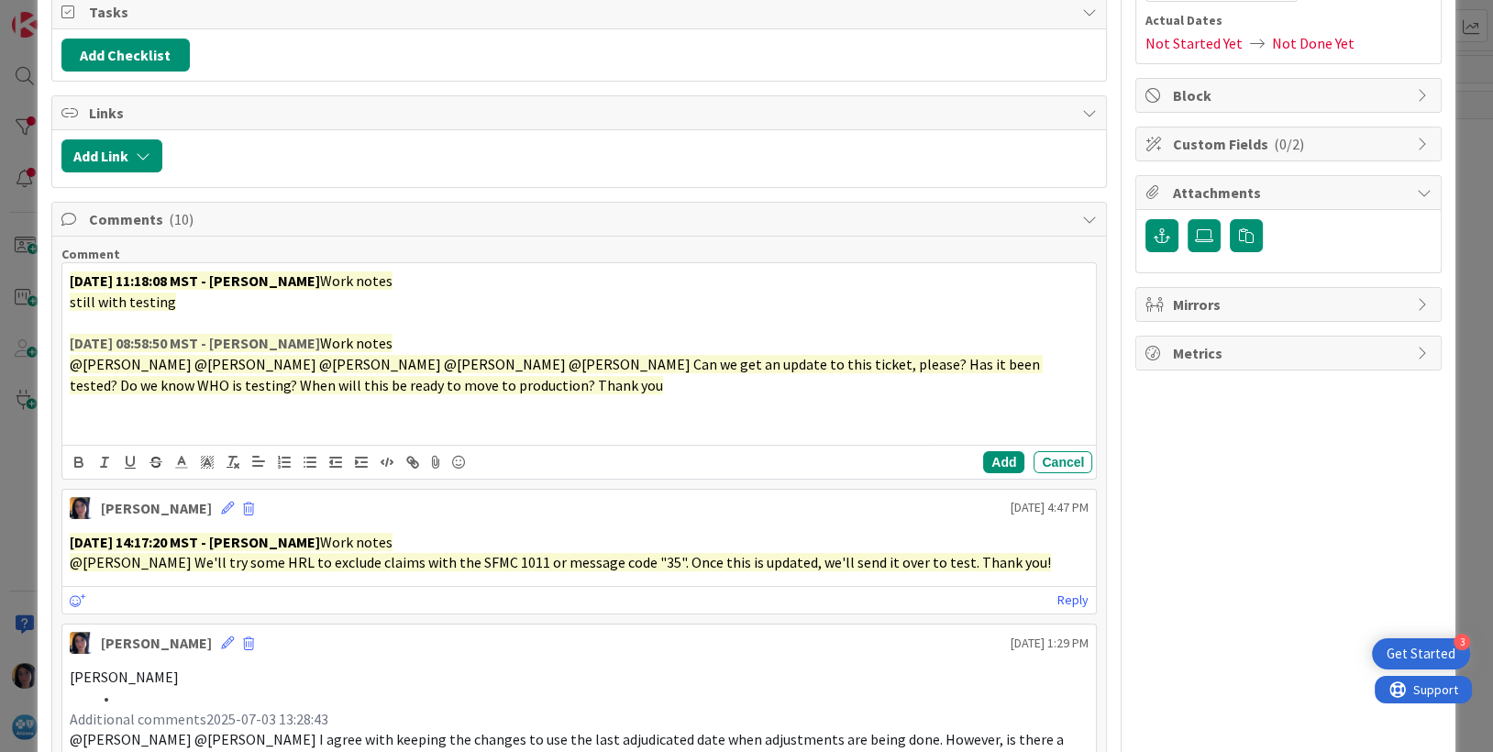
scroll to position [344, 0]
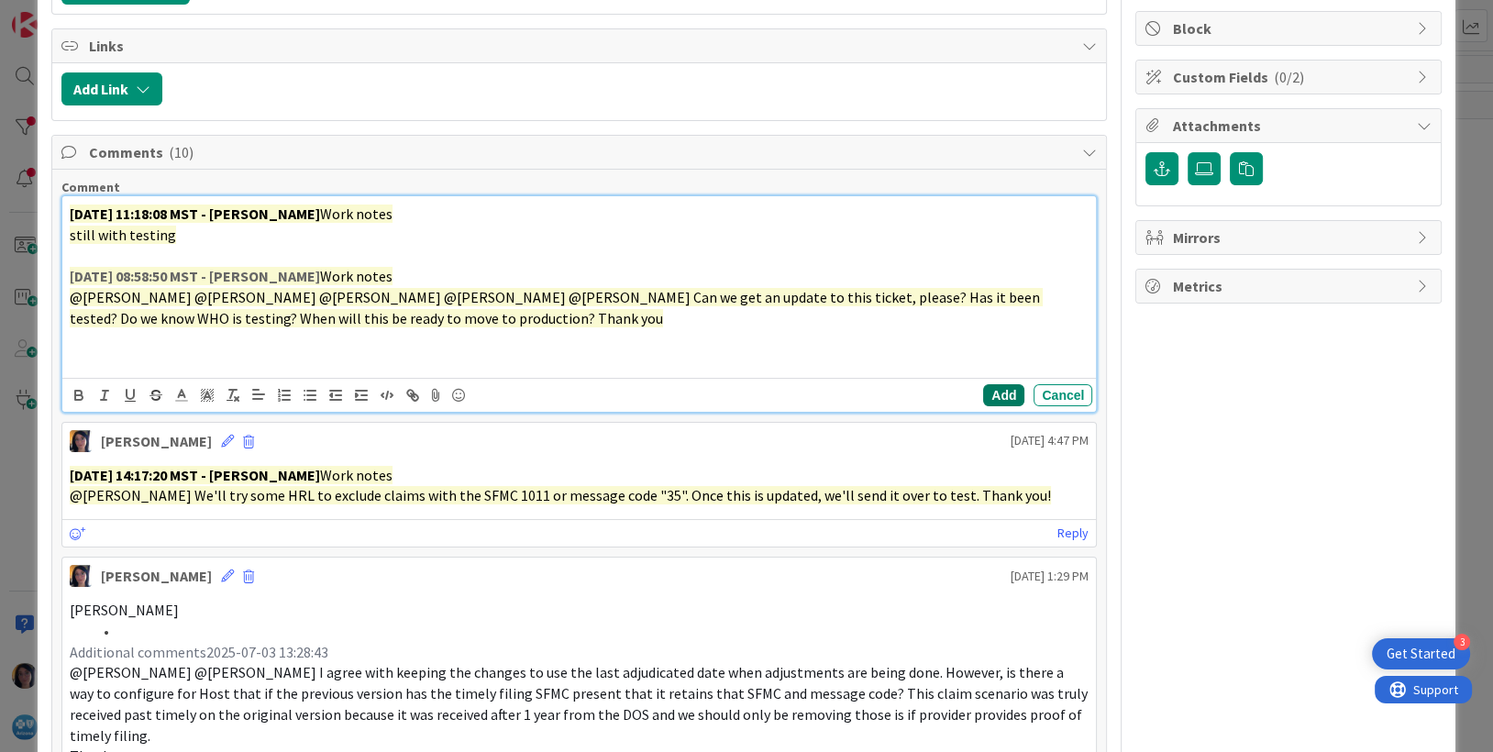
click at [994, 392] on button "Add" at bounding box center [1003, 395] width 41 height 22
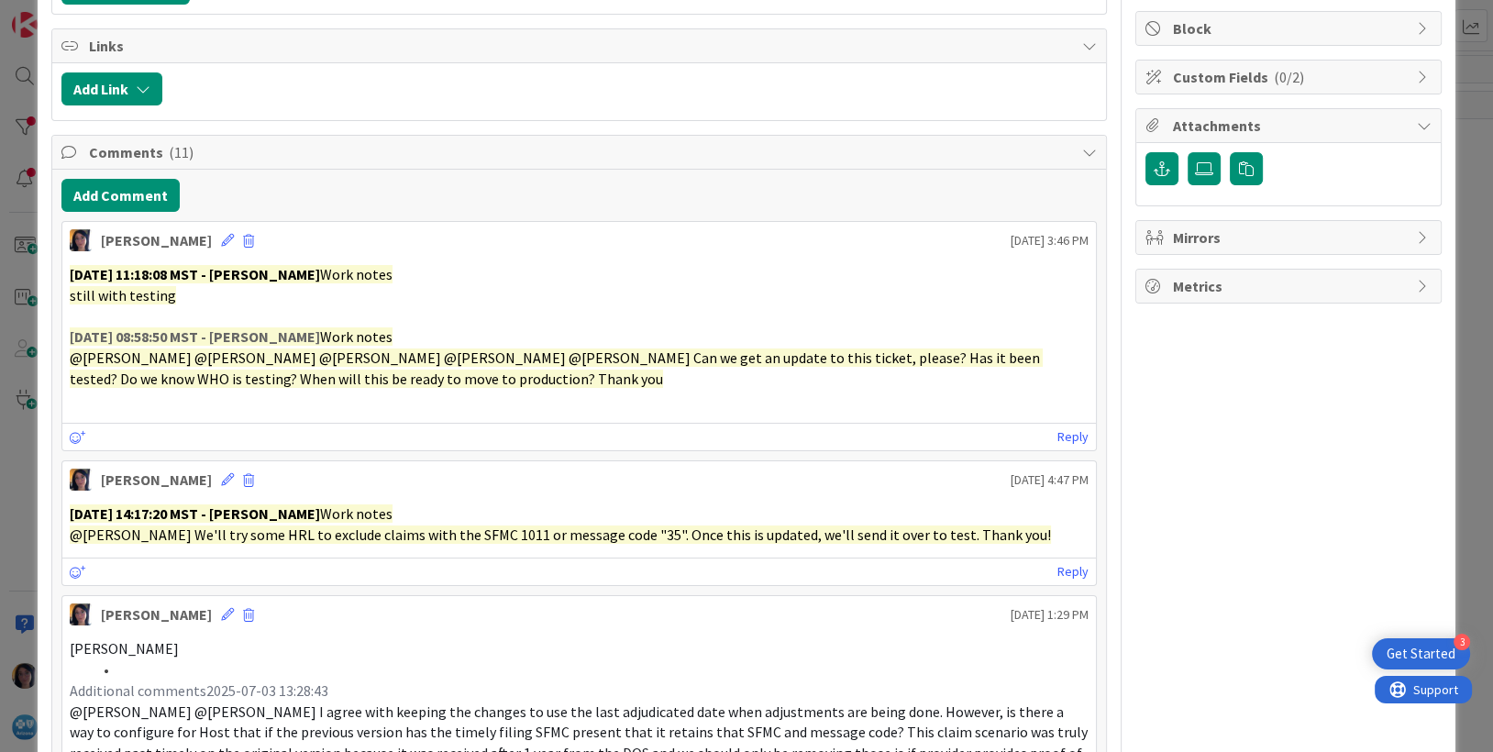
scroll to position [0, 0]
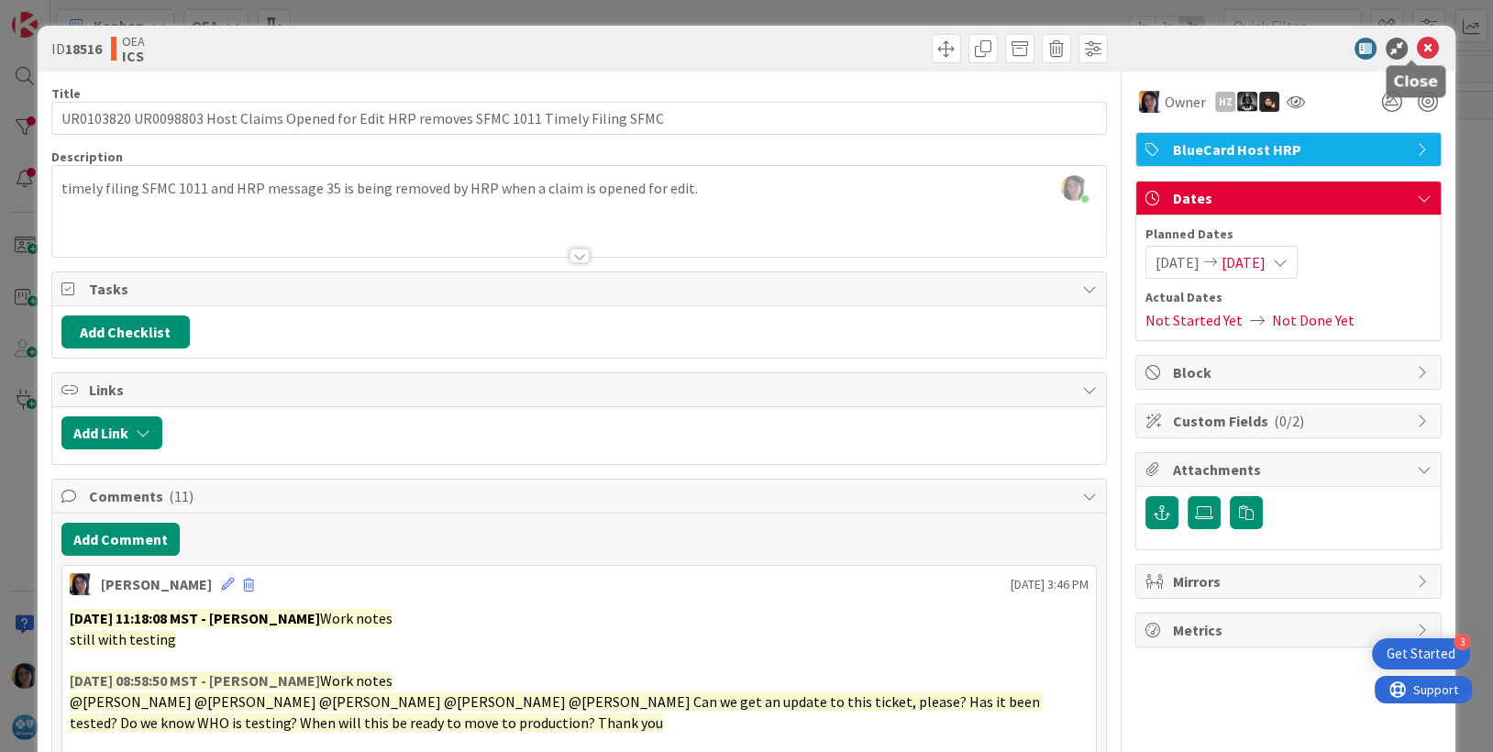
drag, startPoint x: 1404, startPoint y: 47, endPoint x: 1275, endPoint y: 52, distance: 129.4
click at [1417, 47] on icon at bounding box center [1428, 49] width 22 height 22
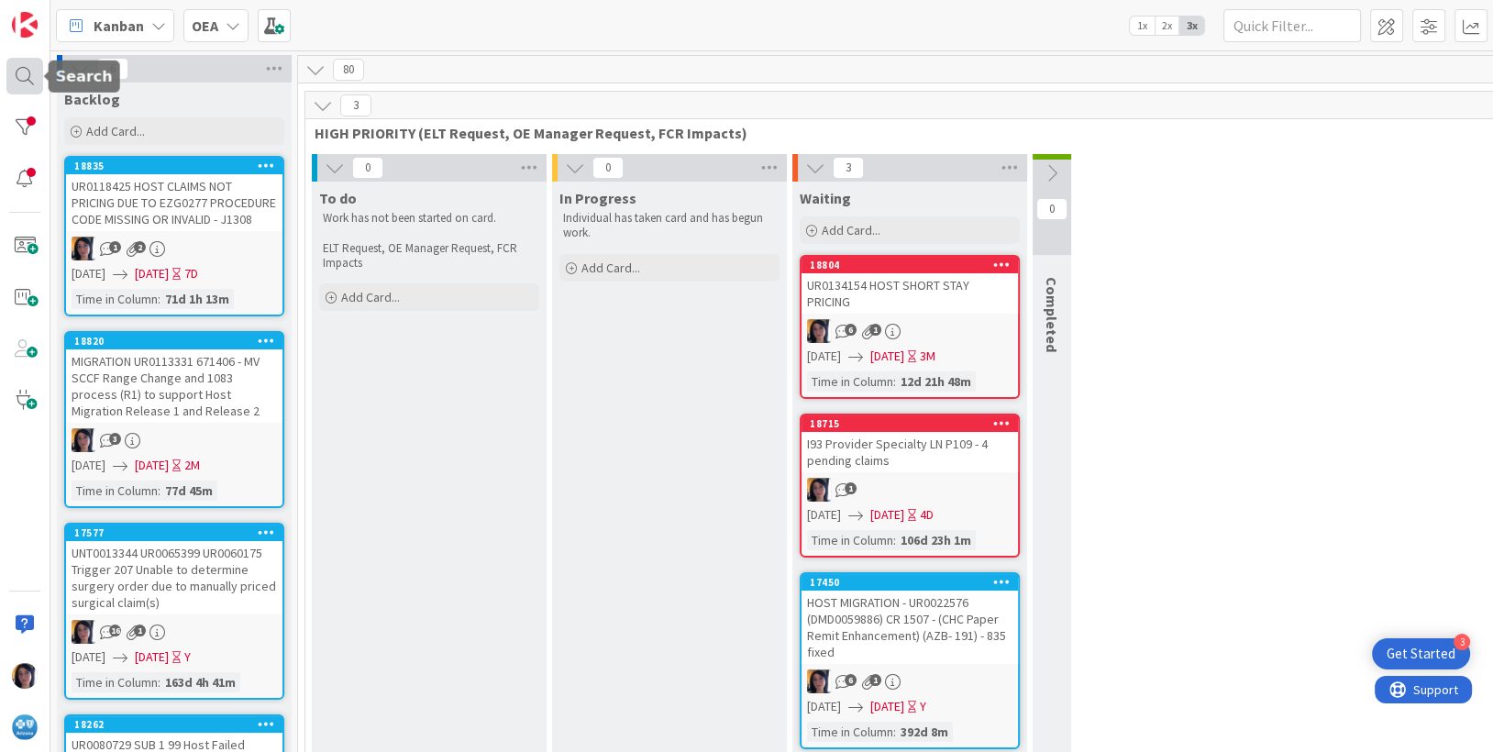
click at [28, 75] on div at bounding box center [24, 76] width 37 height 37
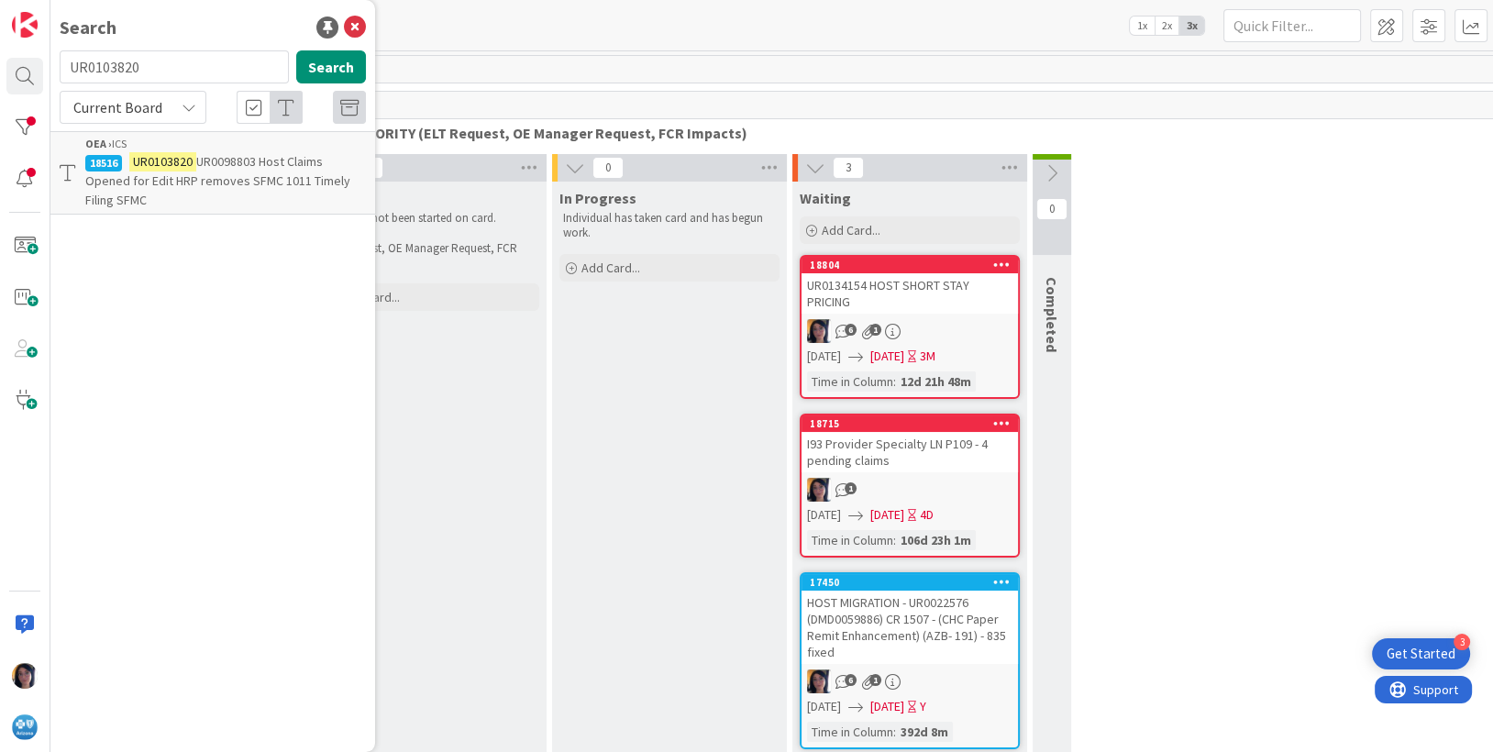
click at [101, 63] on input "UR0103820" at bounding box center [174, 66] width 229 height 33
type input "GLOBAL"
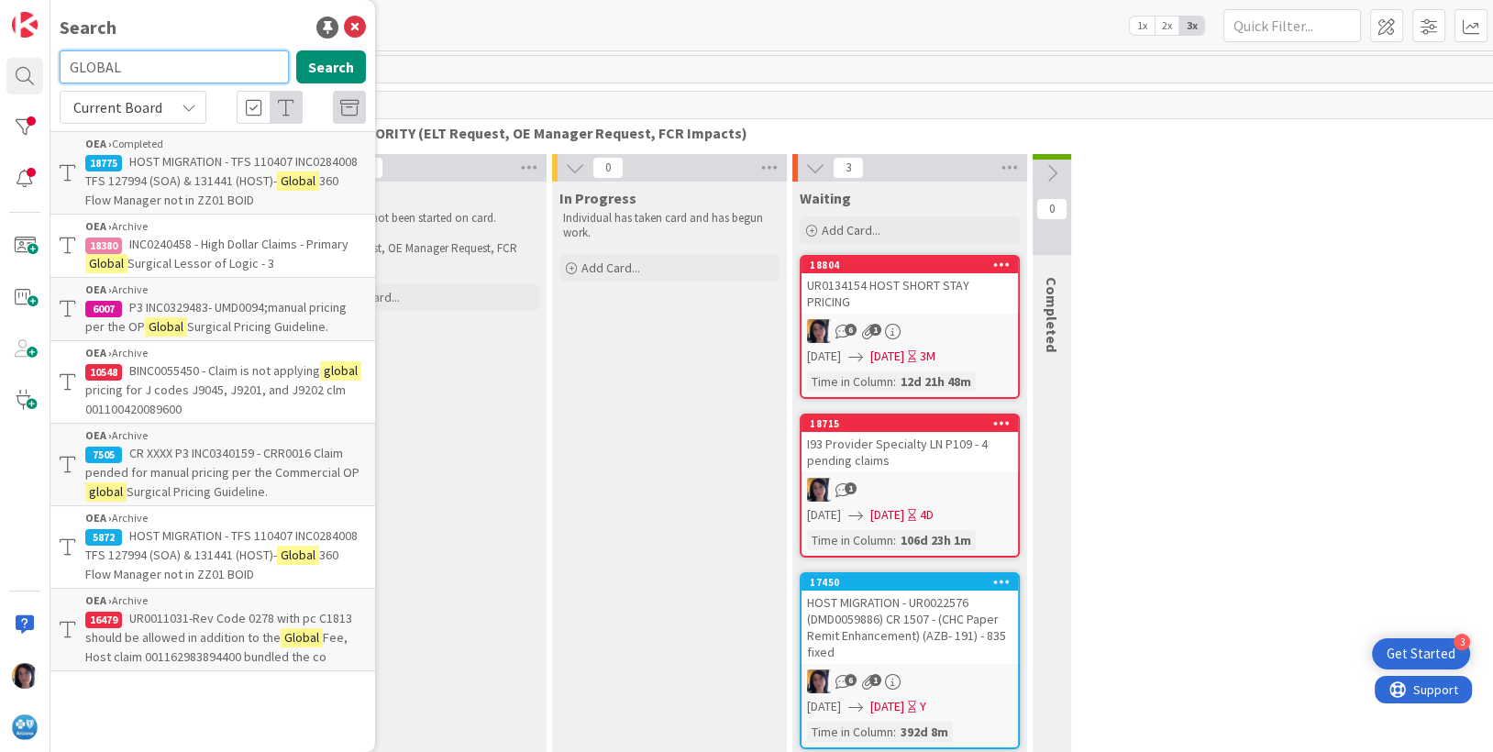
drag, startPoint x: 122, startPoint y: 67, endPoint x: 56, endPoint y: 64, distance: 66.1
click at [56, 64] on div "GLOBAL Search" at bounding box center [213, 70] width 328 height 40
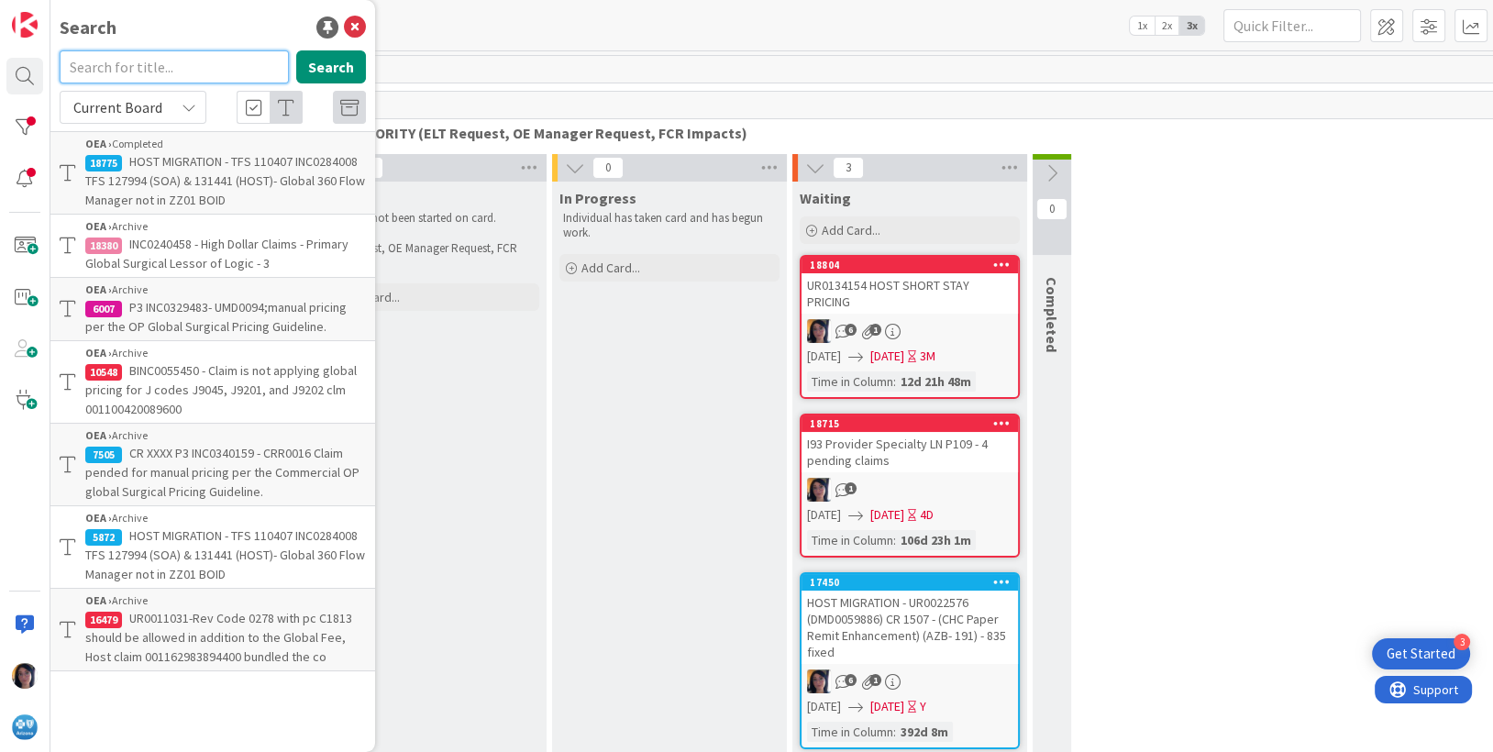
paste input "UR0085438"
type input "UR0085438"
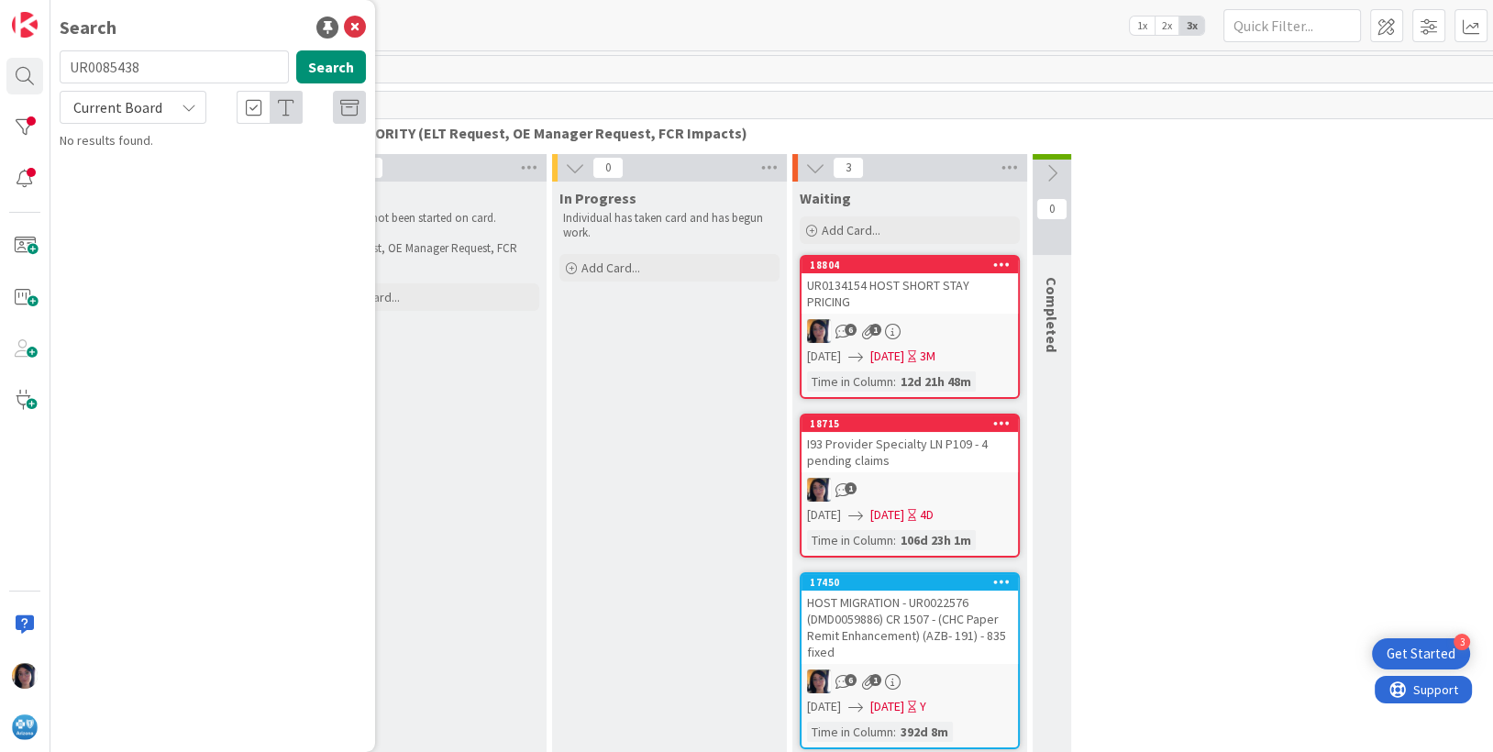
click at [98, 112] on span "Current Board" at bounding box center [117, 107] width 89 height 18
click at [113, 177] on span "All Boards" at bounding box center [165, 184] width 191 height 28
click at [193, 164] on mark "UR0085438" at bounding box center [162, 161] width 67 height 19
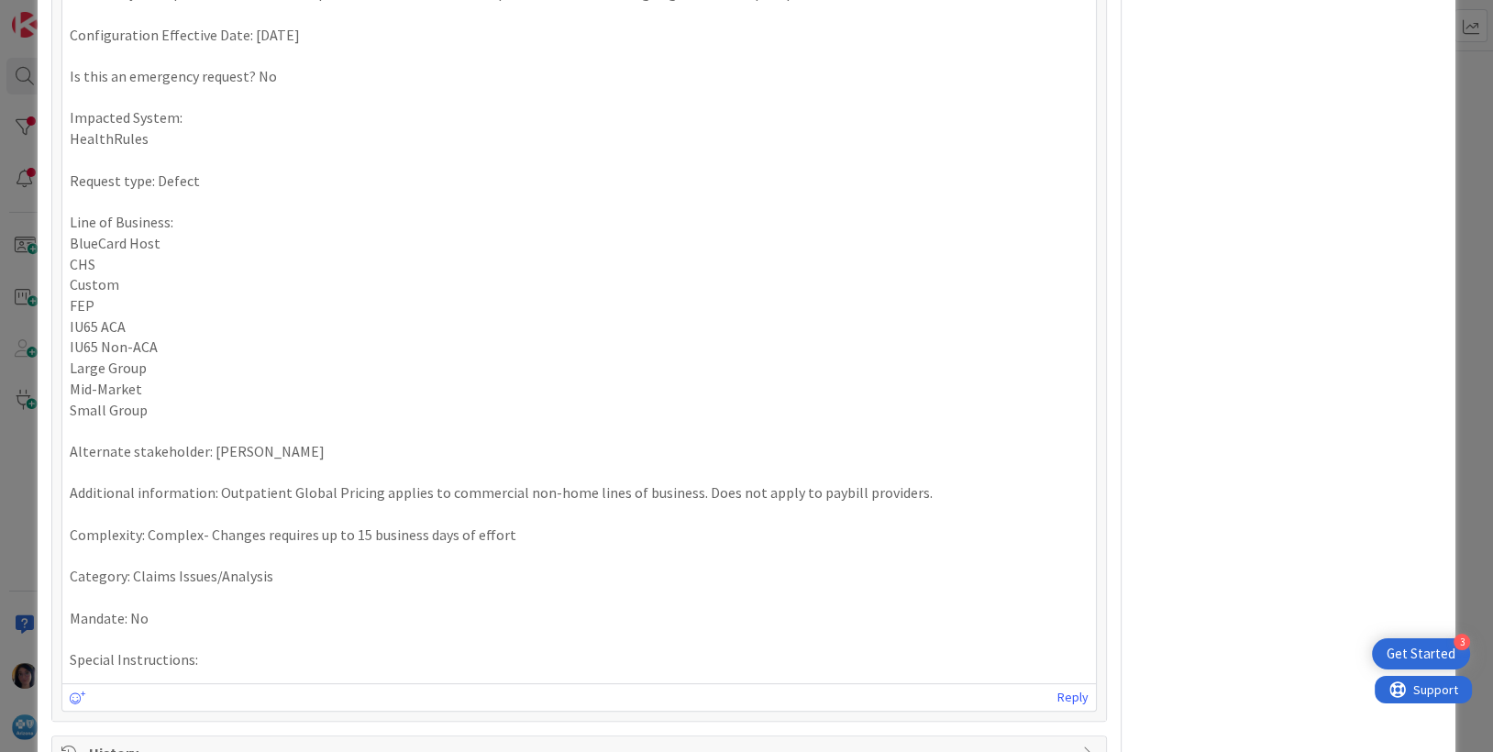
scroll to position [115, 0]
